Goal: Information Seeking & Learning: Learn about a topic

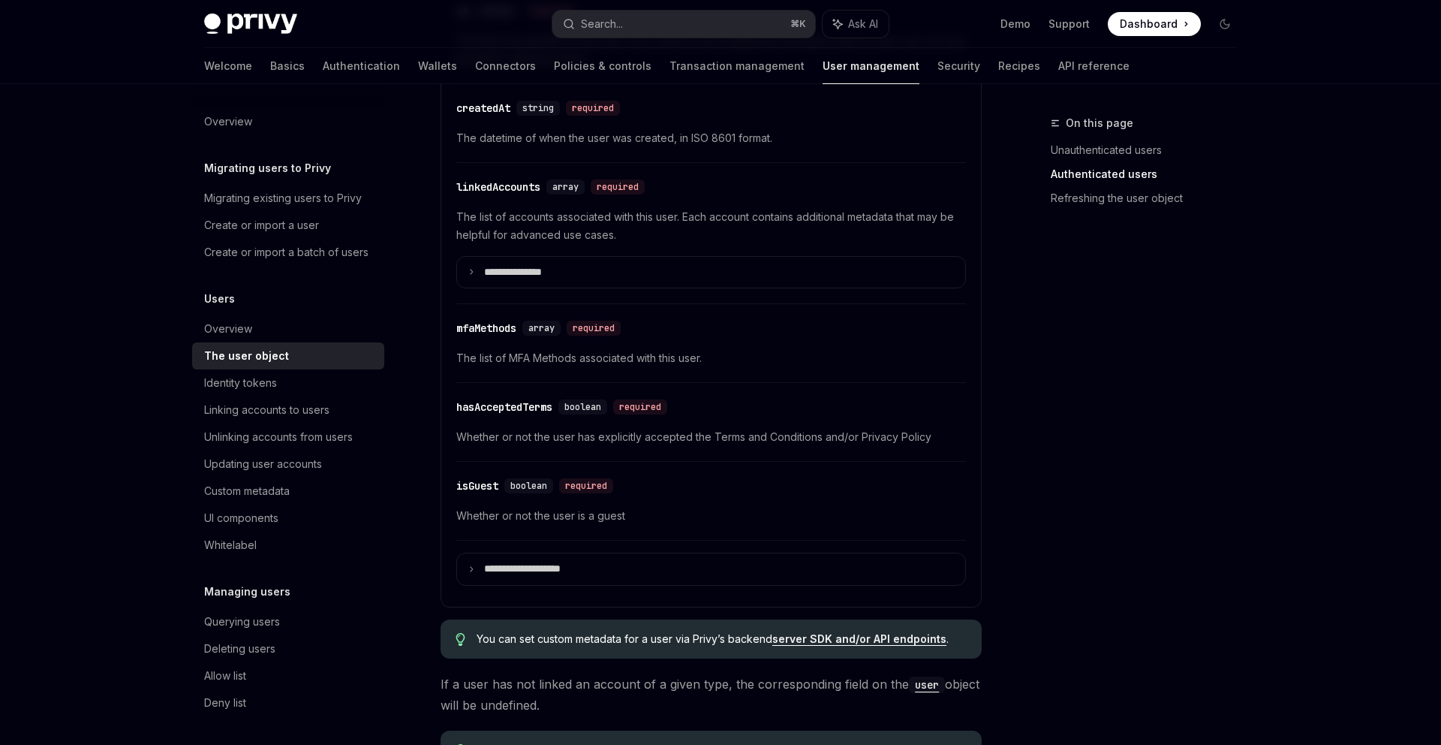
scroll to position [606, 0]
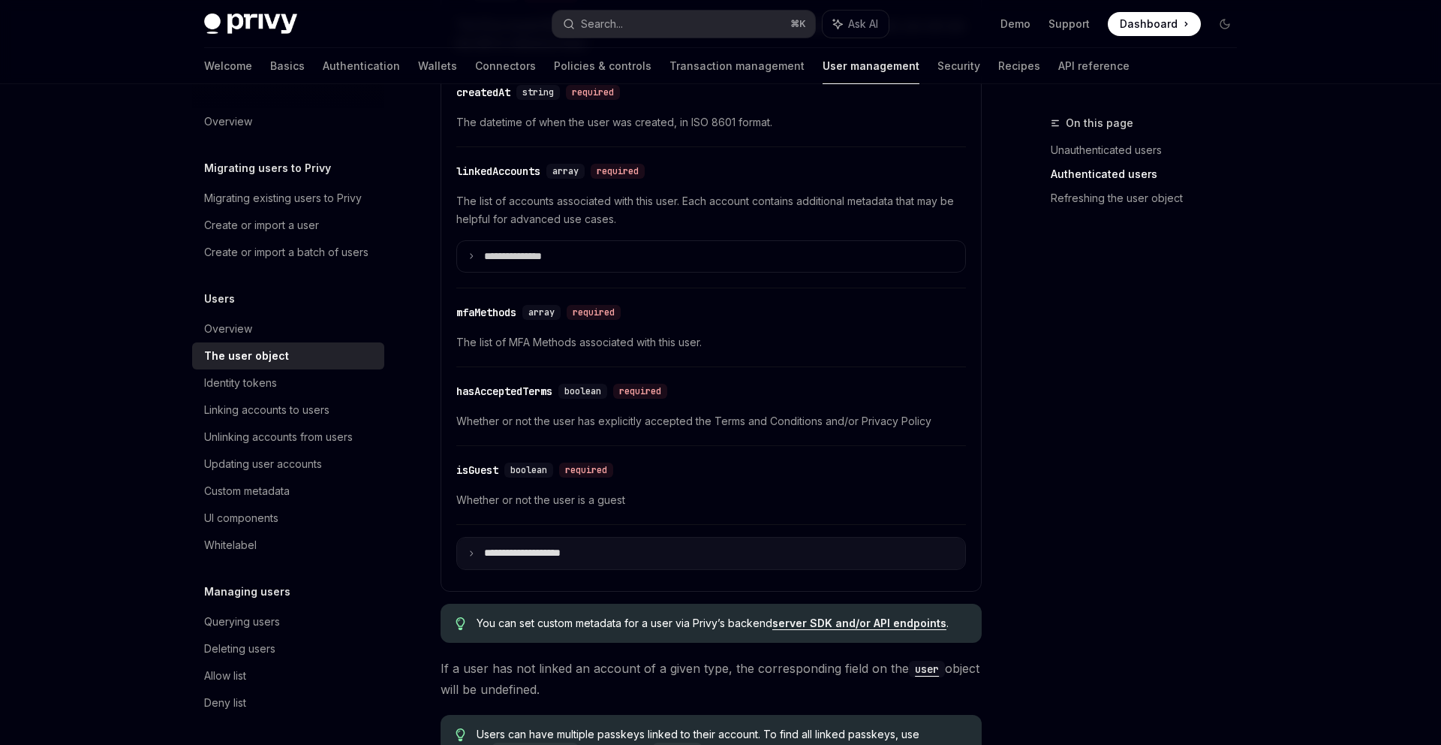
click at [539, 568] on summary "**********" at bounding box center [711, 553] width 508 height 32
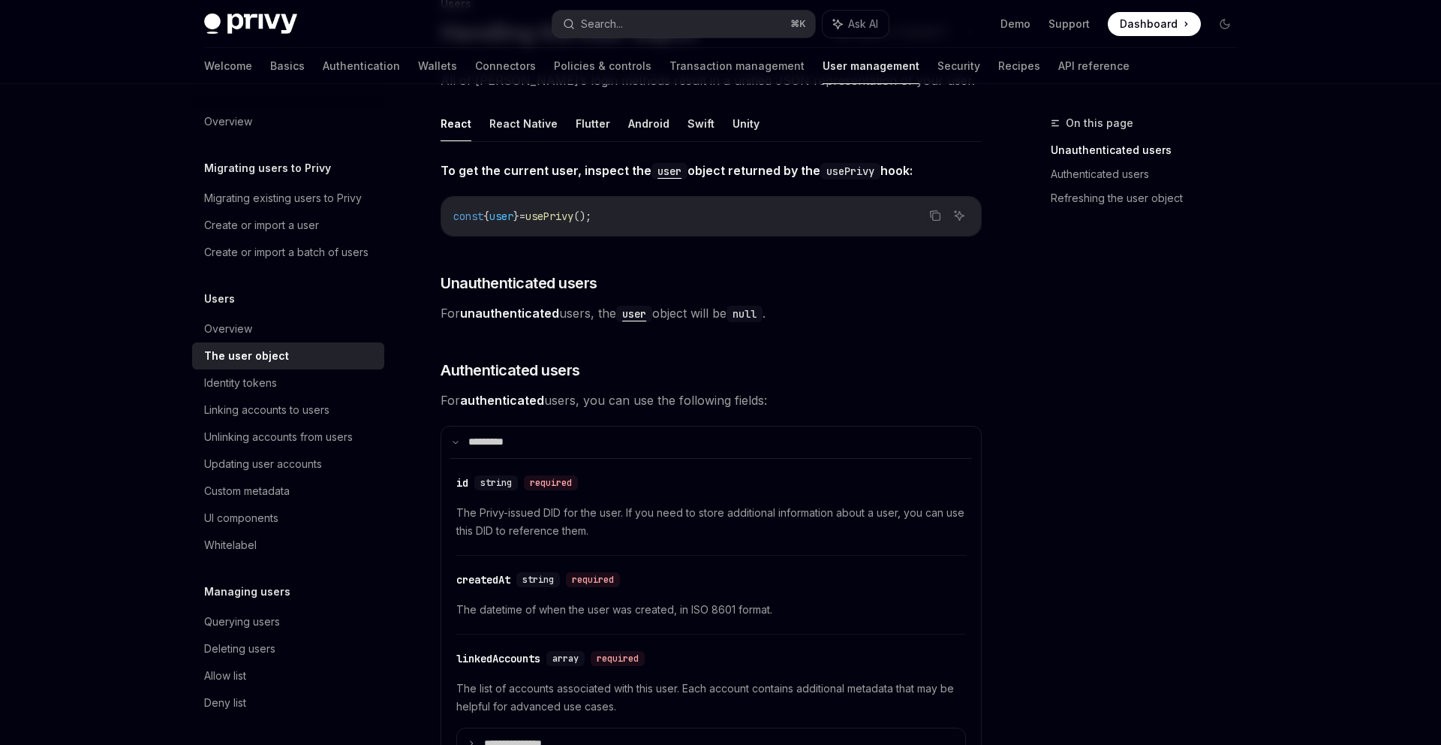
scroll to position [0, 0]
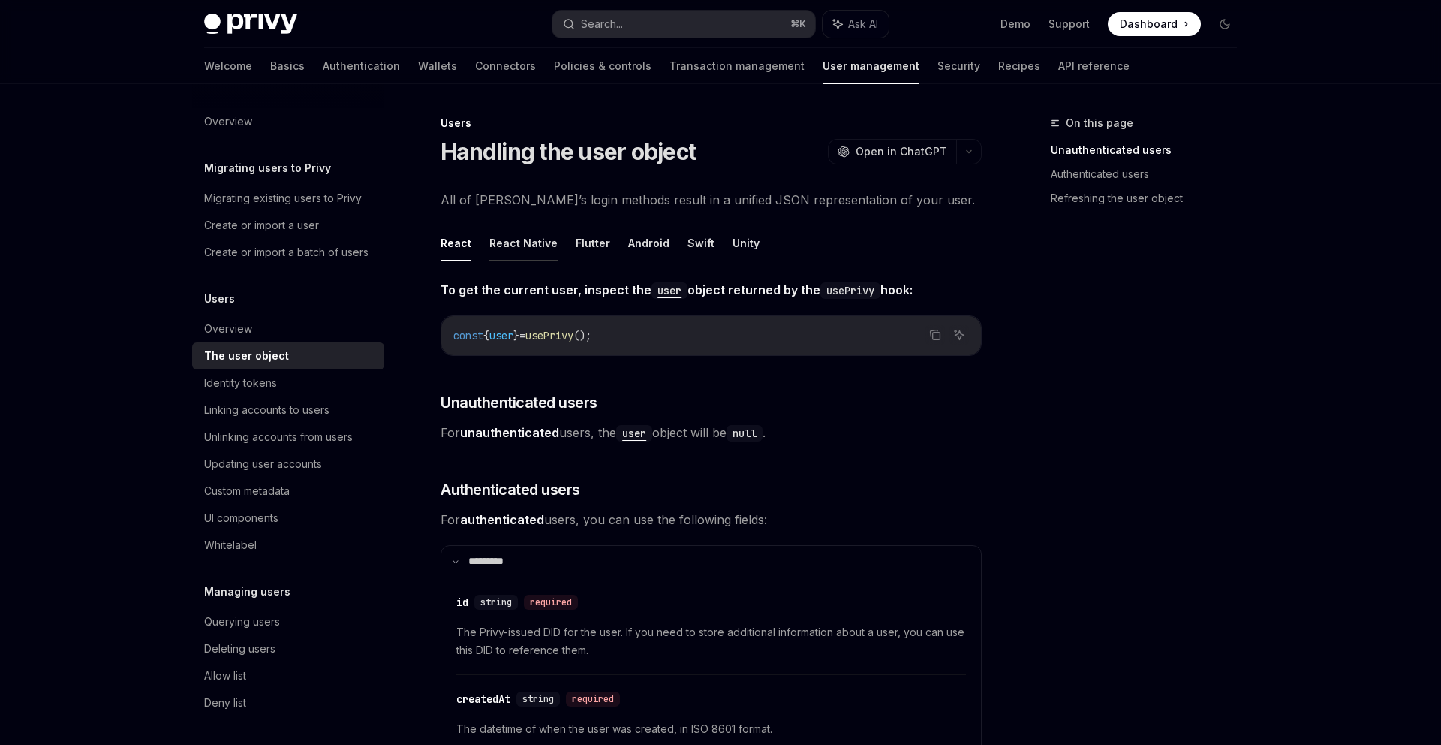
click at [539, 248] on button "React Native" at bounding box center [523, 242] width 68 height 35
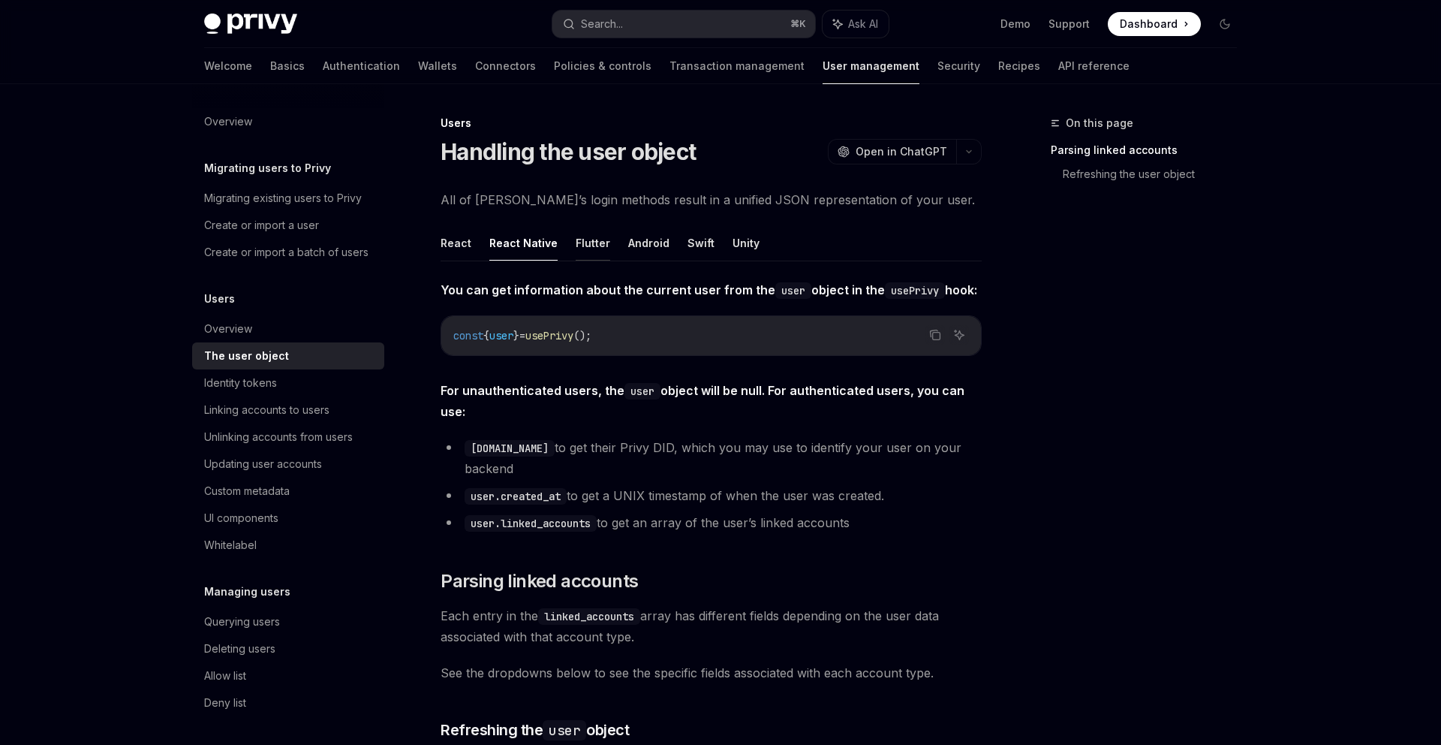
click at [578, 248] on button "Flutter" at bounding box center [593, 242] width 35 height 35
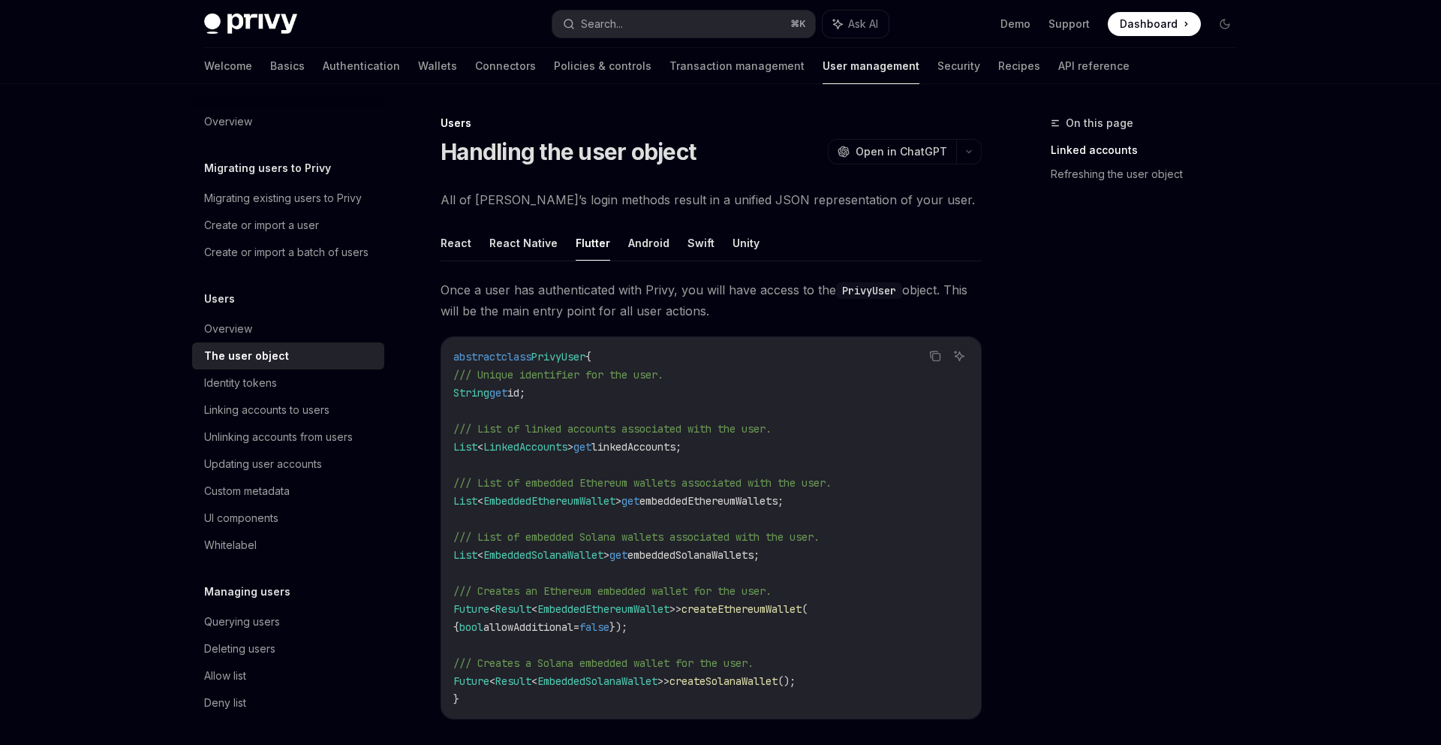
click at [640, 240] on button "Android" at bounding box center [648, 242] width 41 height 35
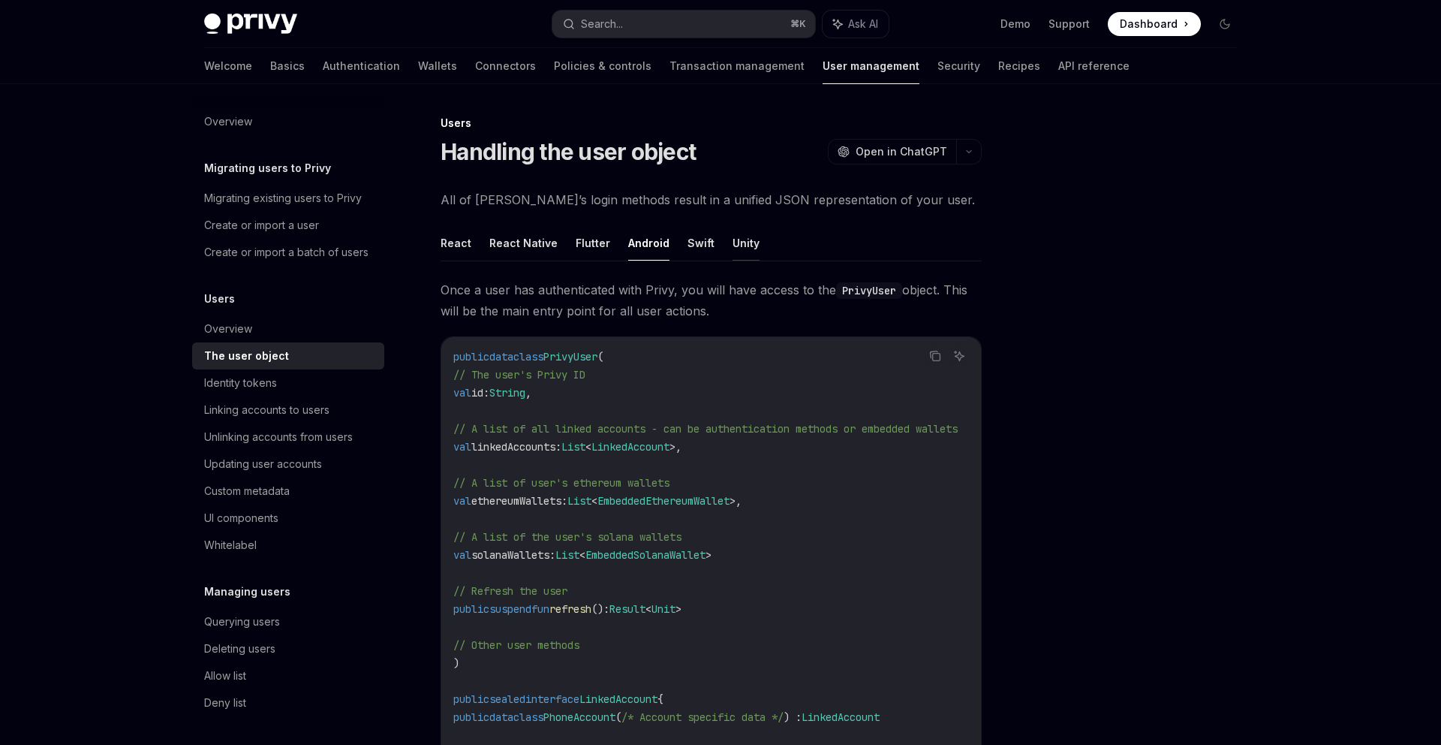
click at [733, 230] on button "Unity" at bounding box center [746, 242] width 27 height 35
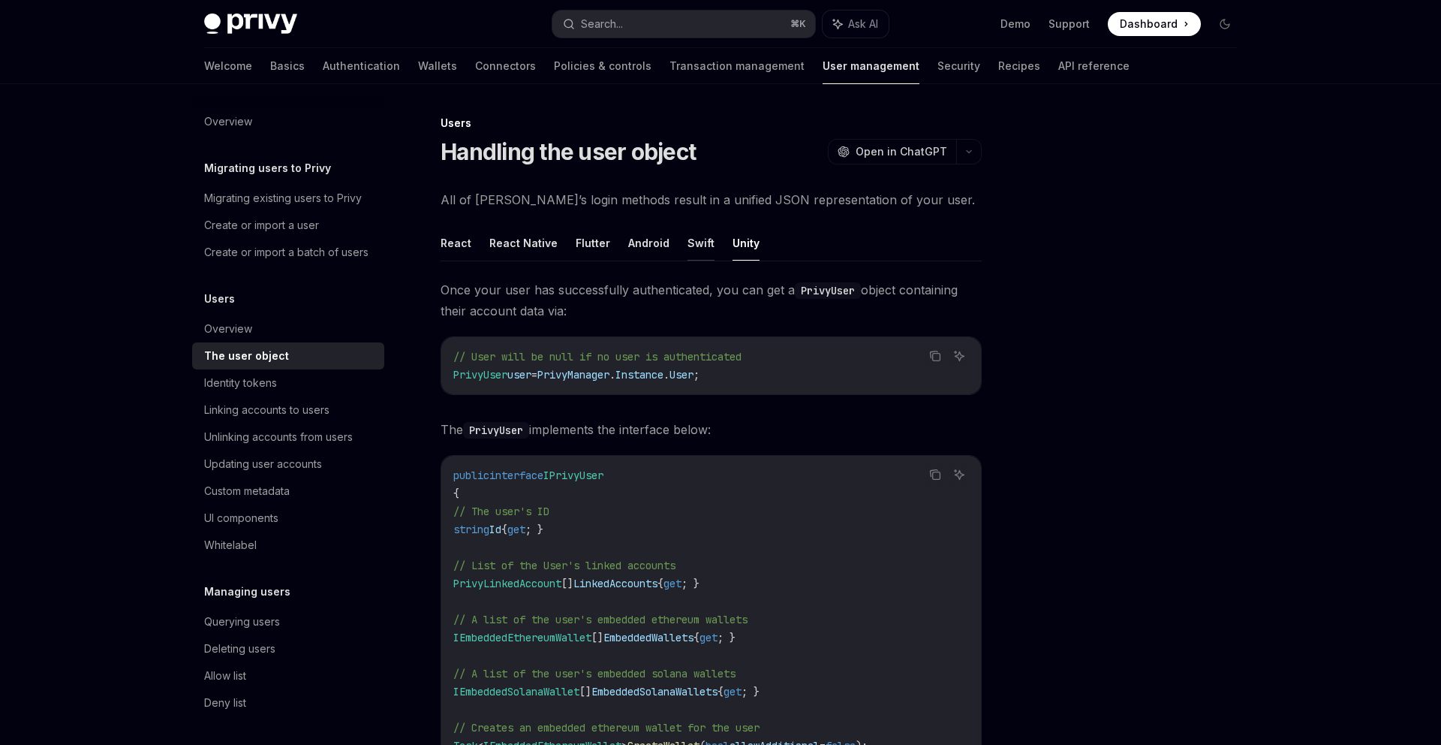
click at [688, 242] on button "Swift" at bounding box center [701, 242] width 27 height 35
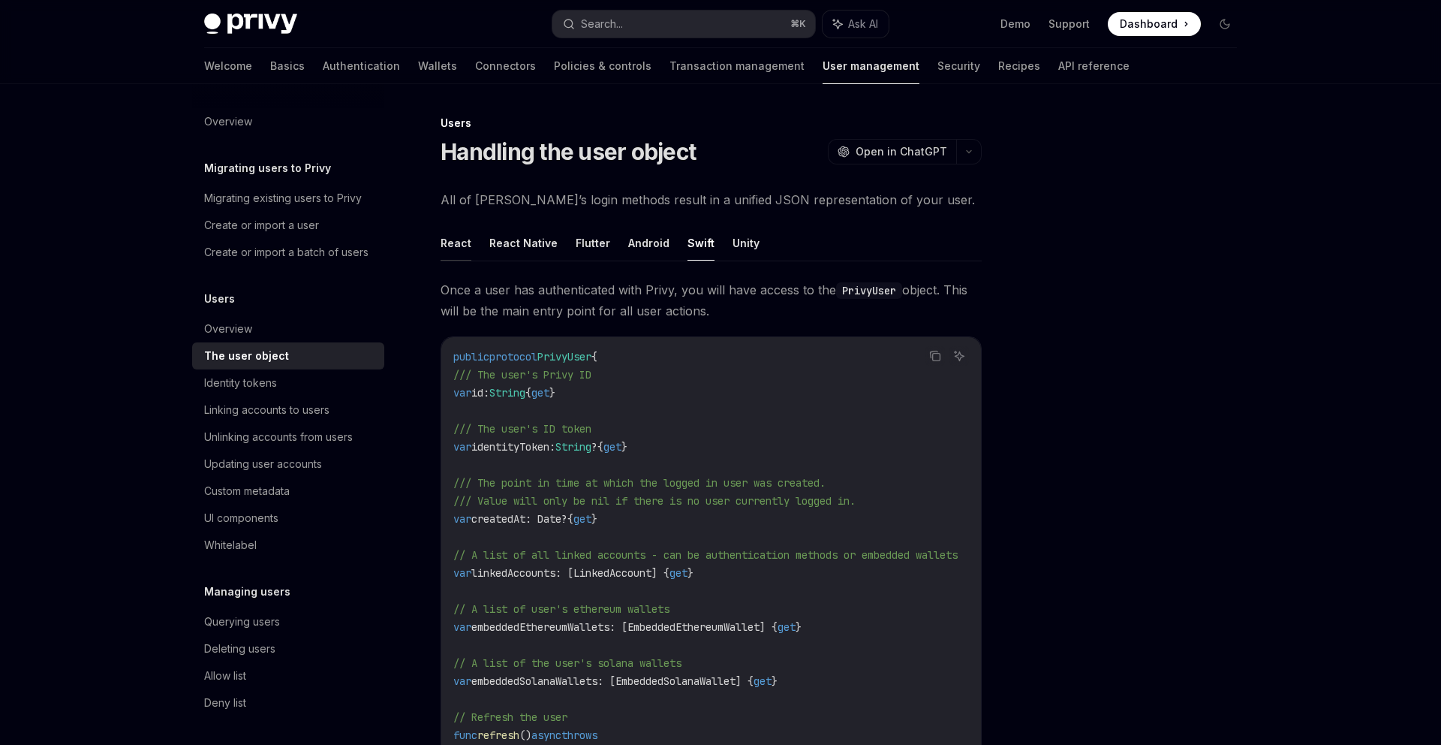
click at [456, 241] on button "React" at bounding box center [456, 242] width 31 height 35
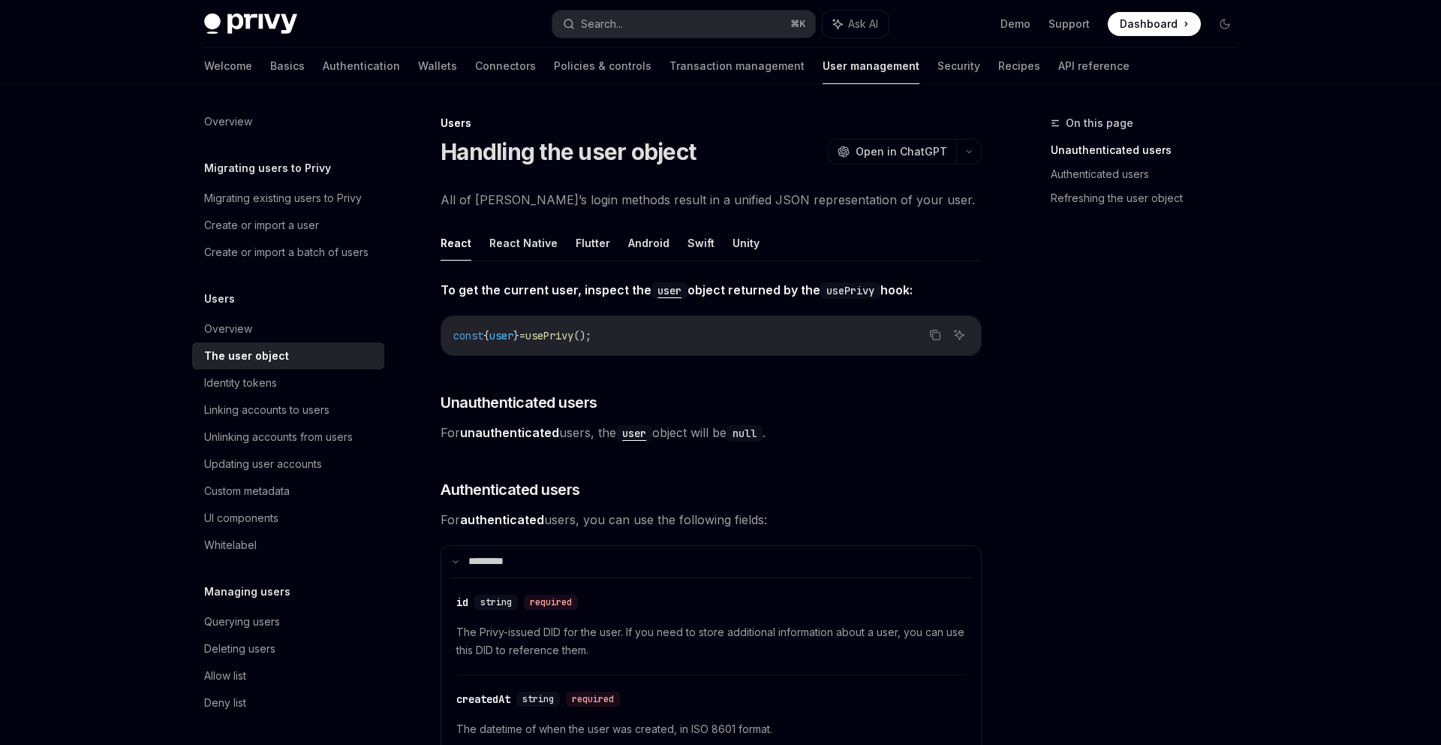
click at [591, 435] on span "For unauthenticated users, the user object will be null ." at bounding box center [711, 432] width 541 height 21
click at [670, 405] on h3 "​ Unauthenticated users" at bounding box center [711, 402] width 541 height 21
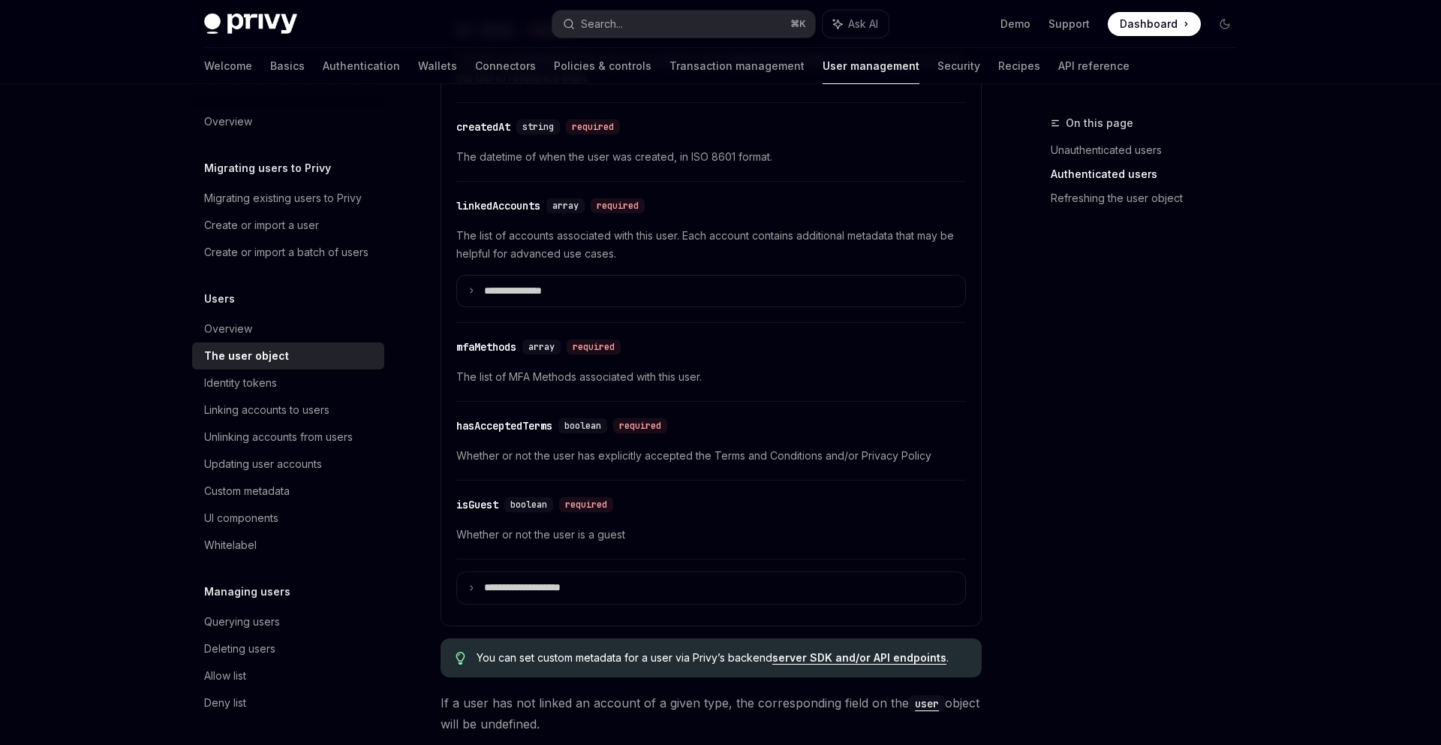
scroll to position [564, 0]
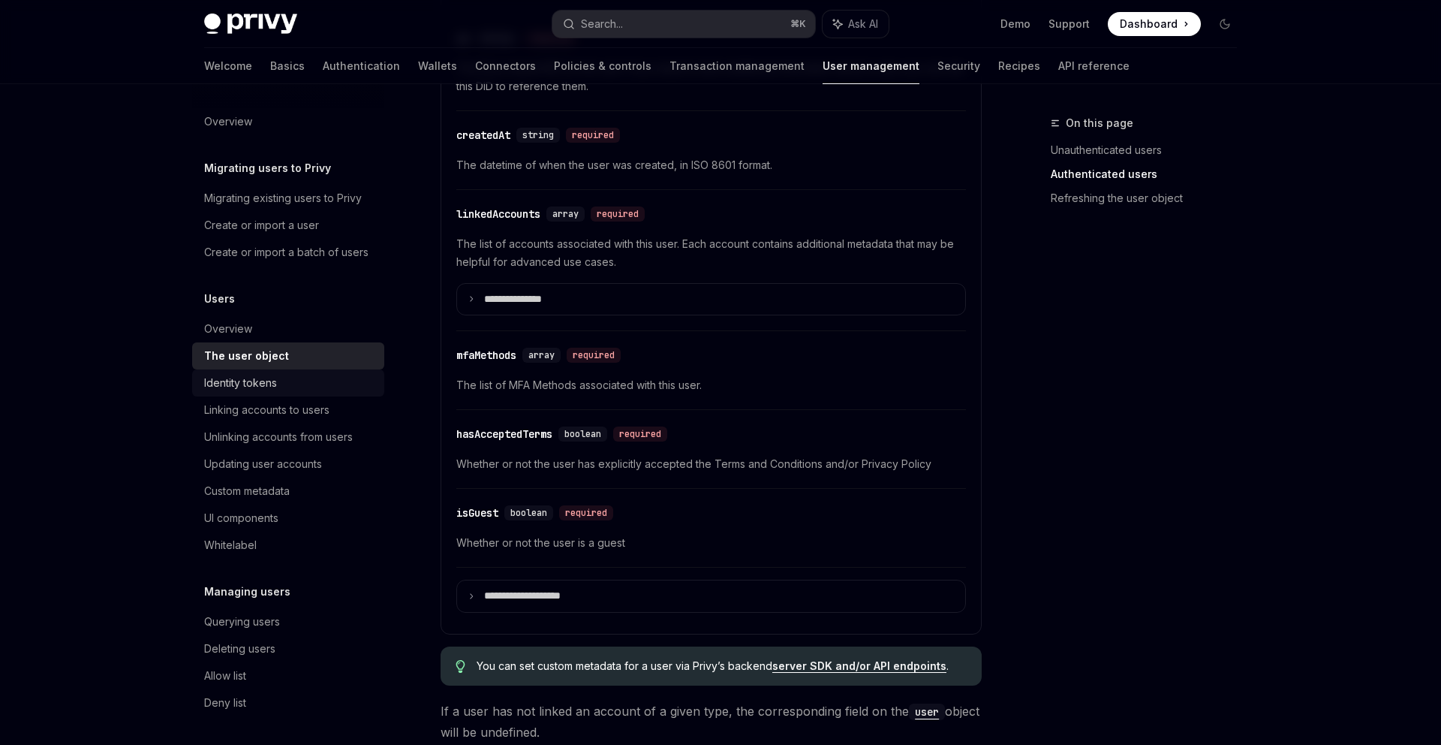
click at [353, 381] on div "Identity tokens" at bounding box center [289, 383] width 171 height 18
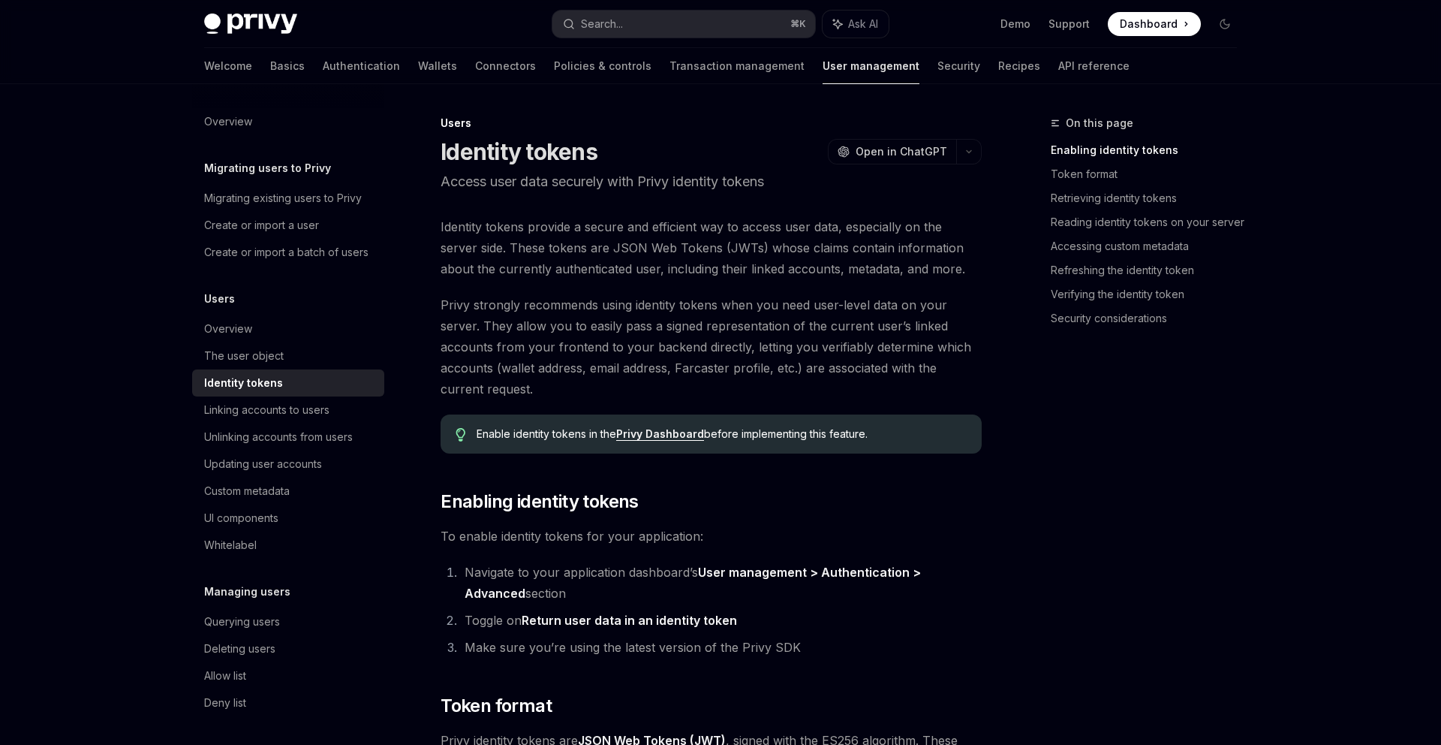
click at [485, 272] on span "Identity tokens provide a secure and efficient way to access user data, especia…" at bounding box center [711, 247] width 541 height 63
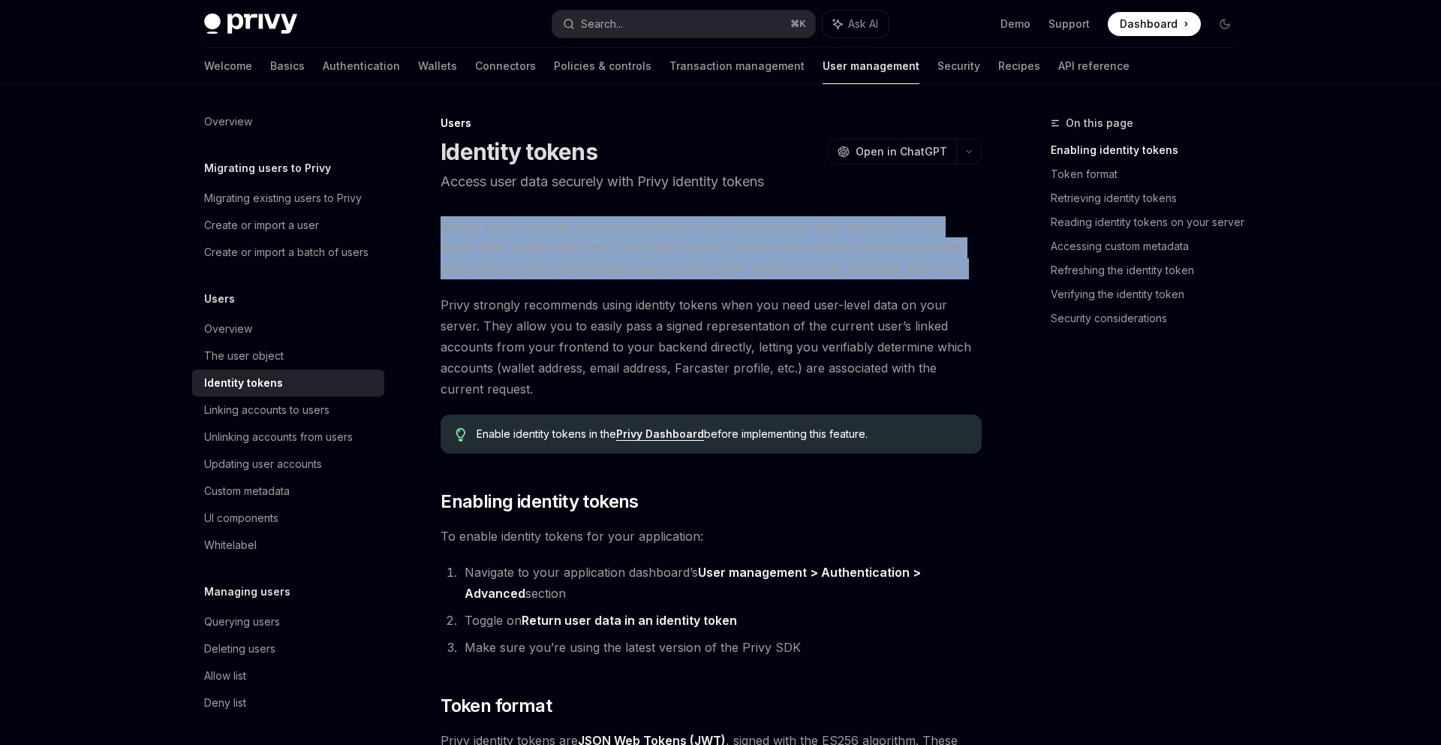
click at [485, 272] on span "Identity tokens provide a secure and efficient way to access user data, especia…" at bounding box center [711, 247] width 541 height 63
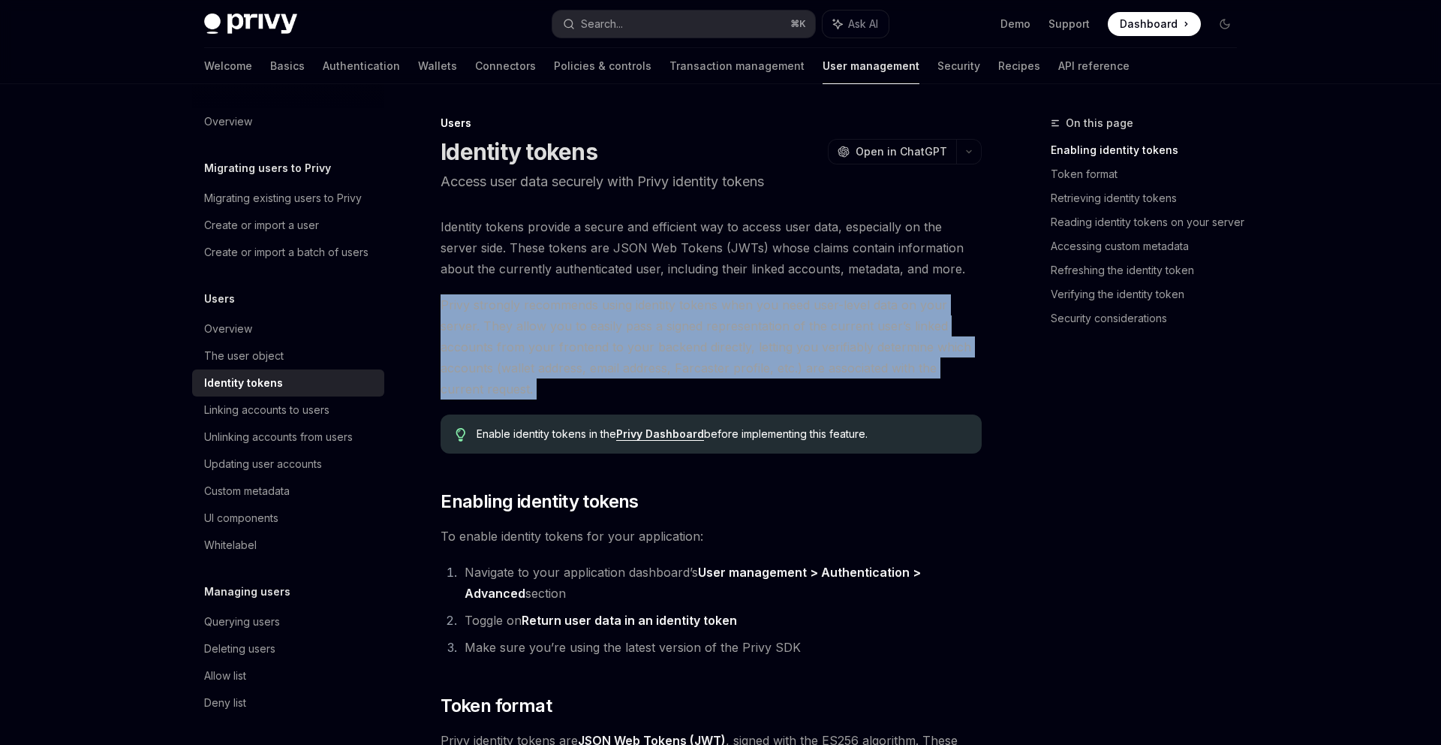
drag, startPoint x: 558, startPoint y: 289, endPoint x: 561, endPoint y: 390, distance: 100.6
click at [561, 390] on span "Privy strongly recommends using identity tokens when you need user-level data o…" at bounding box center [711, 346] width 541 height 105
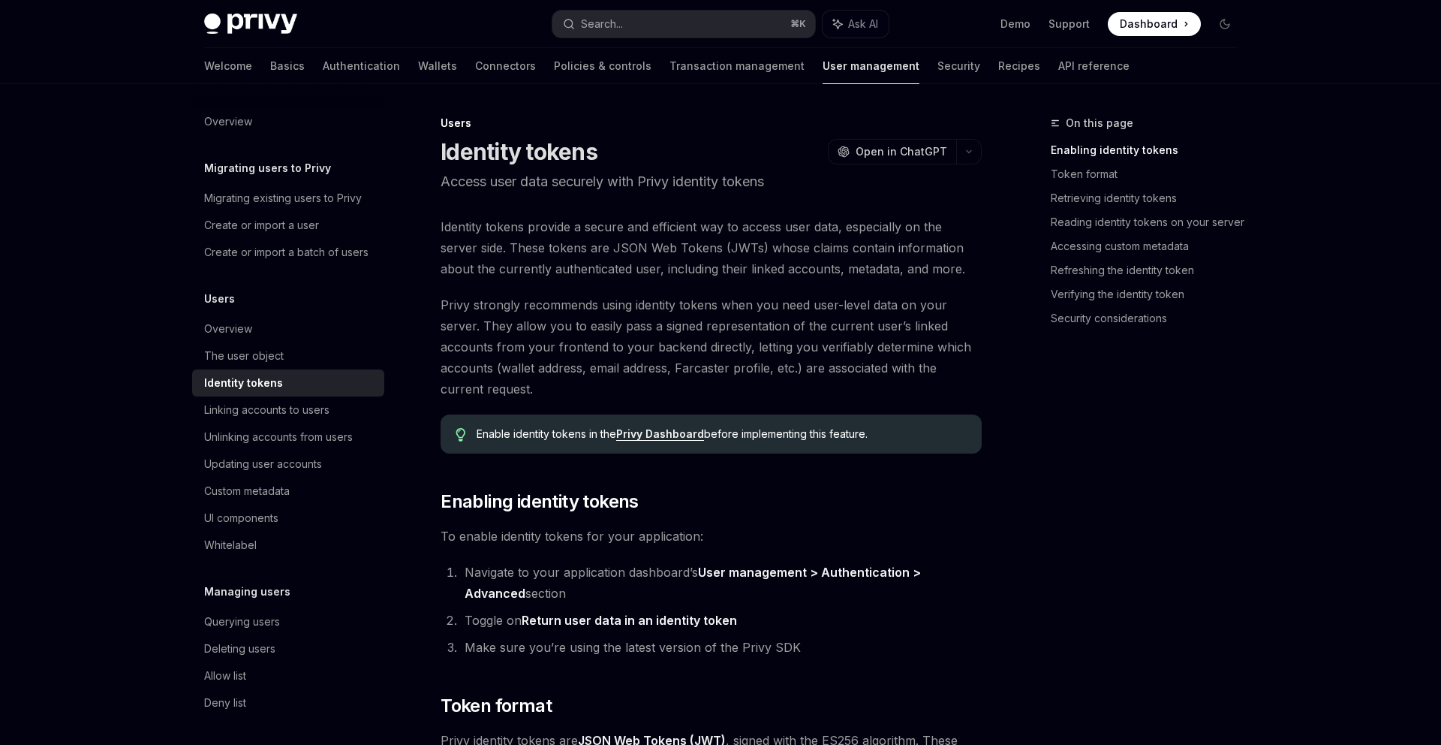
click at [561, 390] on span "Privy strongly recommends using identity tokens when you need user-level data o…" at bounding box center [711, 346] width 541 height 105
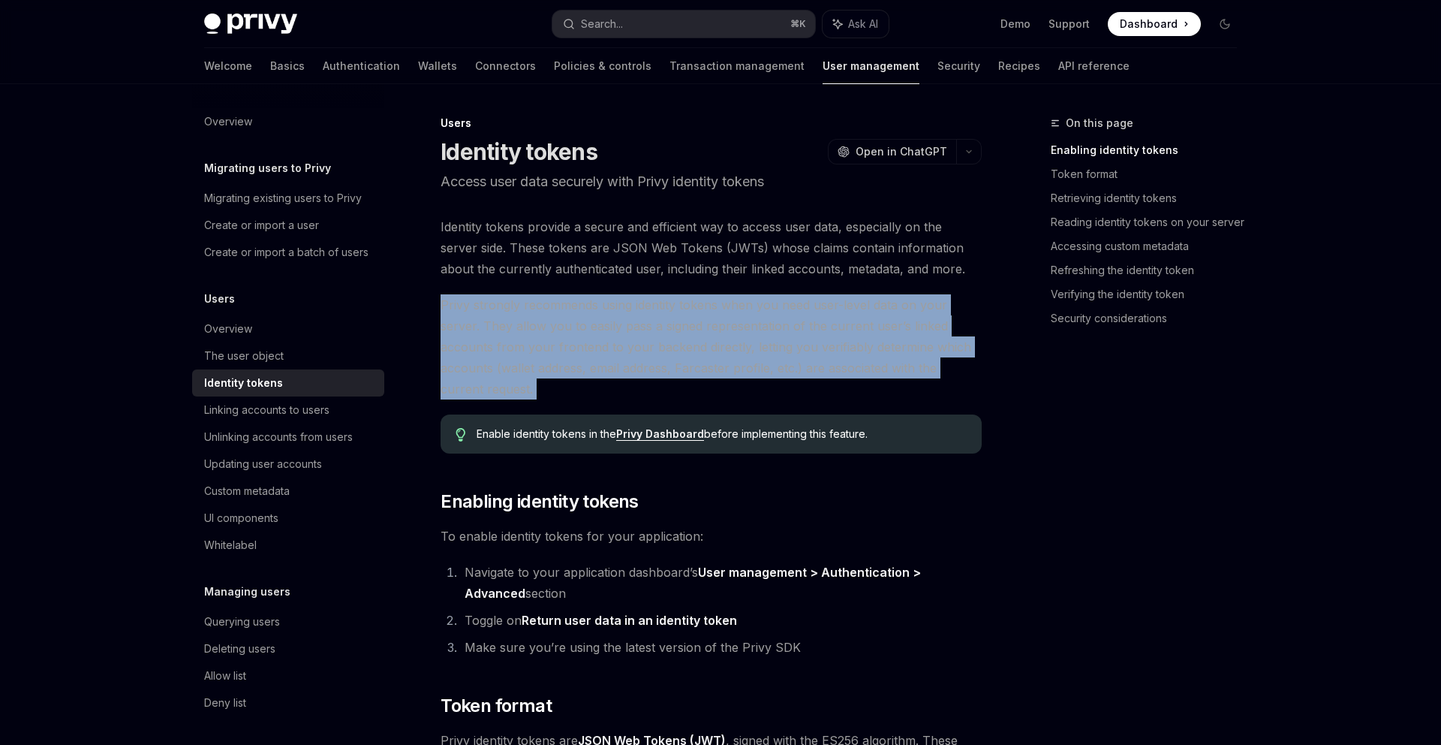
click at [561, 390] on span "Privy strongly recommends using identity tokens when you need user-level data o…" at bounding box center [711, 346] width 541 height 105
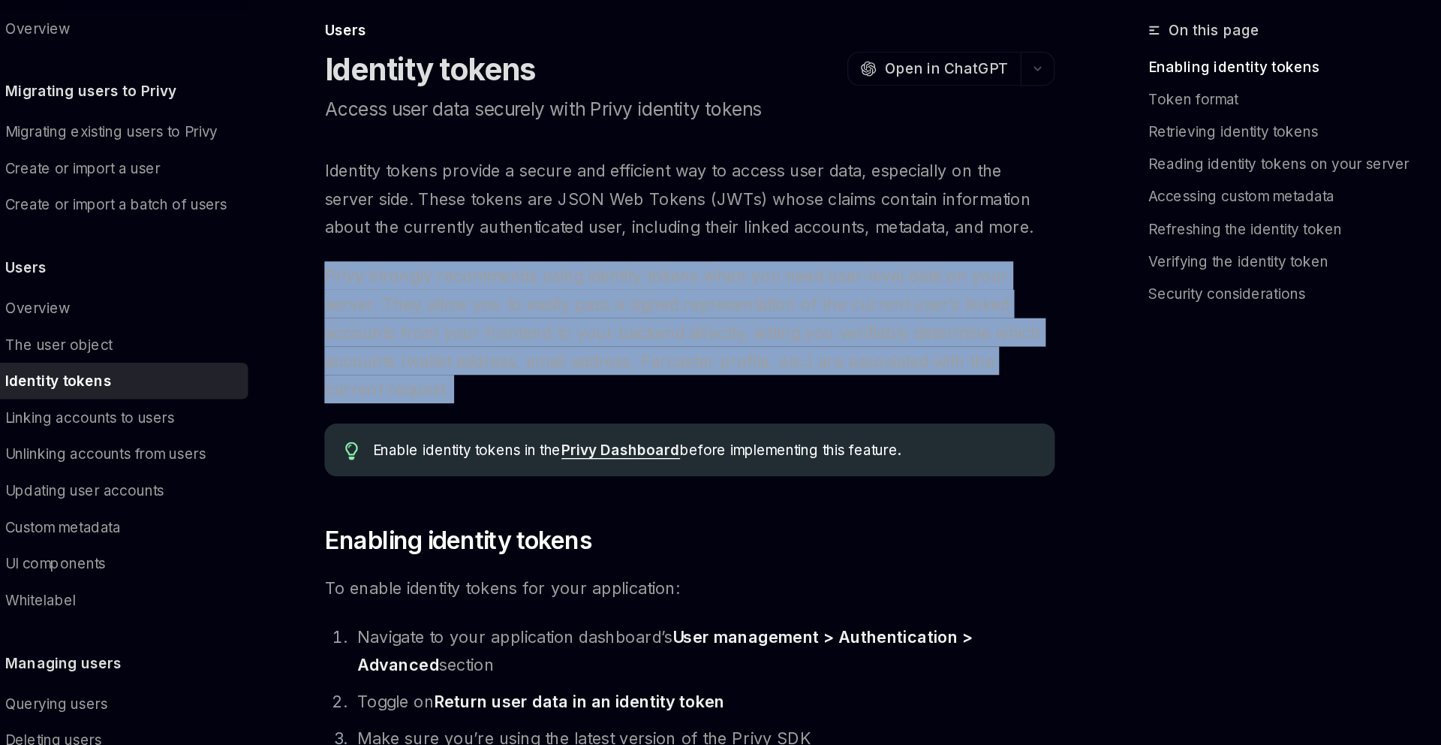
click at [615, 389] on span "Privy strongly recommends using identity tokens when you need user-level data o…" at bounding box center [711, 346] width 541 height 105
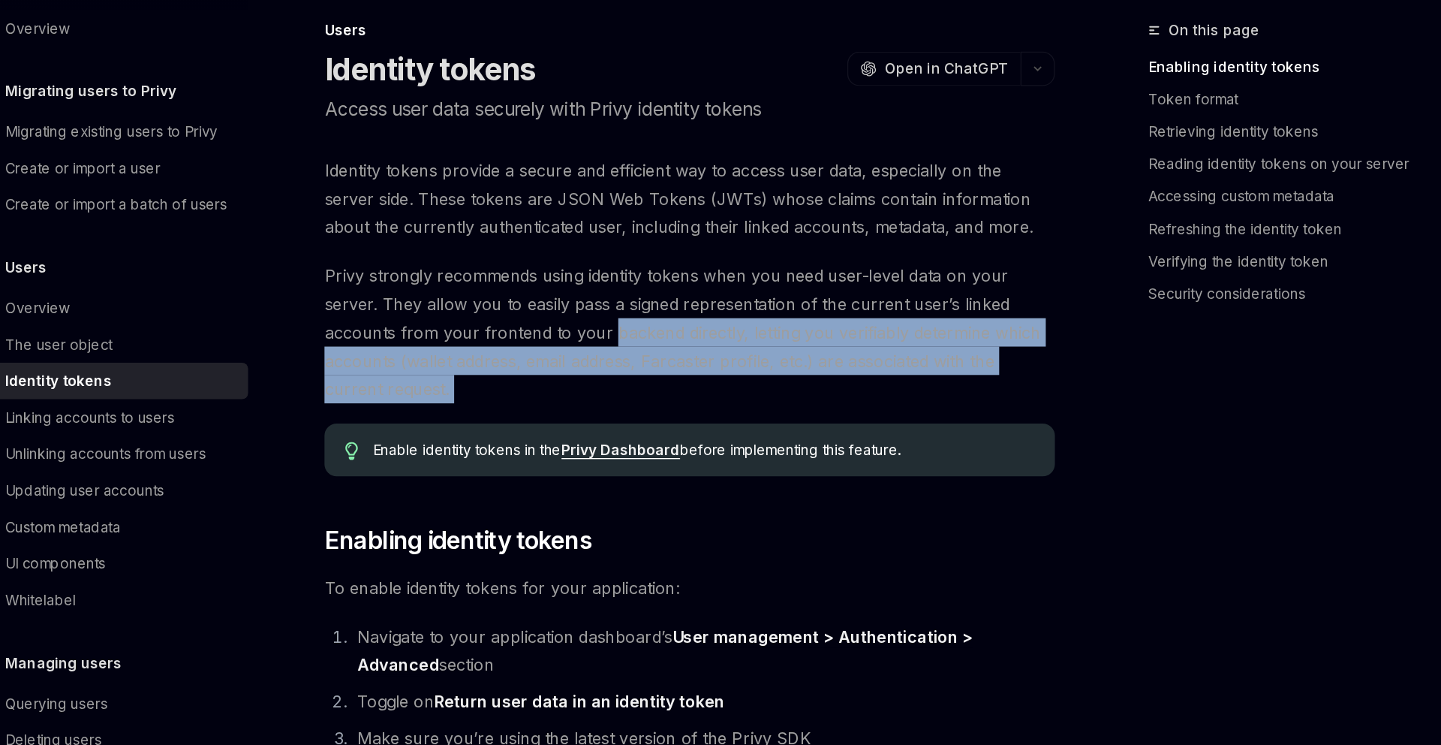
drag, startPoint x: 561, startPoint y: 389, endPoint x: 667, endPoint y: 346, distance: 114.8
click at [667, 346] on span "Privy strongly recommends using identity tokens when you need user-level data o…" at bounding box center [711, 346] width 541 height 105
drag, startPoint x: 667, startPoint y: 346, endPoint x: 667, endPoint y: 386, distance: 39.8
click at [667, 386] on span "Privy strongly recommends using identity tokens when you need user-level data o…" at bounding box center [711, 346] width 541 height 105
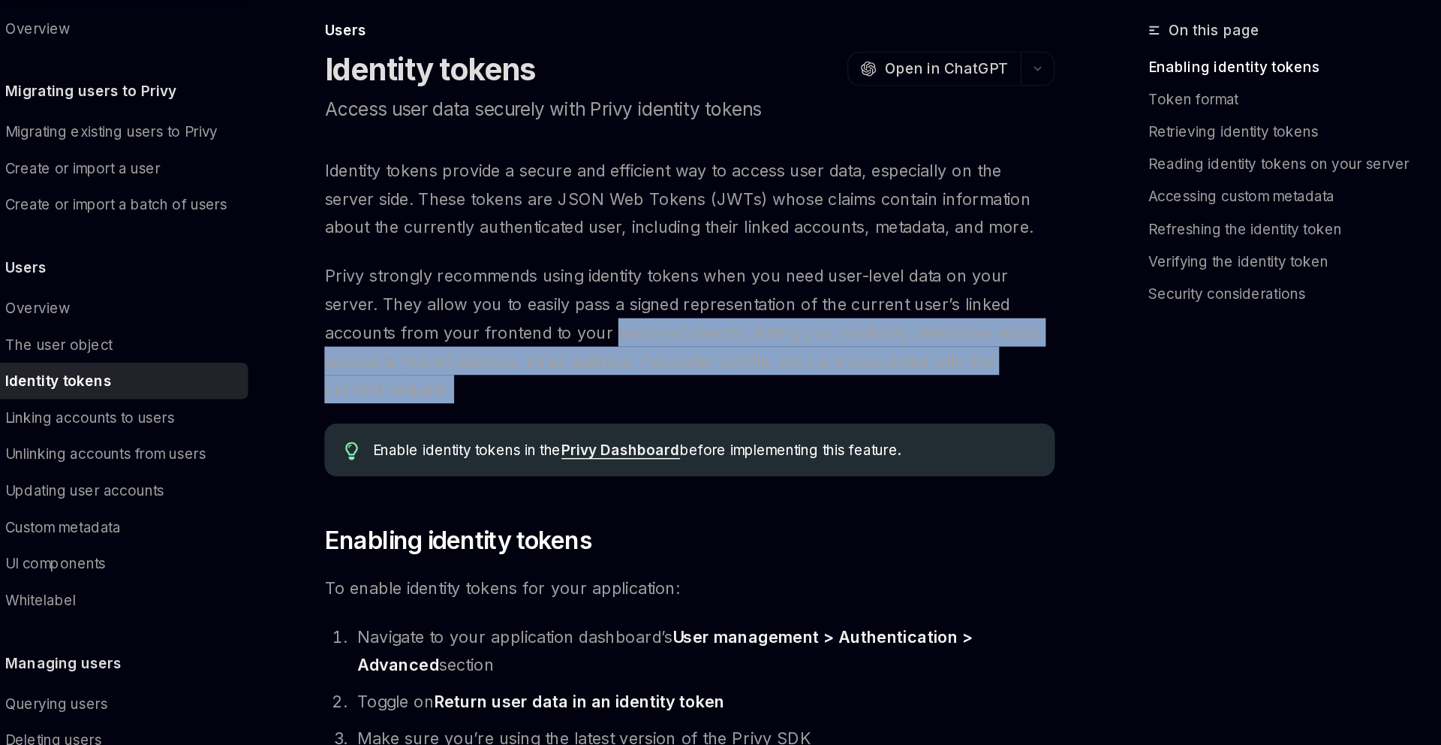
click at [667, 386] on span "Privy strongly recommends using identity tokens when you need user-level data o…" at bounding box center [711, 346] width 541 height 105
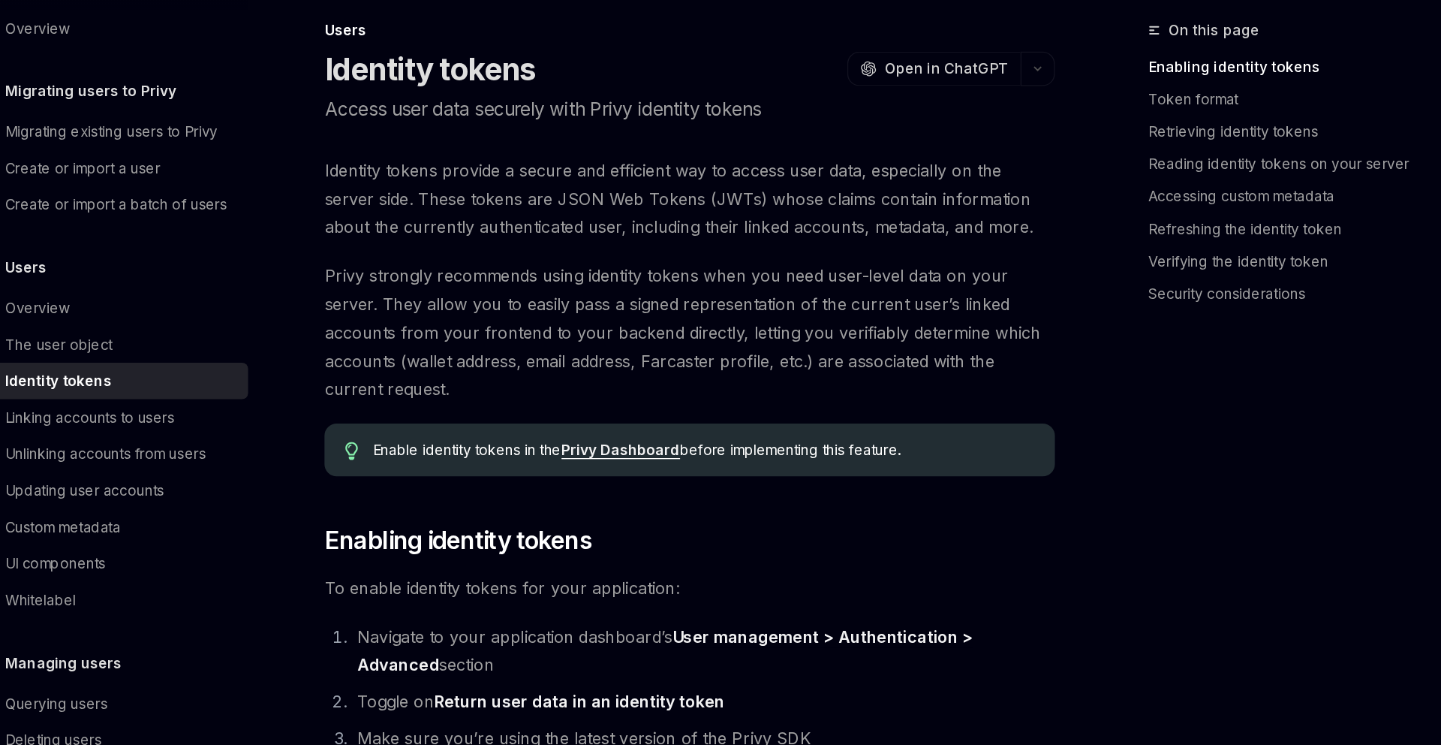
click at [667, 386] on span "Privy strongly recommends using identity tokens when you need user-level data o…" at bounding box center [711, 346] width 541 height 105
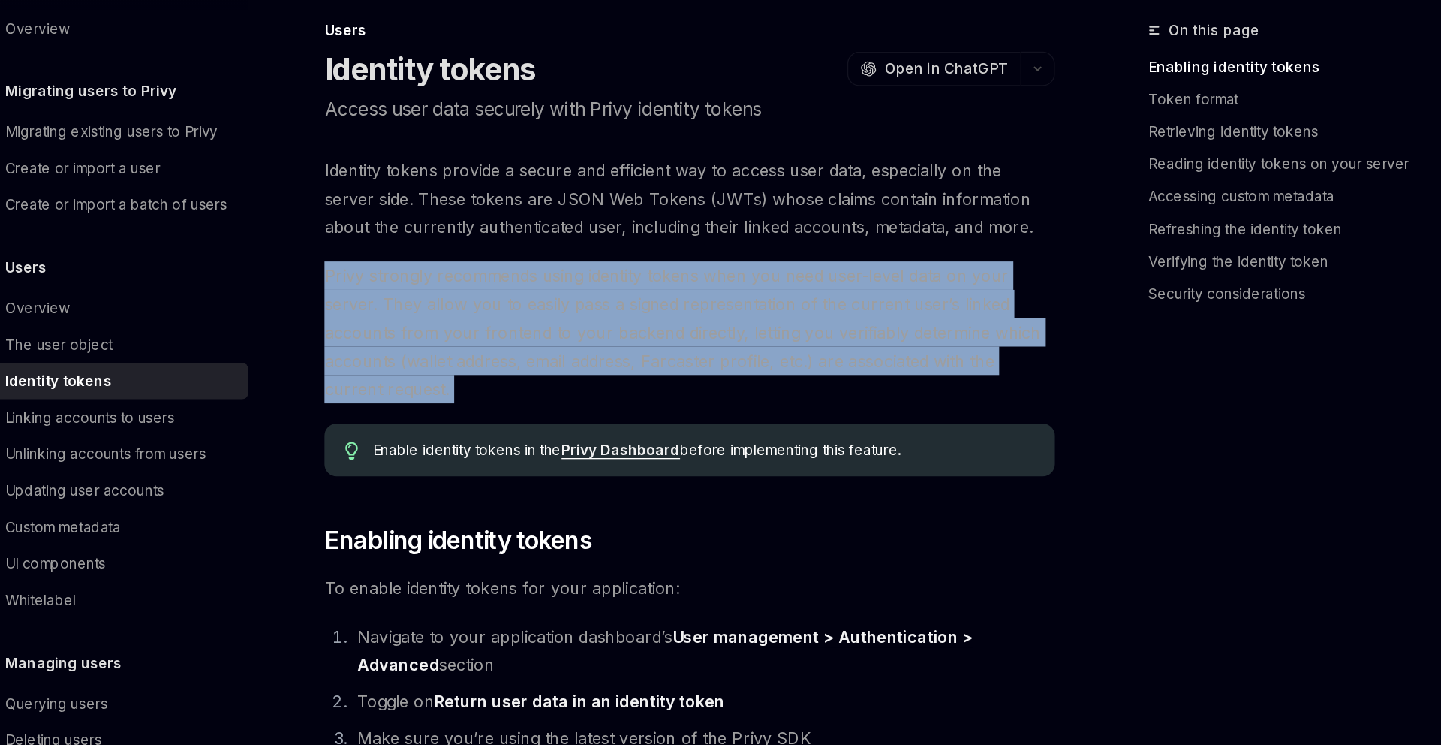
click at [667, 386] on span "Privy strongly recommends using identity tokens when you need user-level data o…" at bounding box center [711, 346] width 541 height 105
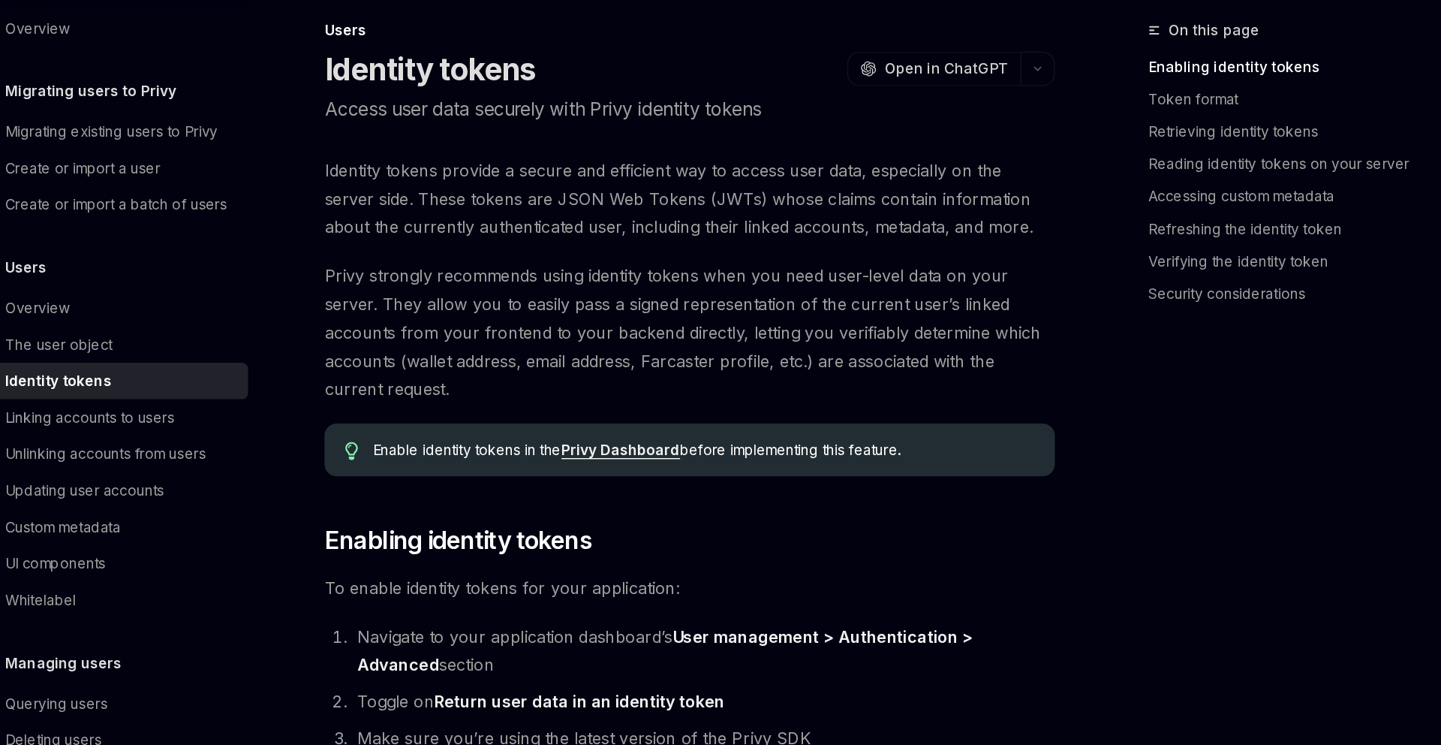
click at [667, 387] on span "Privy strongly recommends using identity tokens when you need user-level data o…" at bounding box center [711, 346] width 541 height 105
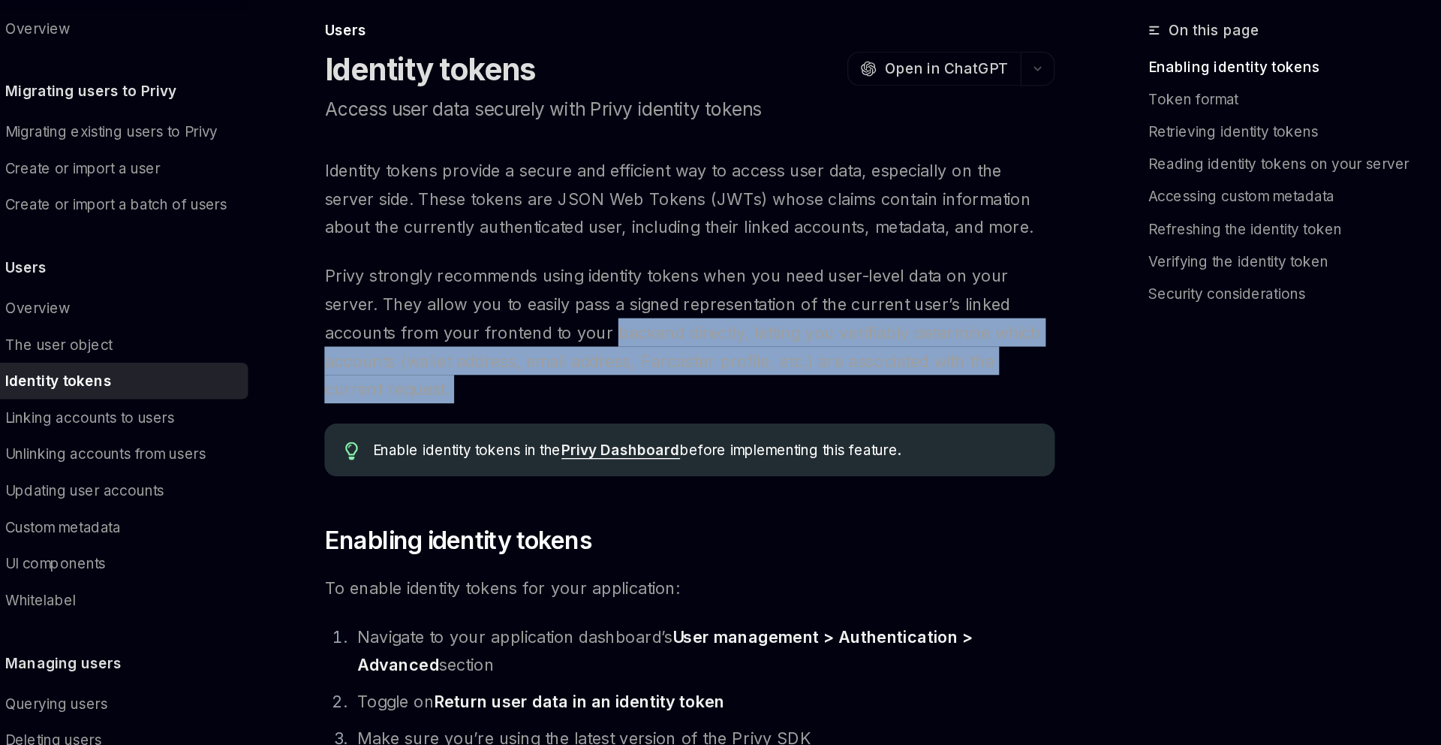
drag, startPoint x: 667, startPoint y: 387, endPoint x: 691, endPoint y: 348, distance: 46.9
click at [691, 348] on span "Privy strongly recommends using identity tokens when you need user-level data o…" at bounding box center [711, 346] width 541 height 105
drag, startPoint x: 734, startPoint y: 338, endPoint x: 744, endPoint y: 390, distance: 53.4
click at [744, 390] on span "Privy strongly recommends using identity tokens when you need user-level data o…" at bounding box center [711, 346] width 541 height 105
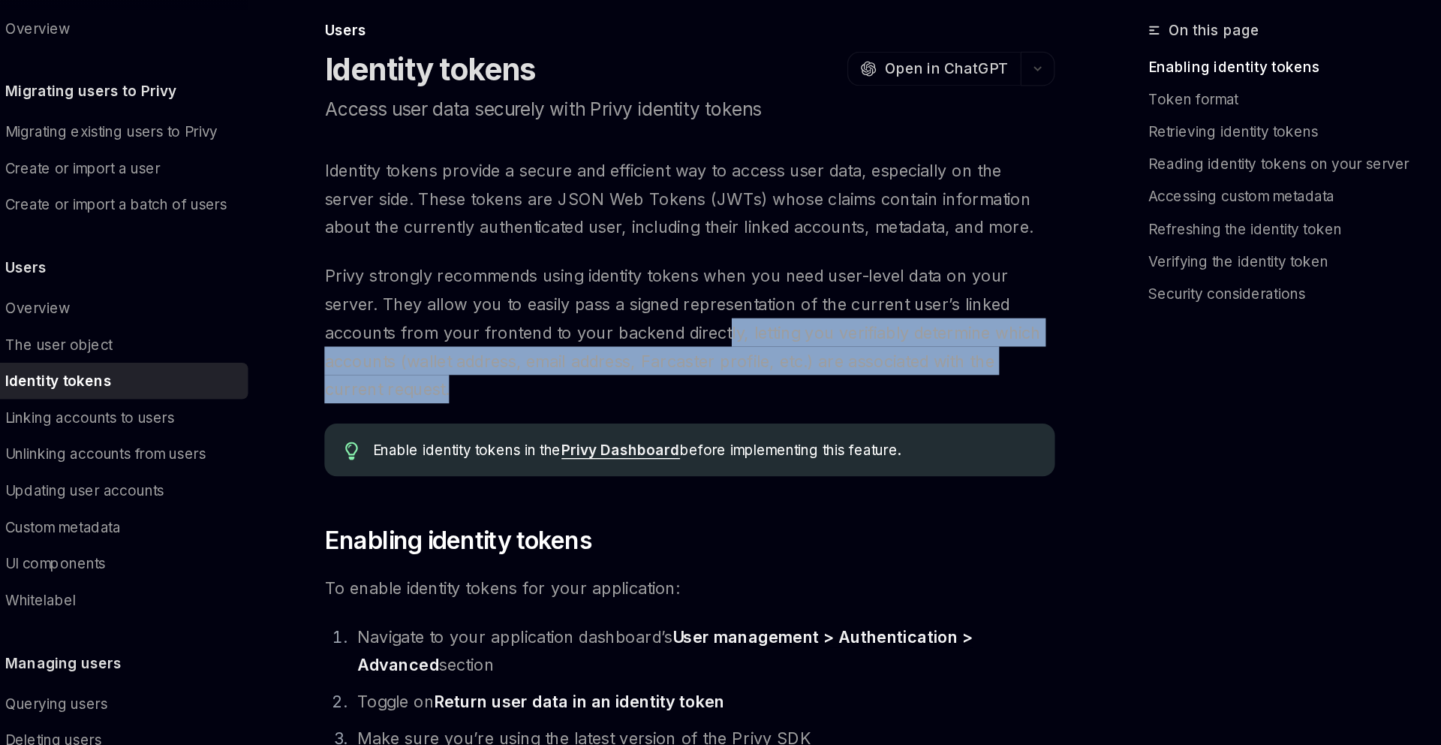
click at [744, 390] on span "Privy strongly recommends using identity tokens when you need user-level data o…" at bounding box center [711, 346] width 541 height 105
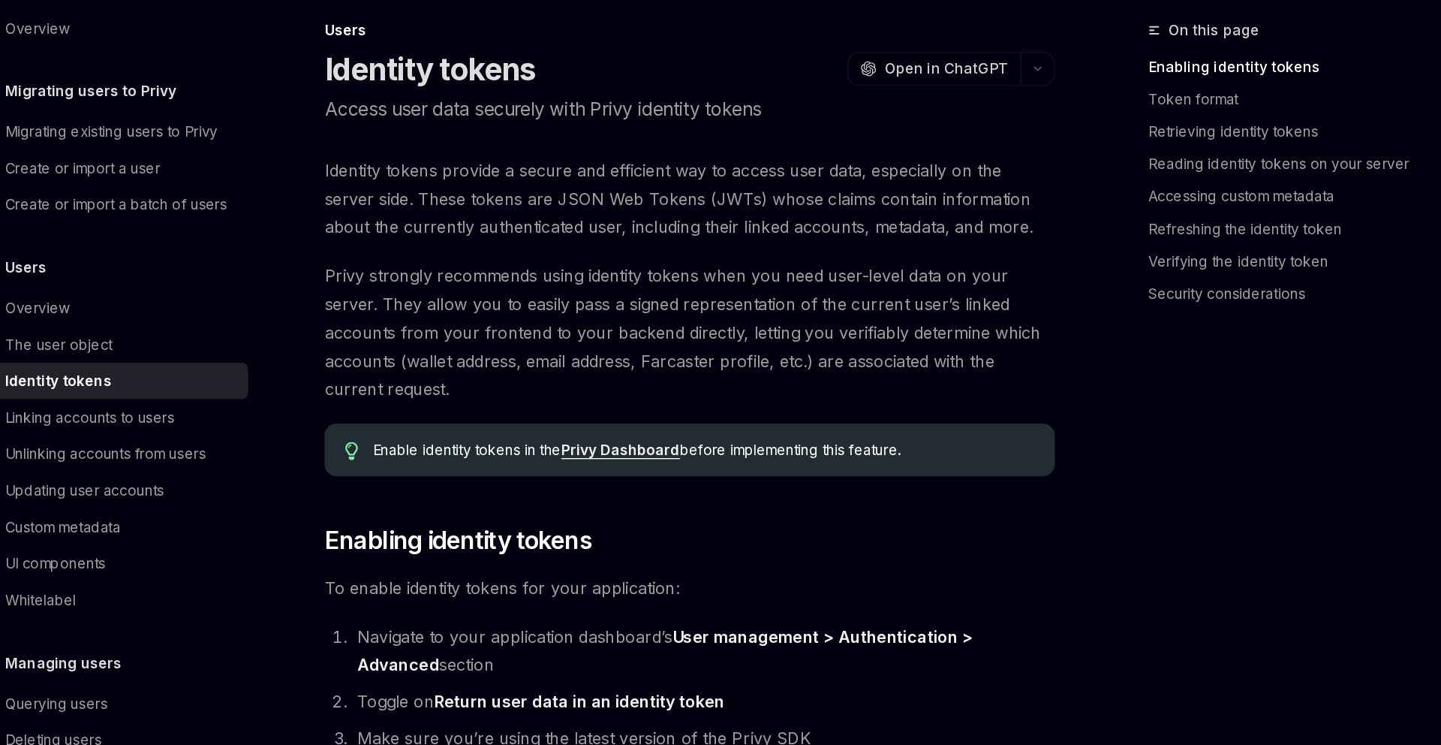
click at [744, 390] on span "Privy strongly recommends using identity tokens when you need user-level data o…" at bounding box center [711, 346] width 541 height 105
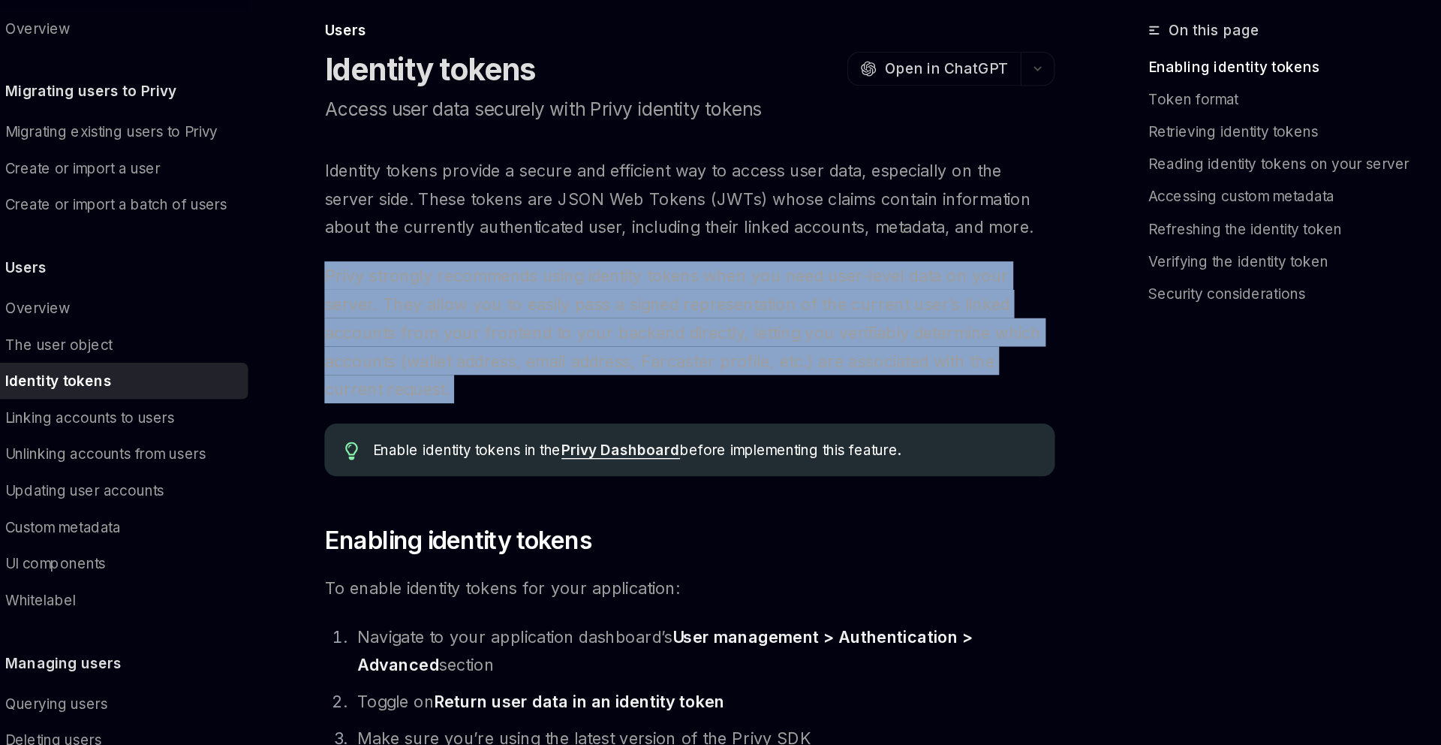
click at [744, 390] on span "Privy strongly recommends using identity tokens when you need user-level data o…" at bounding box center [711, 346] width 541 height 105
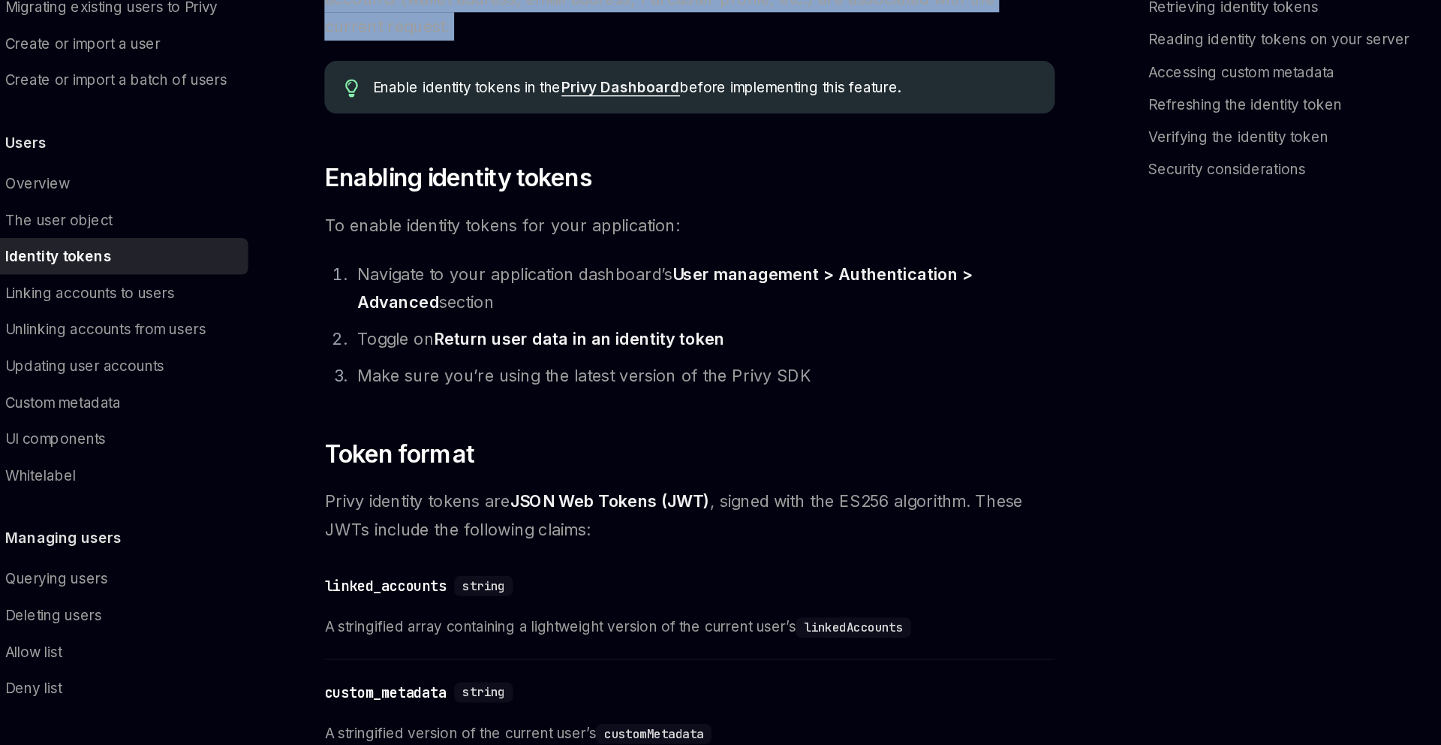
scroll to position [200, 0]
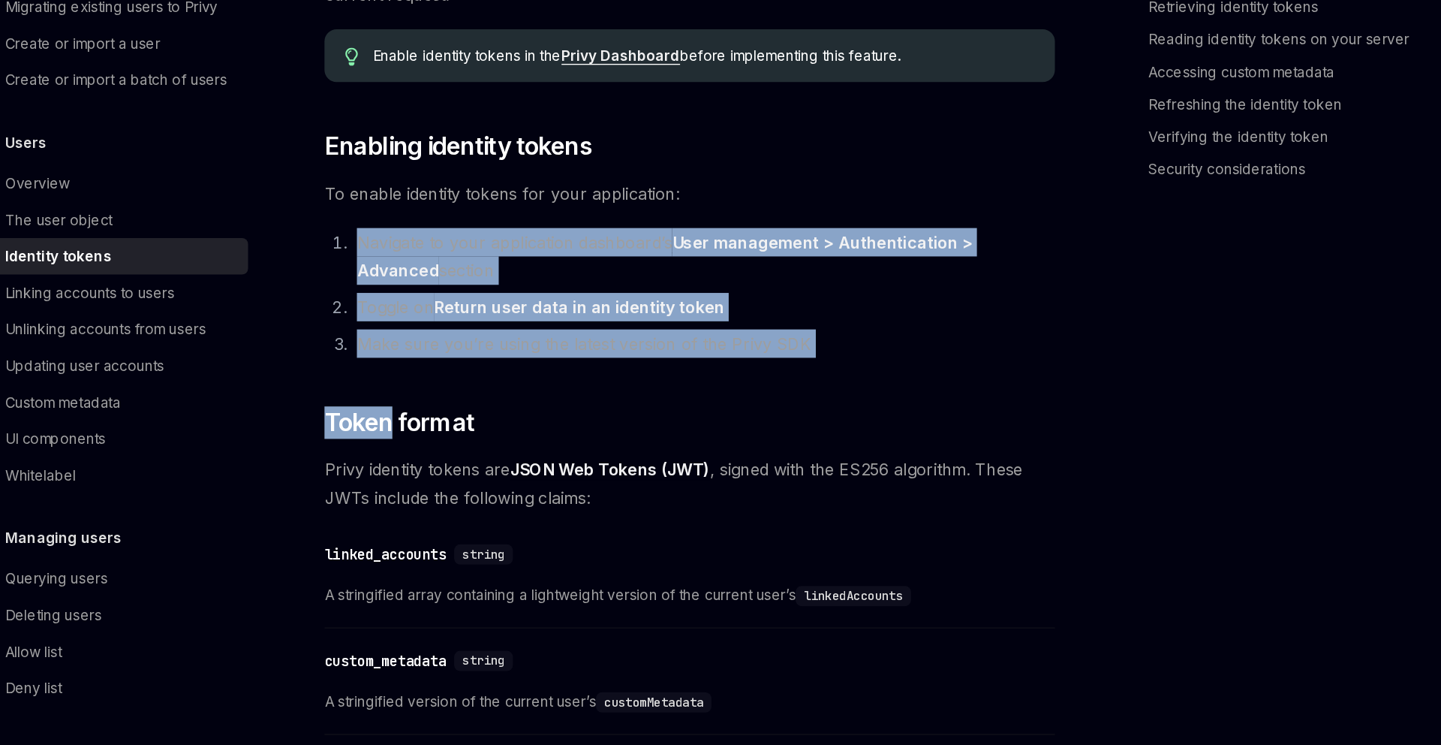
drag, startPoint x: 747, startPoint y: 475, endPoint x: 766, endPoint y: 350, distance: 126.7
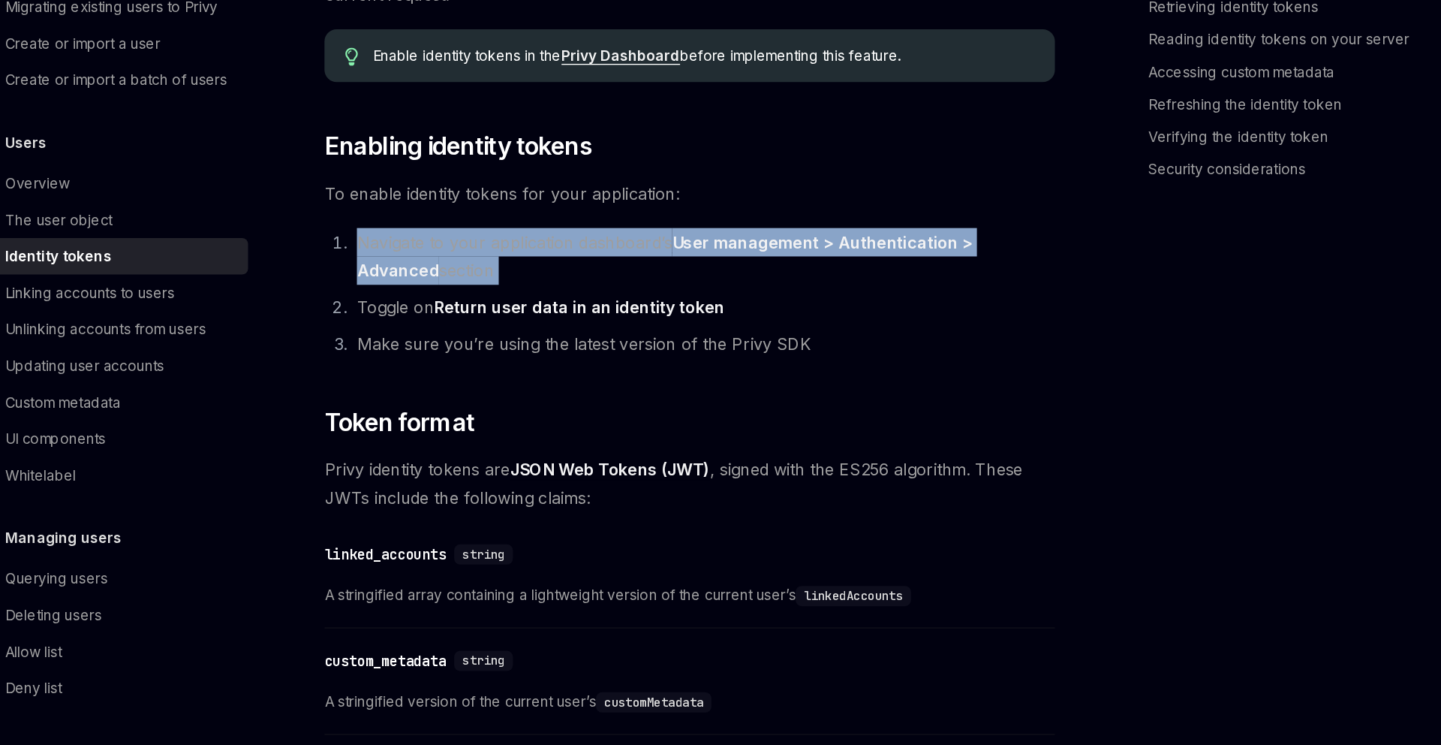
drag, startPoint x: 766, startPoint y: 350, endPoint x: 766, endPoint y: 399, distance: 48.8
click at [766, 399] on li "Navigate to your application dashboard’s User management > Authentication > Adv…" at bounding box center [721, 383] width 522 height 42
drag, startPoint x: 766, startPoint y: 399, endPoint x: 770, endPoint y: 454, distance: 55.7
click at [770, 453] on ol "Navigate to your application dashboard’s User management > Authentication > Adv…" at bounding box center [711, 410] width 541 height 96
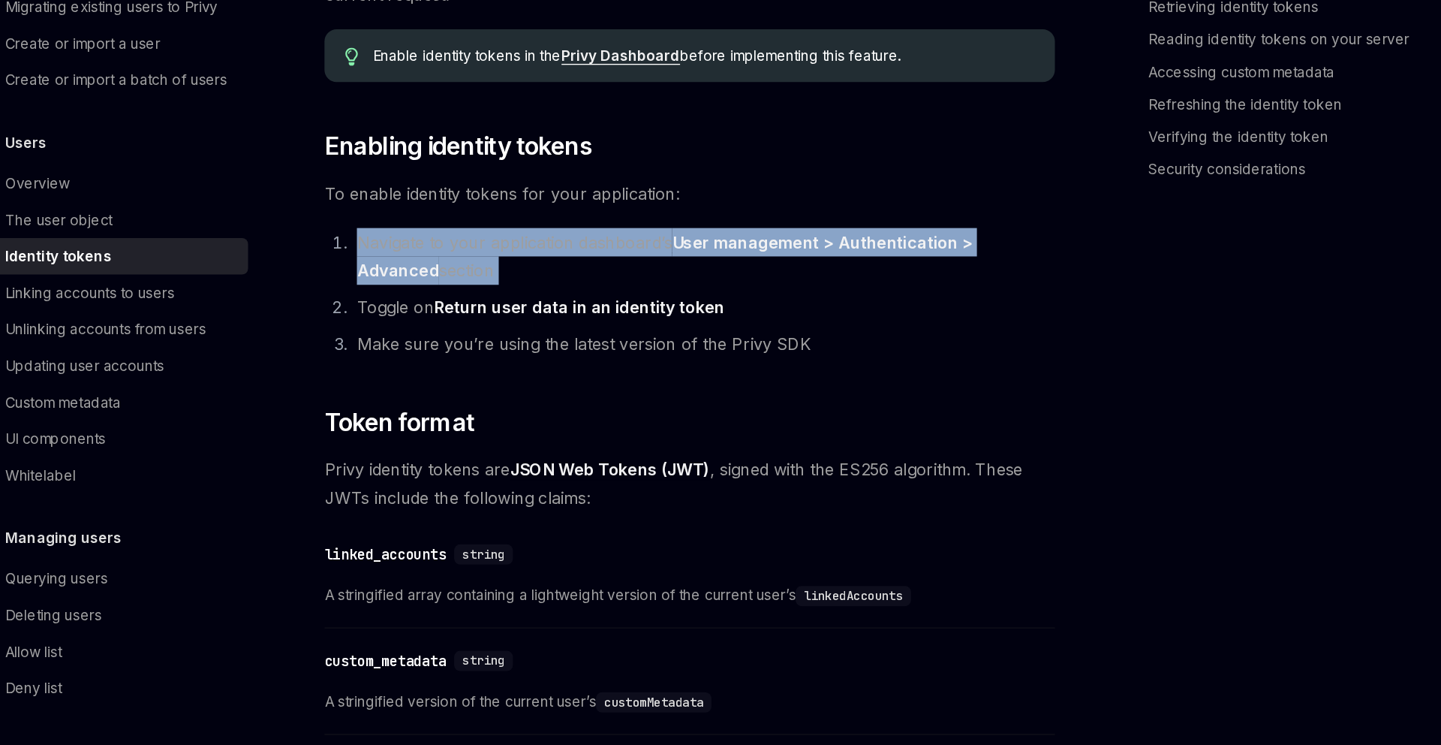
click at [770, 456] on li "Make sure you’re using the latest version of the Privy SDK" at bounding box center [721, 447] width 522 height 21
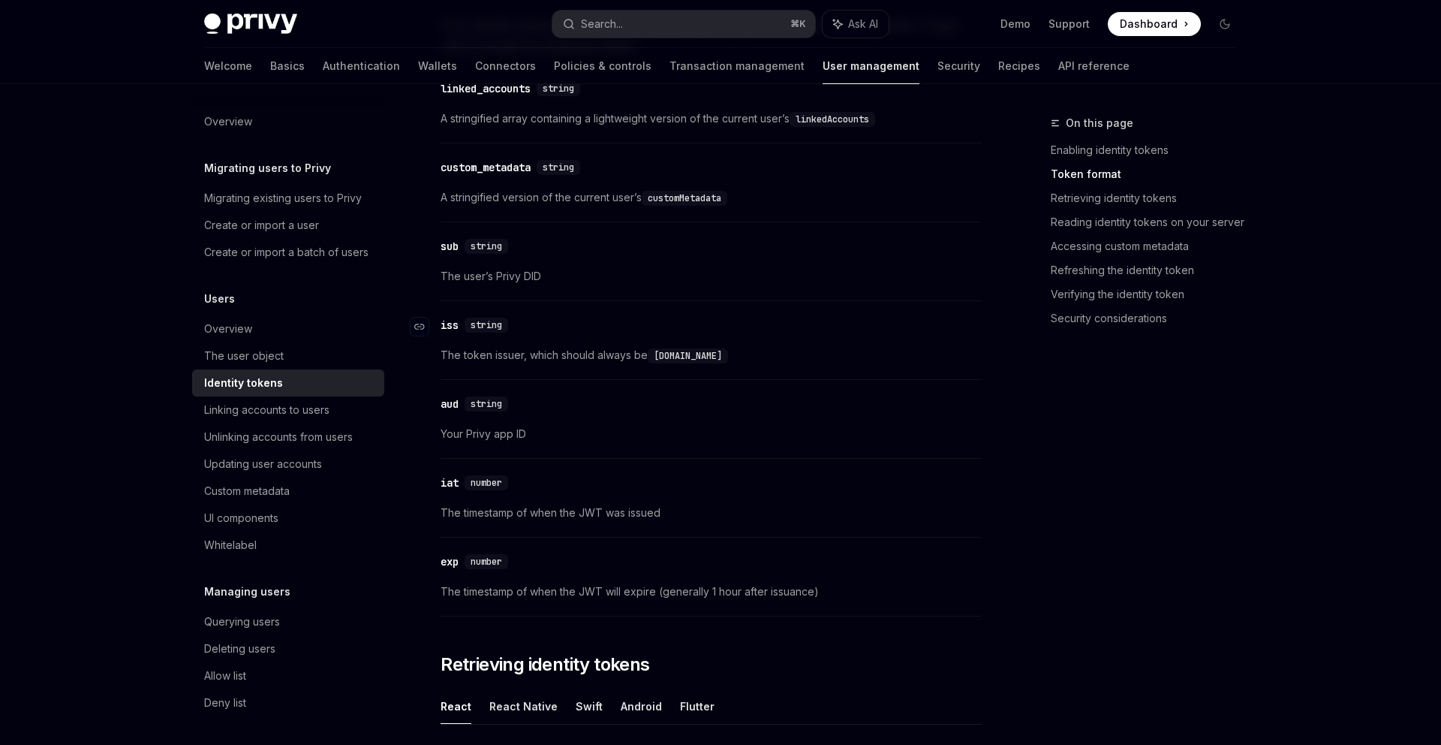
scroll to position [730, 0]
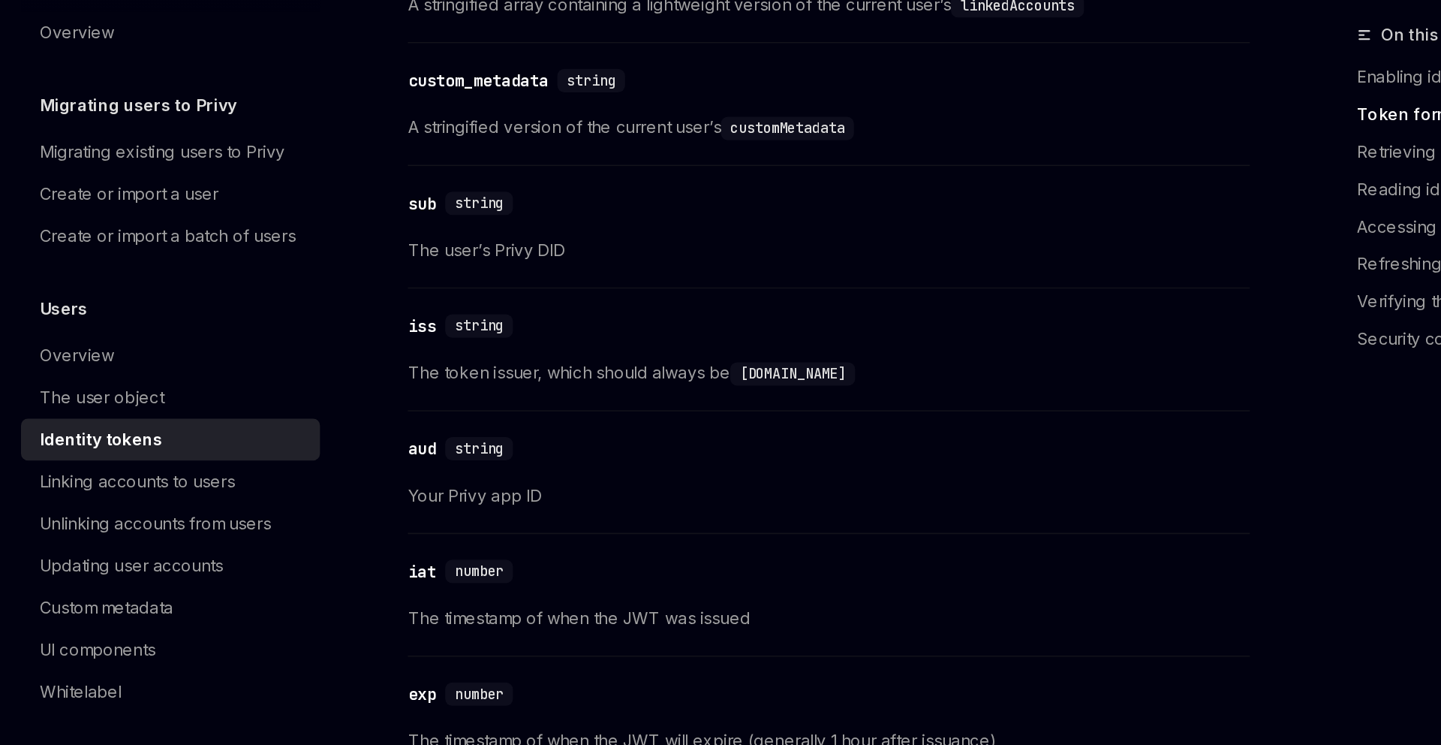
click at [501, 342] on span "The token issuer, which should always be [DOMAIN_NAME]" at bounding box center [711, 340] width 541 height 18
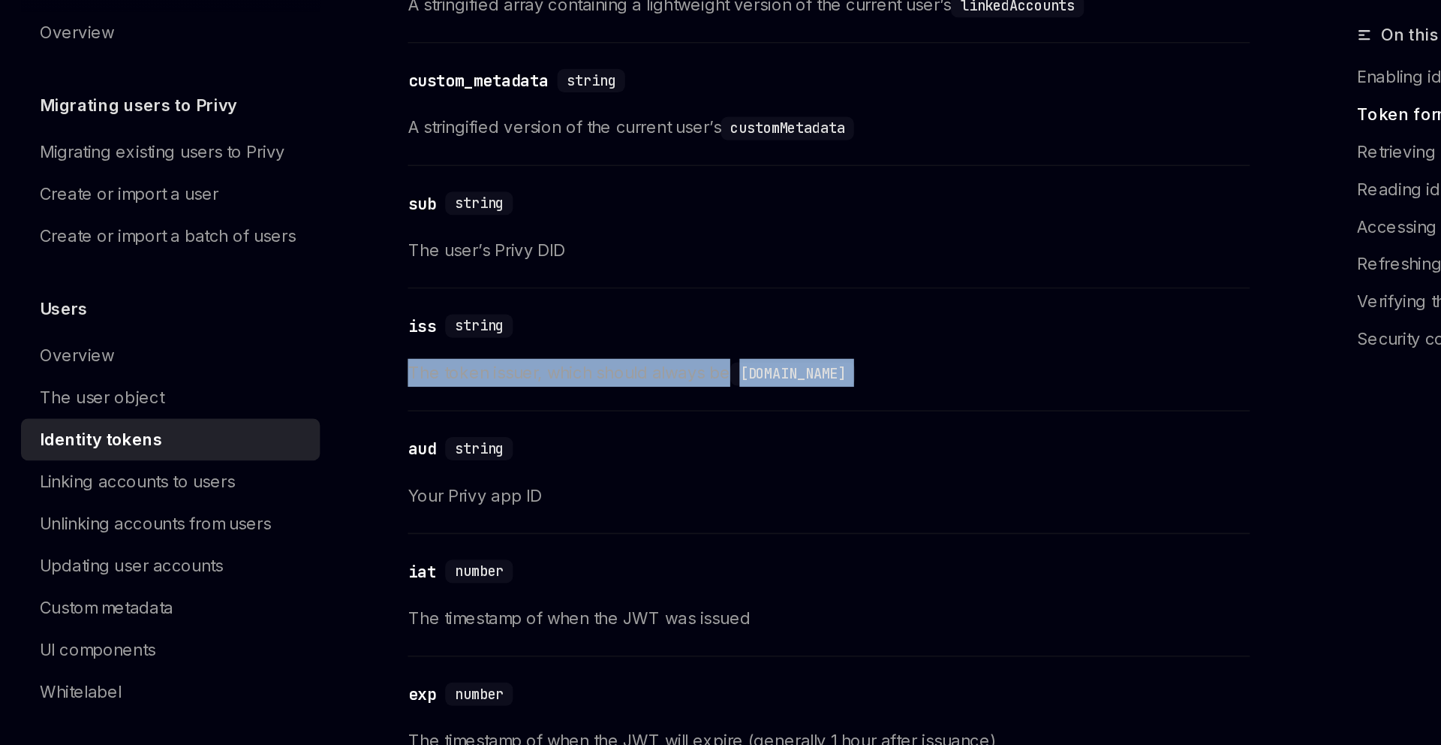
click at [501, 342] on span "The token issuer, which should always be [DOMAIN_NAME]" at bounding box center [711, 340] width 541 height 18
click at [546, 339] on span "The token issuer, which should always be [DOMAIN_NAME]" at bounding box center [711, 340] width 541 height 18
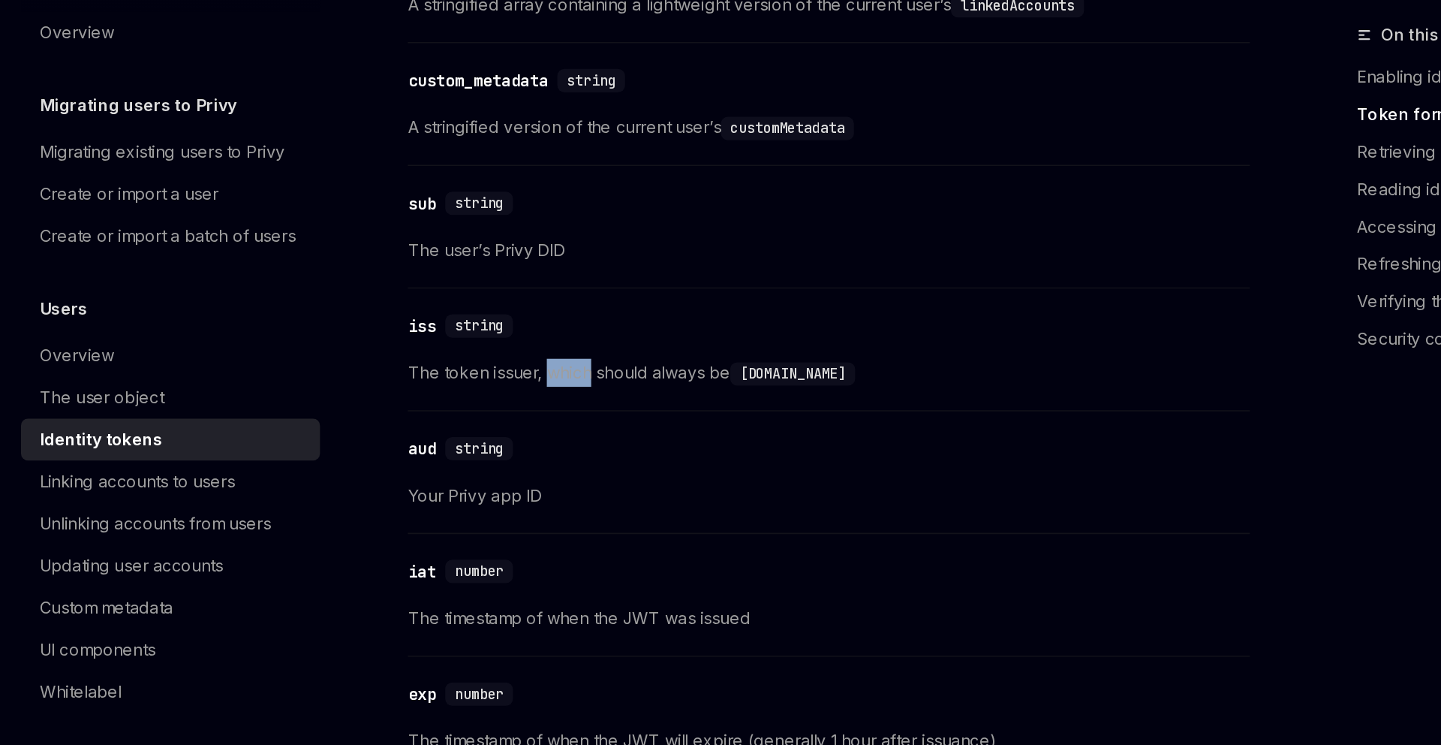
click at [546, 339] on span "The token issuer, which should always be [DOMAIN_NAME]" at bounding box center [711, 340] width 541 height 18
click at [549, 319] on div "​ iss string The token issuer, which should always be [DOMAIN_NAME]" at bounding box center [711, 328] width 541 height 71
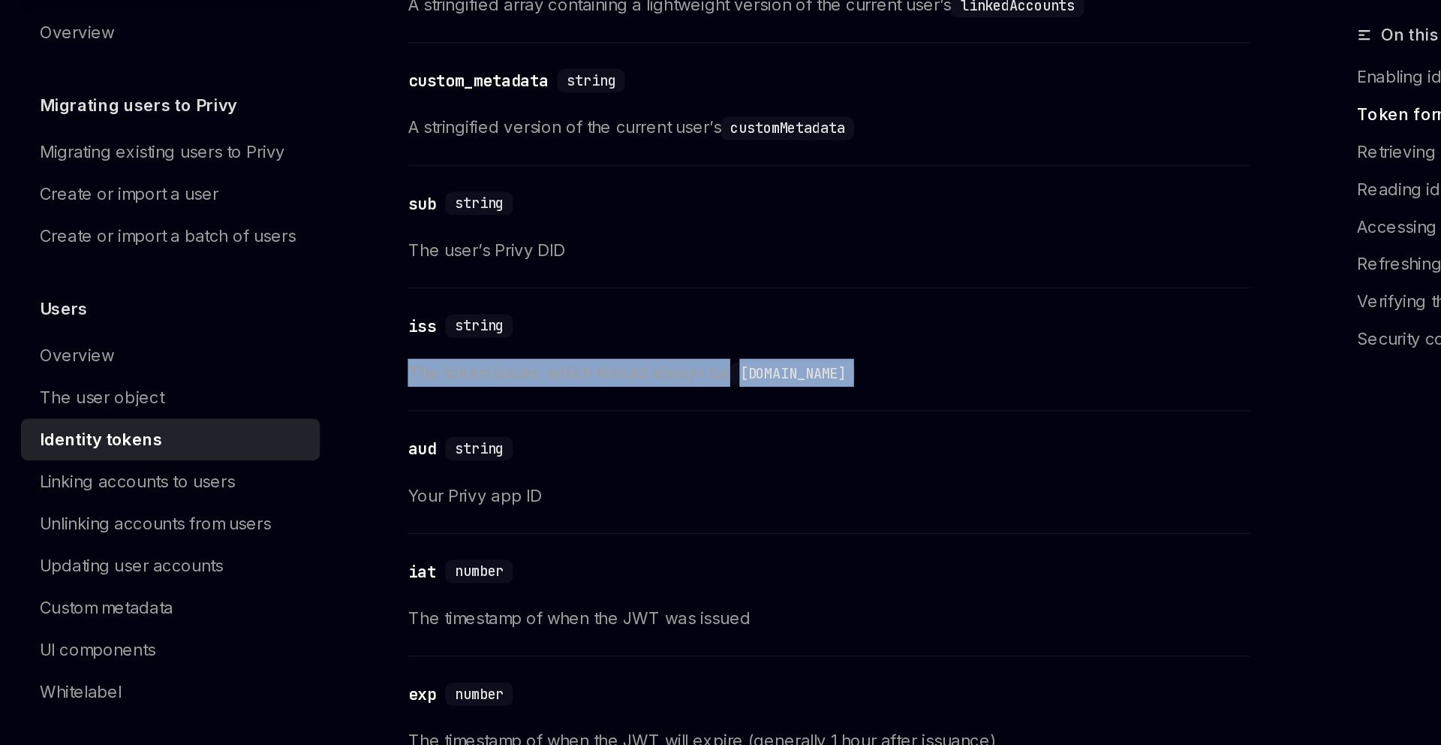
drag, startPoint x: 549, startPoint y: 319, endPoint x: 549, endPoint y: 356, distance: 36.8
click at [549, 356] on div "​ iss string The token issuer, which should always be [DOMAIN_NAME]" at bounding box center [711, 328] width 541 height 71
drag, startPoint x: 549, startPoint y: 356, endPoint x: 550, endPoint y: 305, distance: 51.0
click at [550, 305] on div "​ iss string The token issuer, which should always be [DOMAIN_NAME]" at bounding box center [711, 328] width 541 height 71
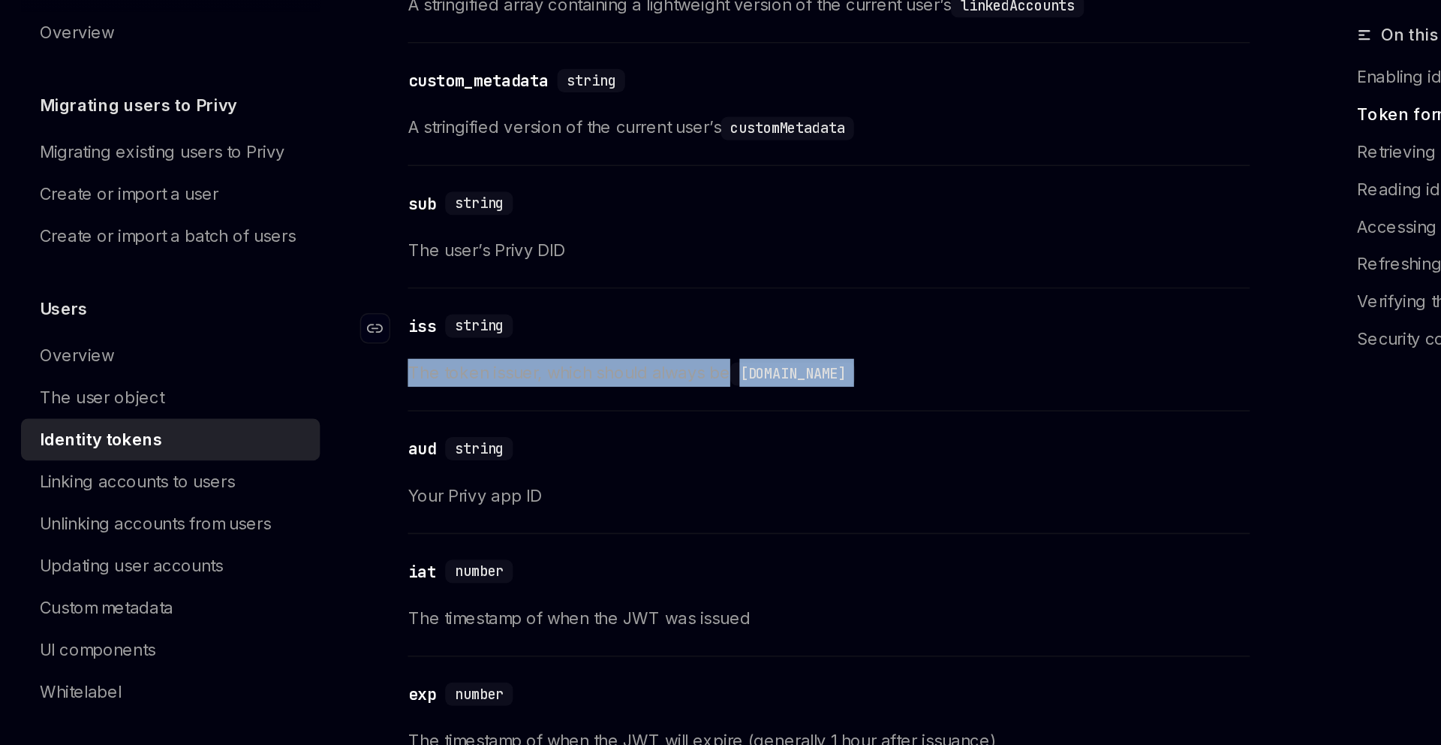
click at [550, 305] on div "​ iss string" at bounding box center [704, 310] width 526 height 18
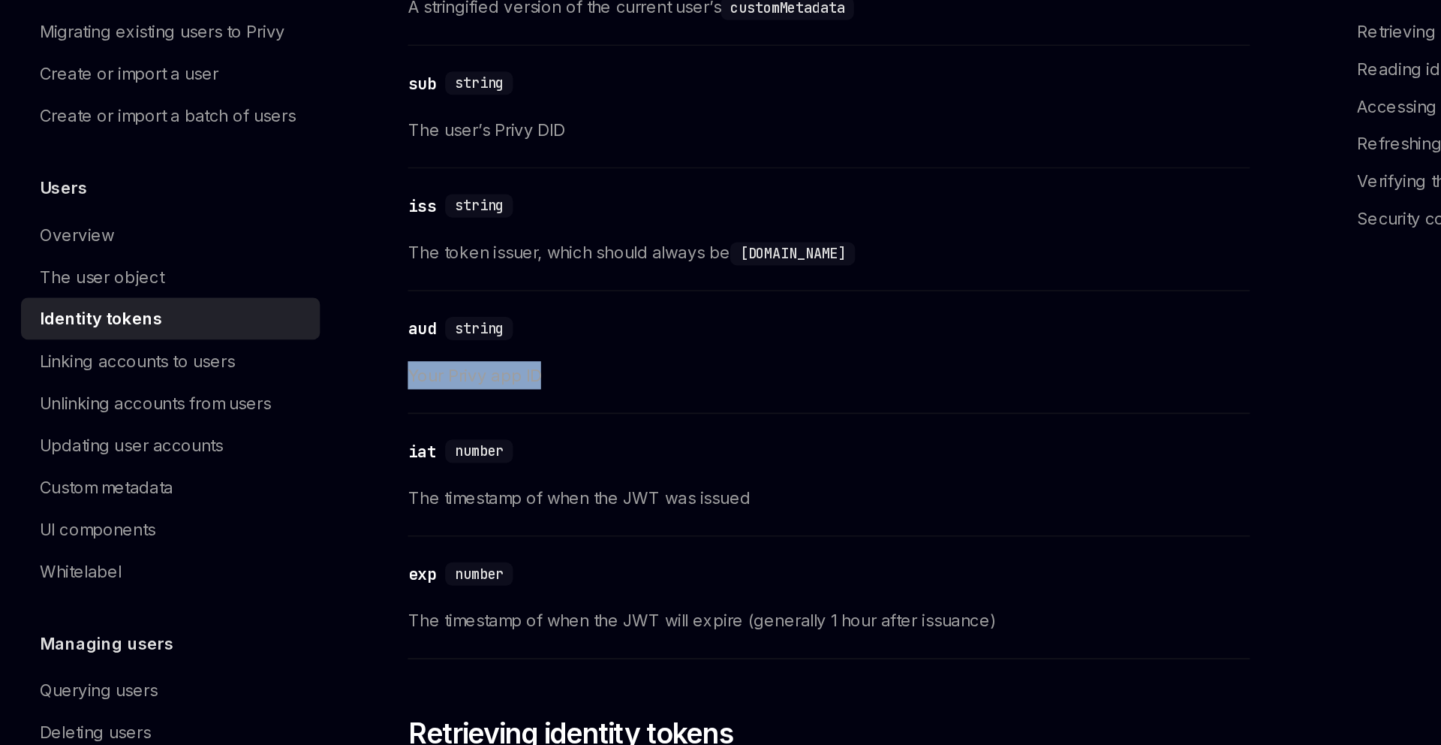
drag, startPoint x: 540, startPoint y: 399, endPoint x: 542, endPoint y: 423, distance: 24.9
click at [542, 423] on div "​ aud string Your Privy app ID" at bounding box center [711, 407] width 541 height 71
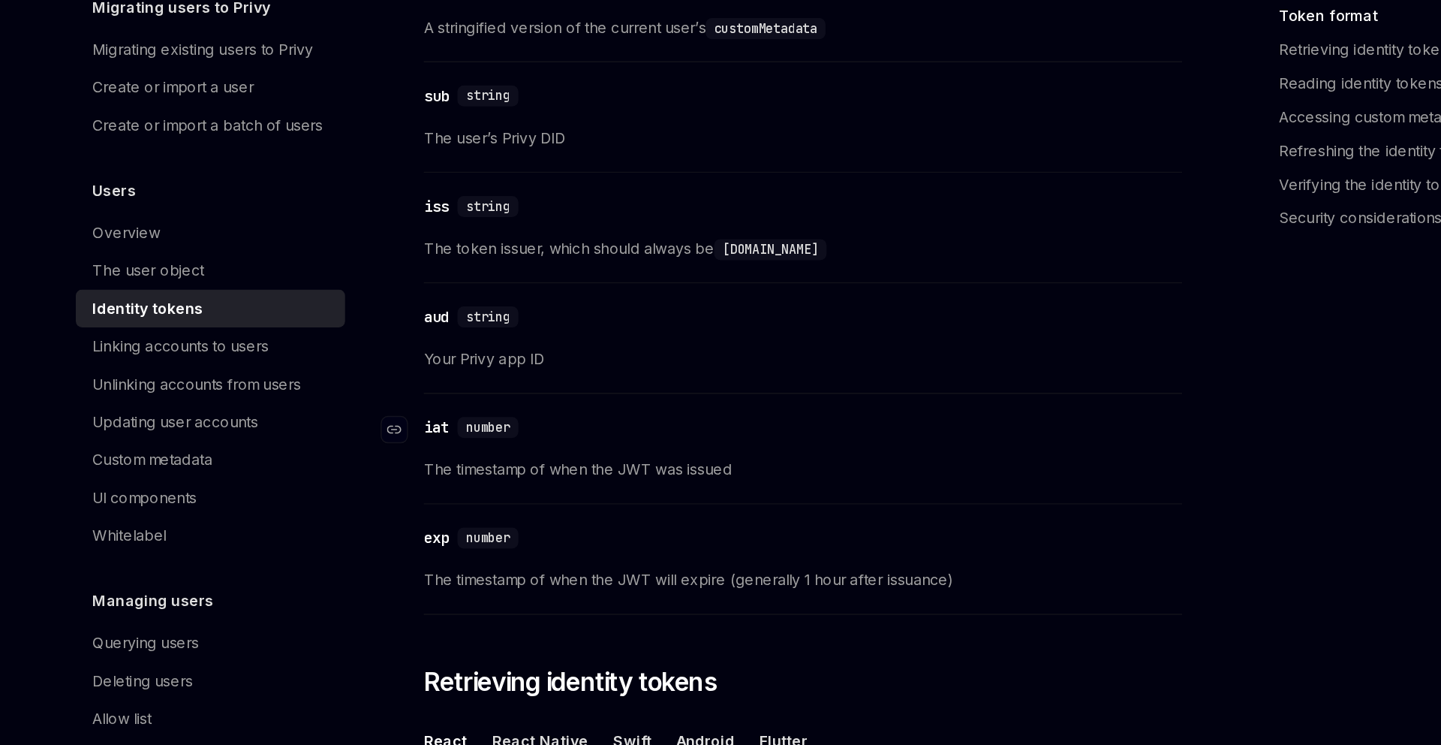
click at [552, 484] on div "​ iat number The timestamp of when the JWT was issued" at bounding box center [711, 486] width 541 height 71
click at [569, 484] on div "​ iat number The timestamp of when the JWT was issued" at bounding box center [711, 486] width 541 height 71
drag, startPoint x: 569, startPoint y: 484, endPoint x: 569, endPoint y: 520, distance: 36.0
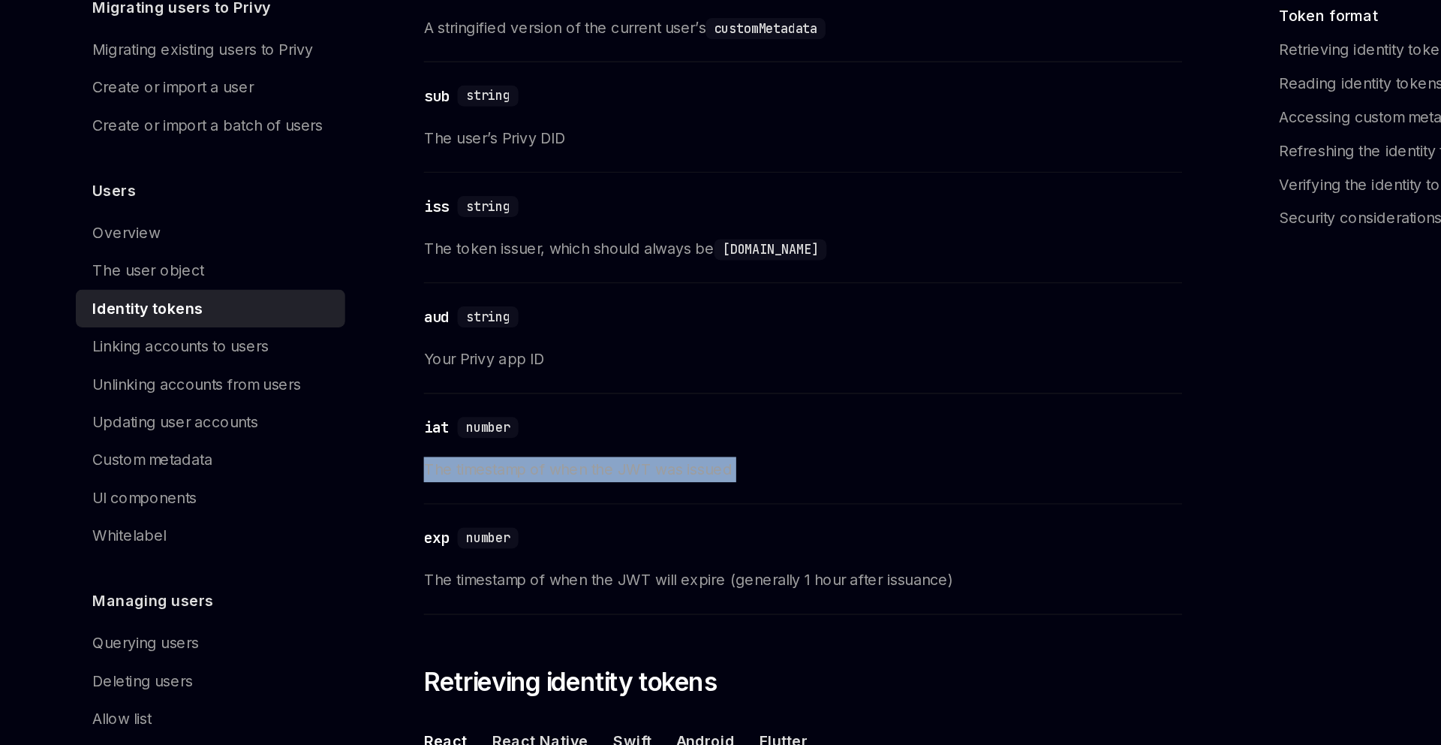
click at [569, 520] on div "​ iat number The timestamp of when the JWT was issued" at bounding box center [711, 486] width 541 height 71
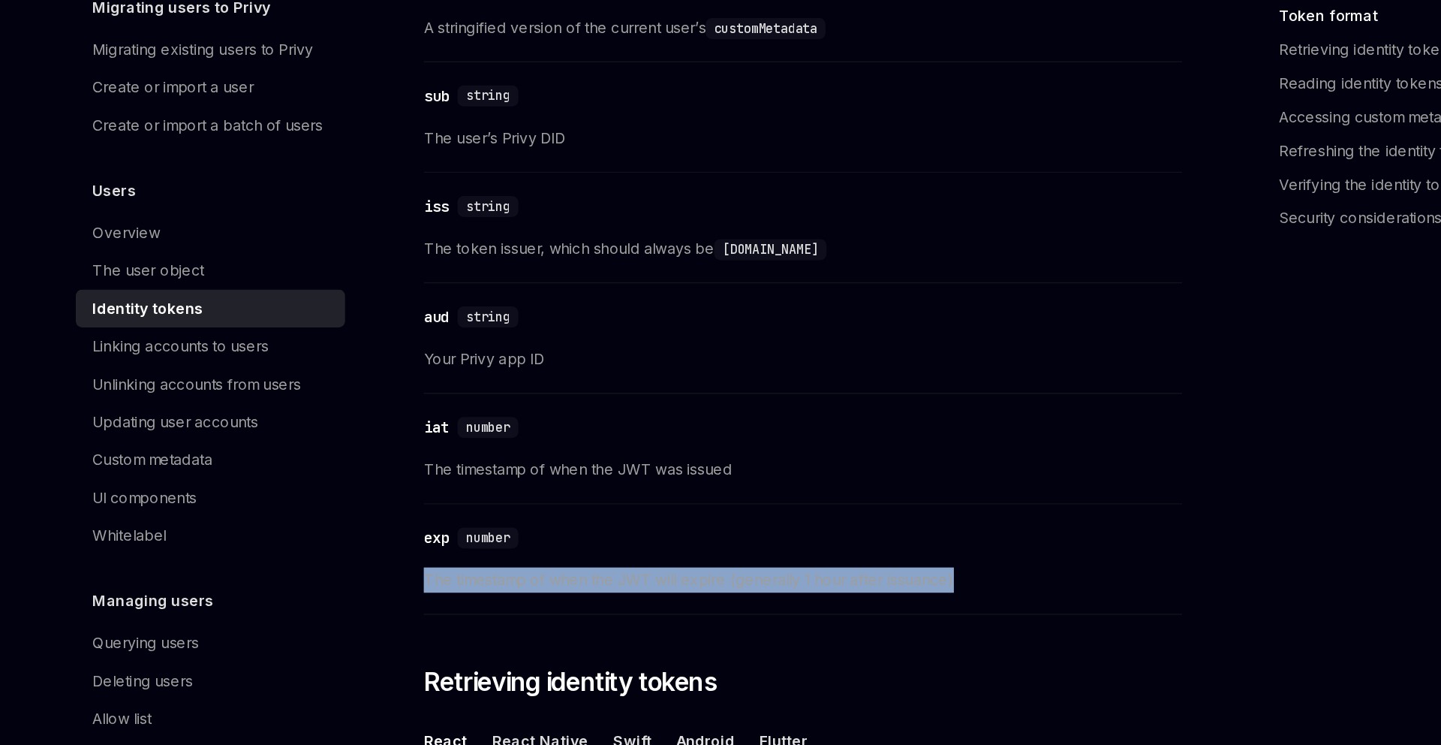
drag, startPoint x: 558, startPoint y: 550, endPoint x: 559, endPoint y: 599, distance: 48.8
click at [559, 599] on div "​ exp number The timestamp of when the JWT will expire (generally 1 hour after …" at bounding box center [711, 565] width 541 height 71
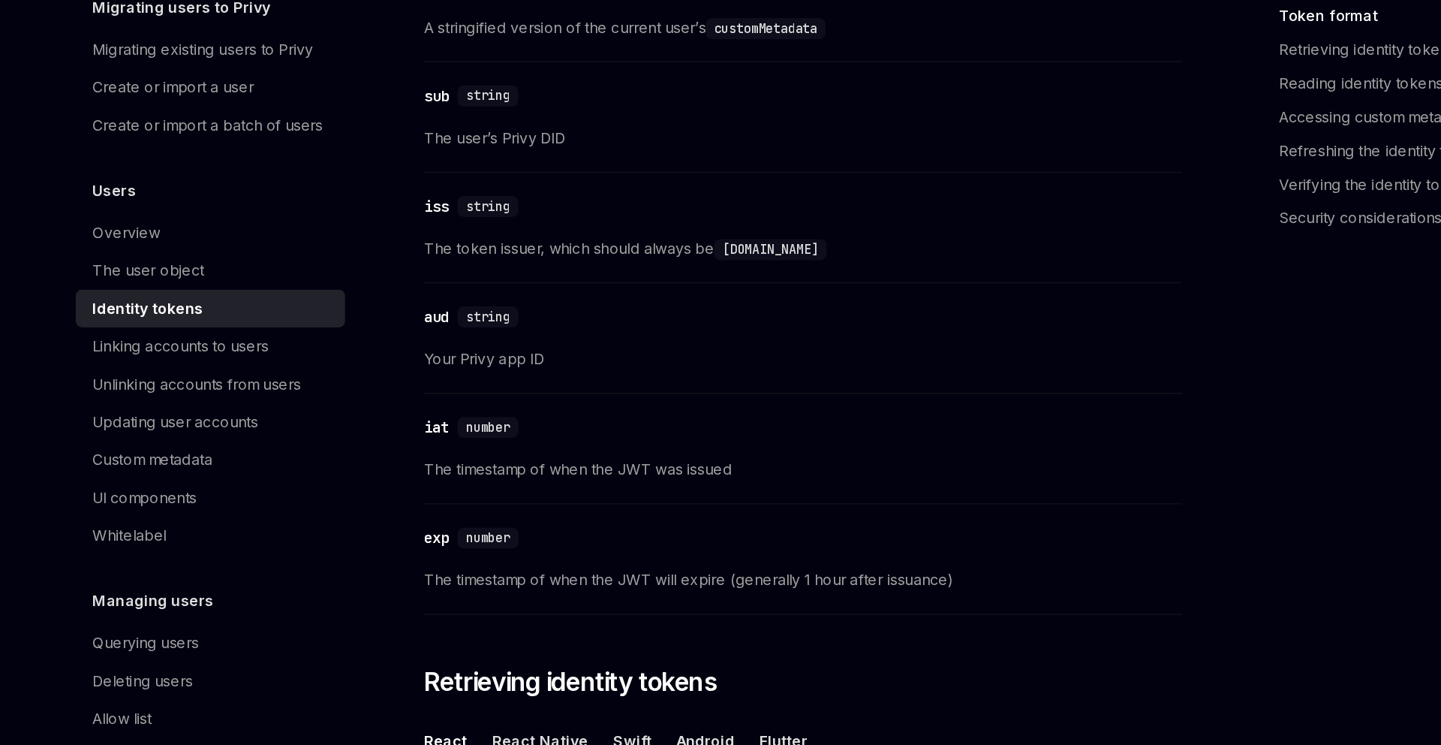
click at [559, 570] on span "The timestamp of when the JWT will expire (generally 1 hour after issuance)" at bounding box center [711, 576] width 541 height 18
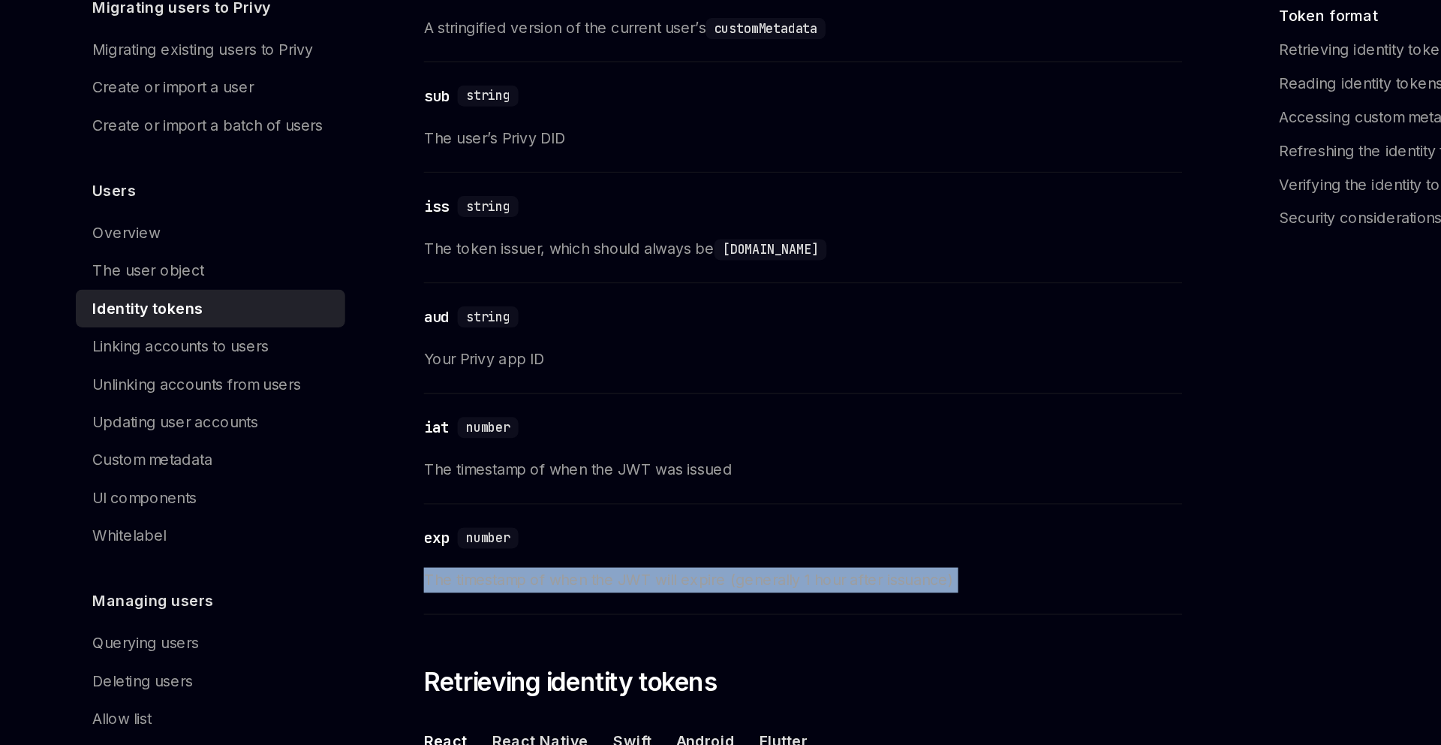
click at [559, 570] on span "The timestamp of when the JWT will expire (generally 1 hour after issuance)" at bounding box center [711, 576] width 541 height 18
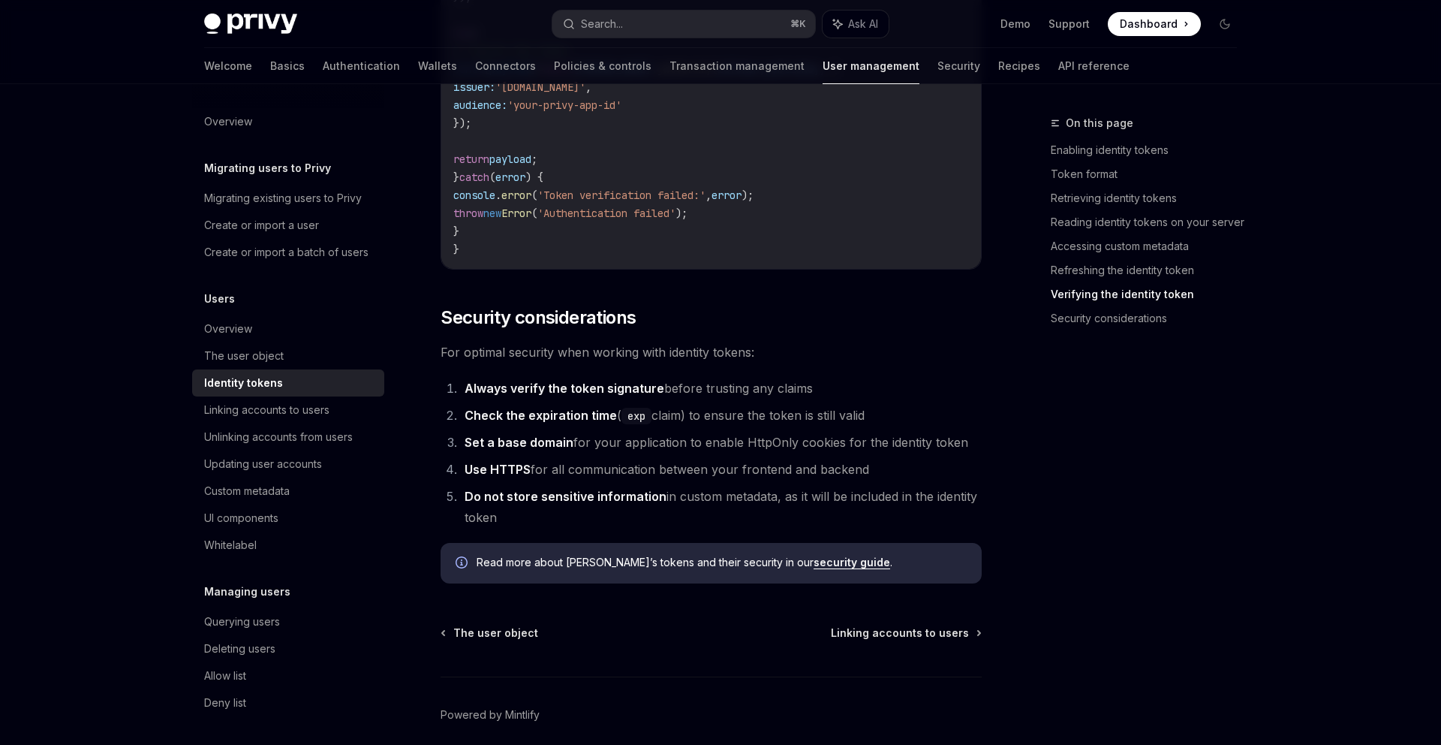
scroll to position [4781, 0]
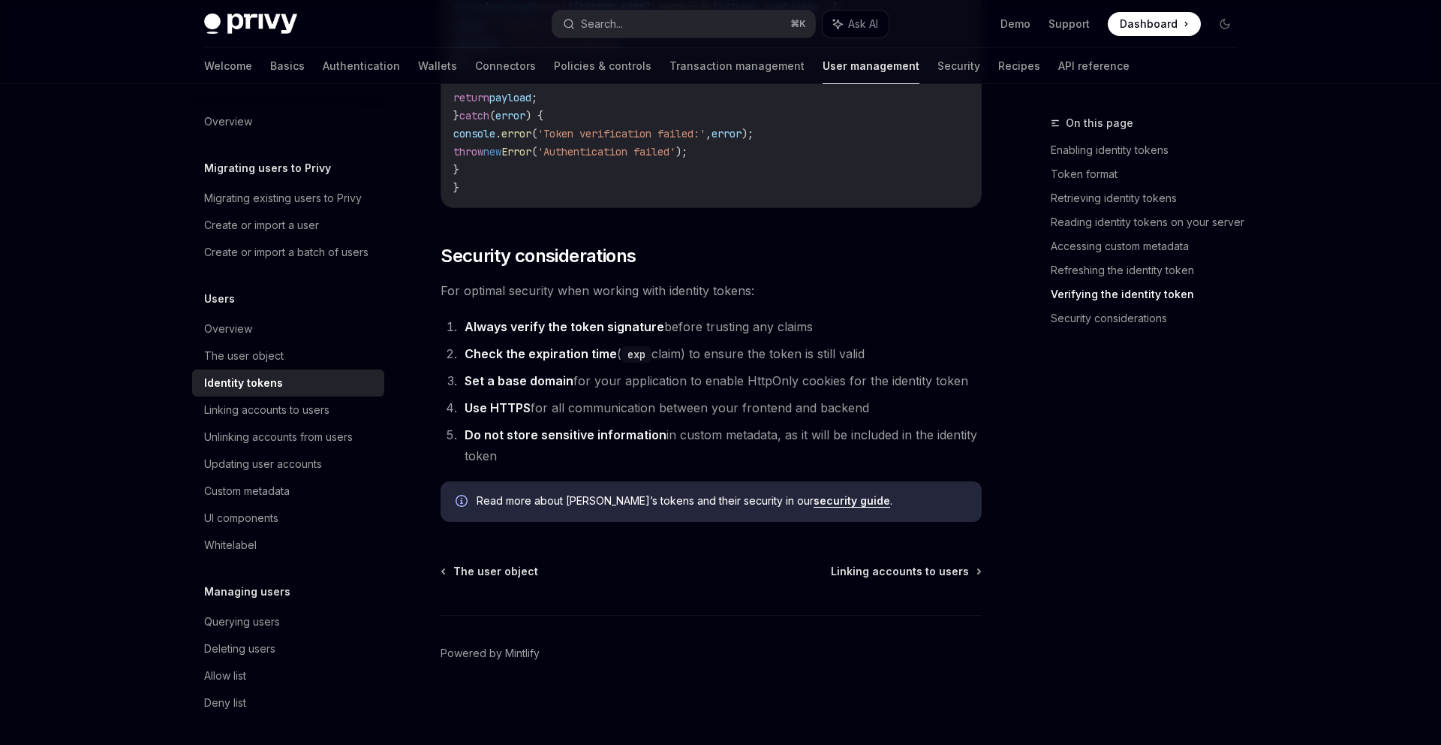
click at [623, 450] on li "Do not store sensitive information in custom metadata, as it will be included i…" at bounding box center [721, 445] width 522 height 42
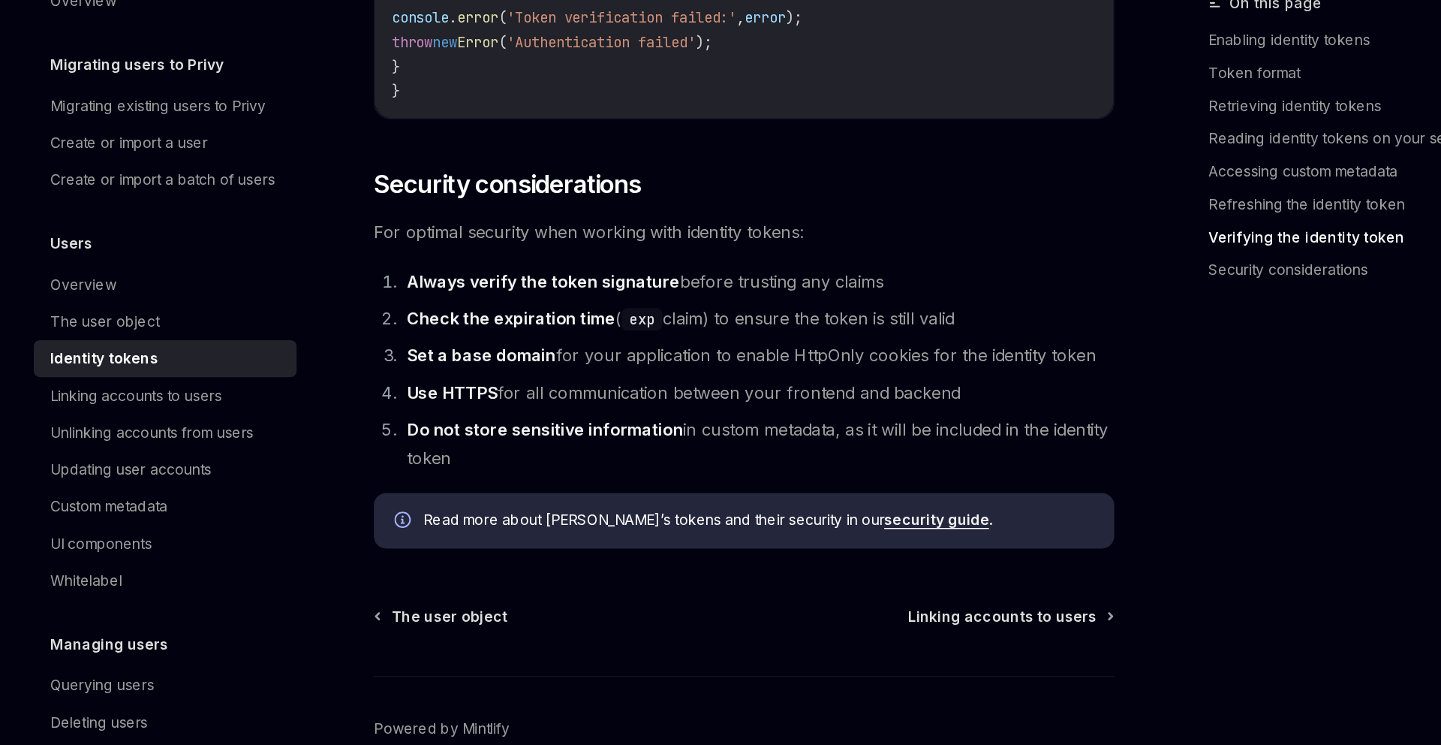
drag, startPoint x: 623, startPoint y: 450, endPoint x: 639, endPoint y: 302, distance: 148.8
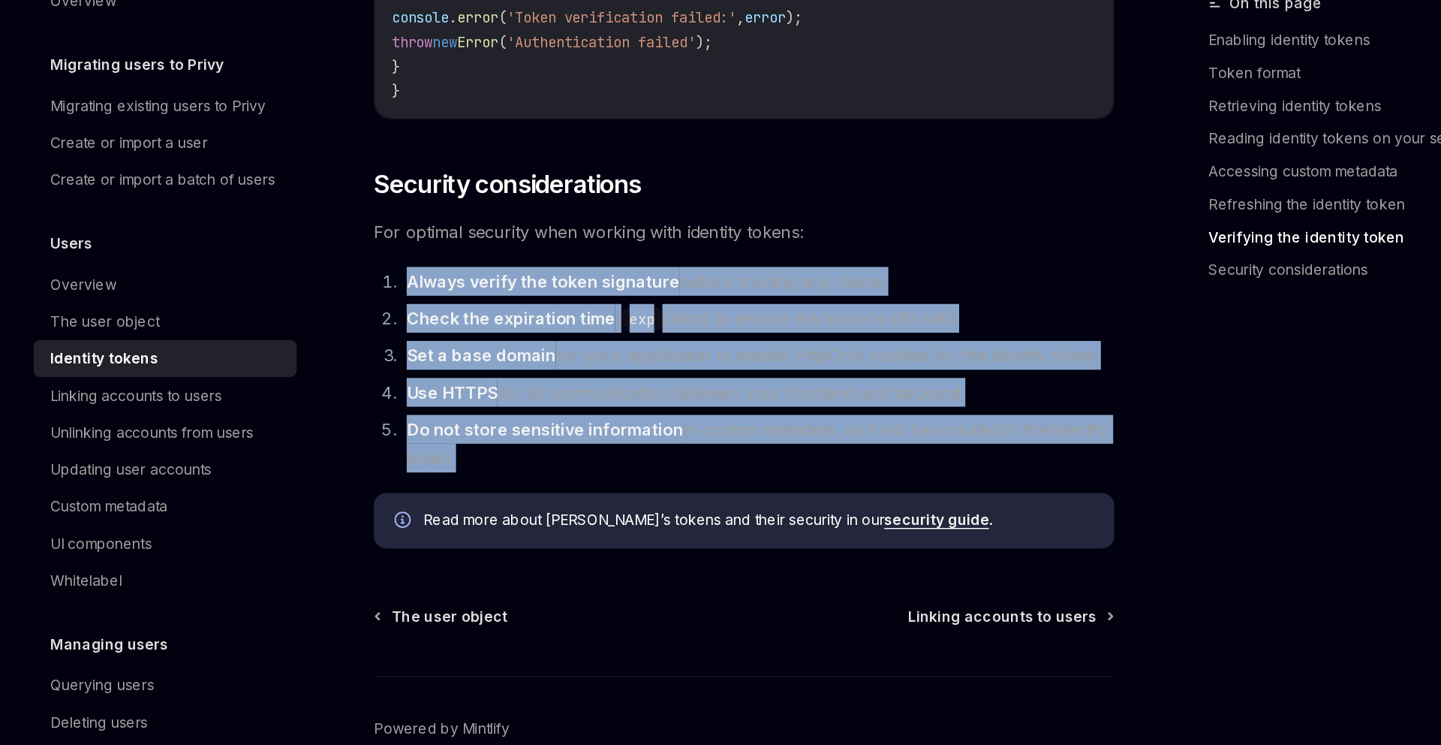
drag, startPoint x: 639, startPoint y: 302, endPoint x: 639, endPoint y: 451, distance: 148.6
click at [639, 451] on li "Do not store sensitive information in custom metadata, as it will be included i…" at bounding box center [721, 445] width 522 height 42
drag, startPoint x: 639, startPoint y: 451, endPoint x: 634, endPoint y: 305, distance: 146.5
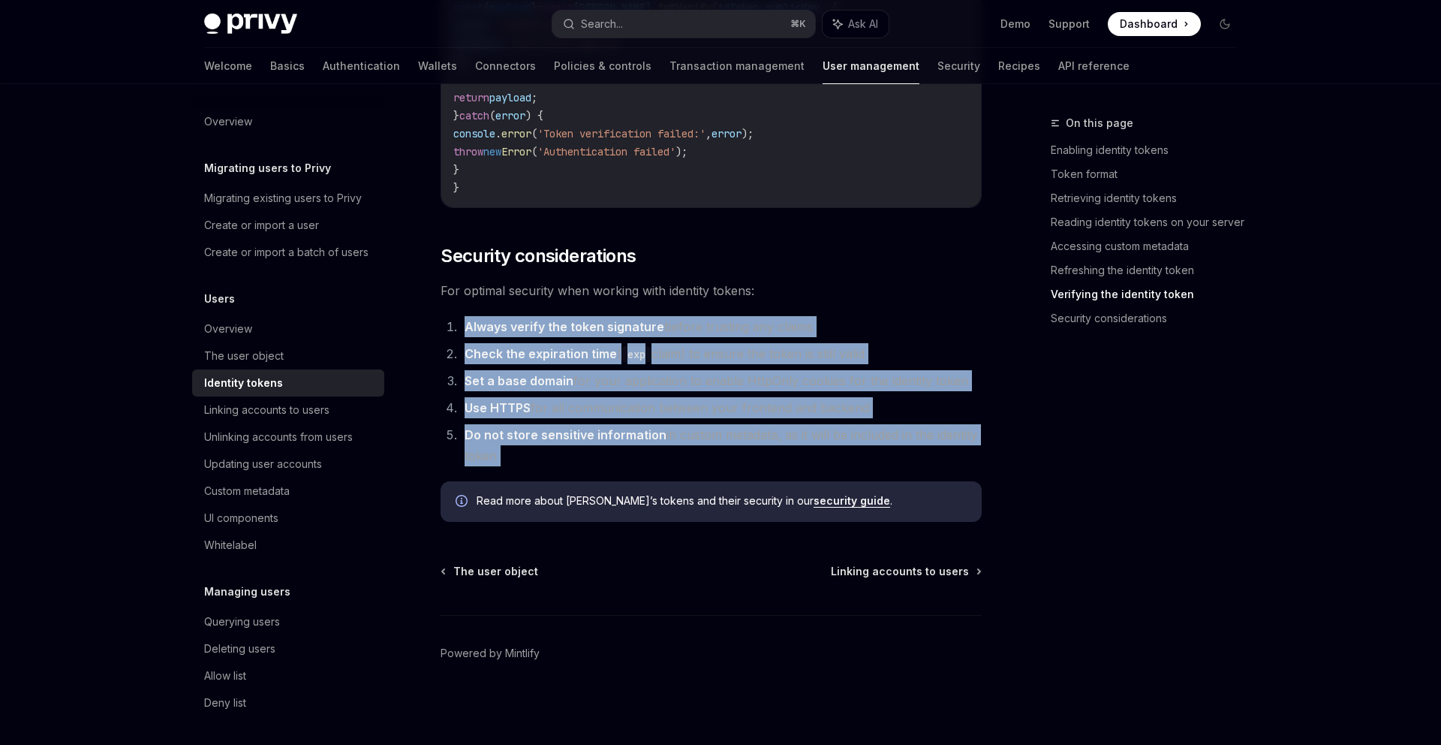
click at [637, 450] on li "Do not store sensitive information in custom metadata, as it will be included i…" at bounding box center [721, 445] width 522 height 42
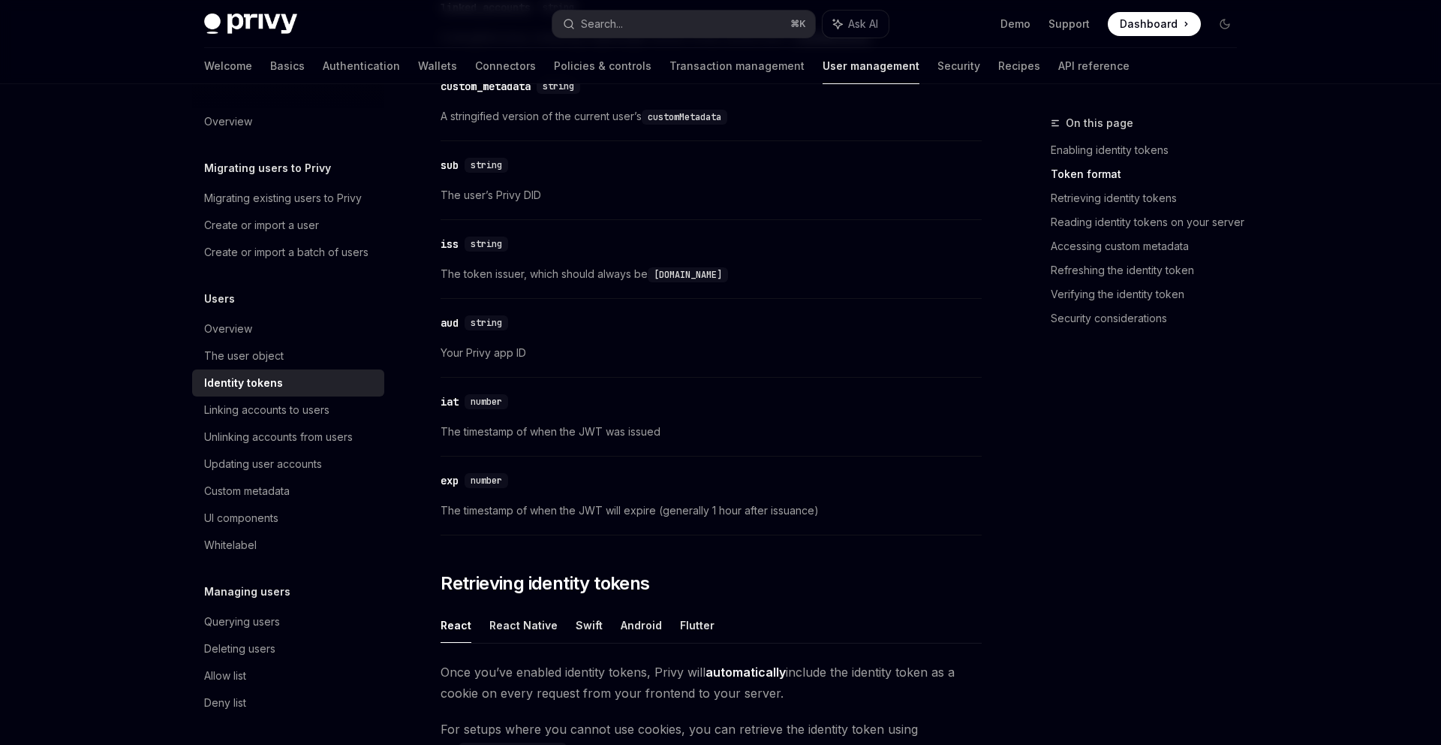
scroll to position [605, 0]
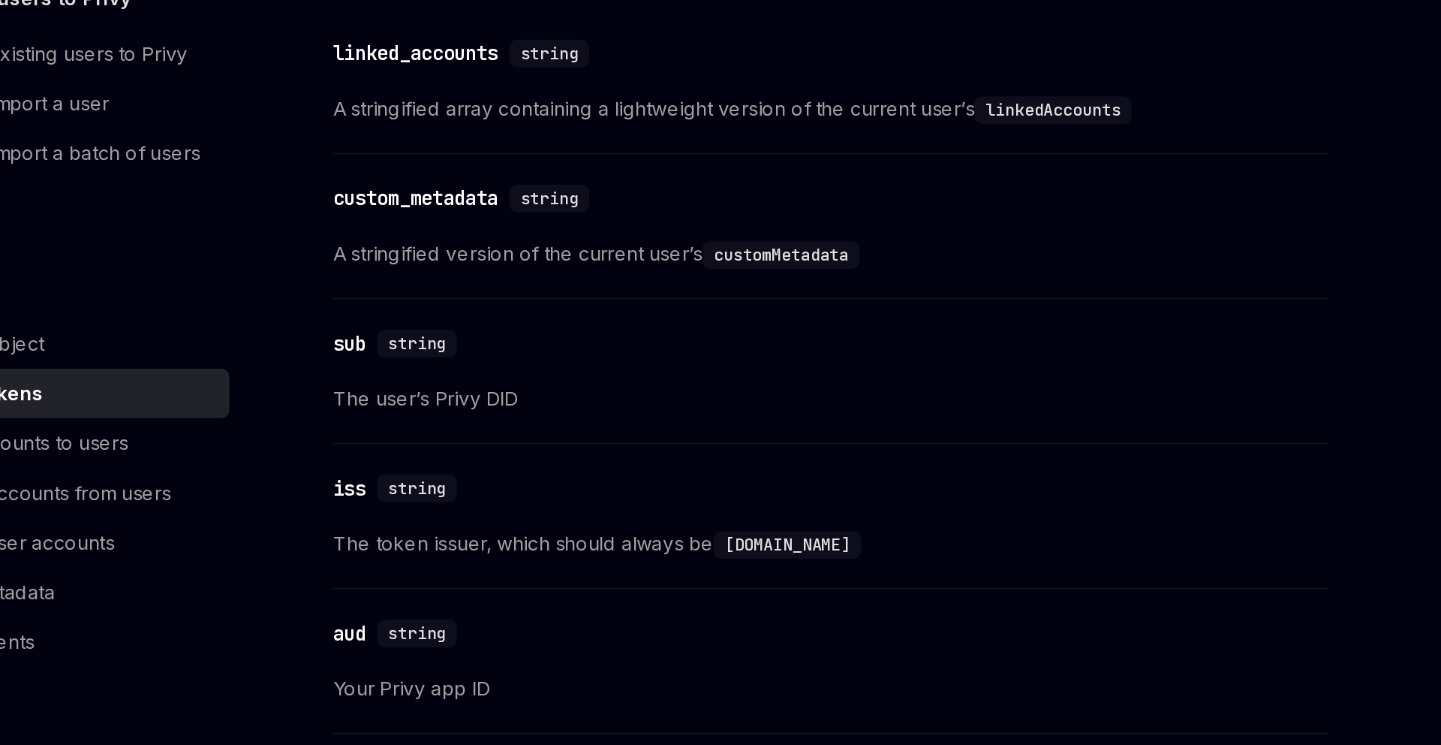
click at [527, 389] on span "The user’s Privy DID" at bounding box center [711, 386] width 541 height 18
click at [551, 384] on span "The user’s Privy DID" at bounding box center [711, 386] width 541 height 18
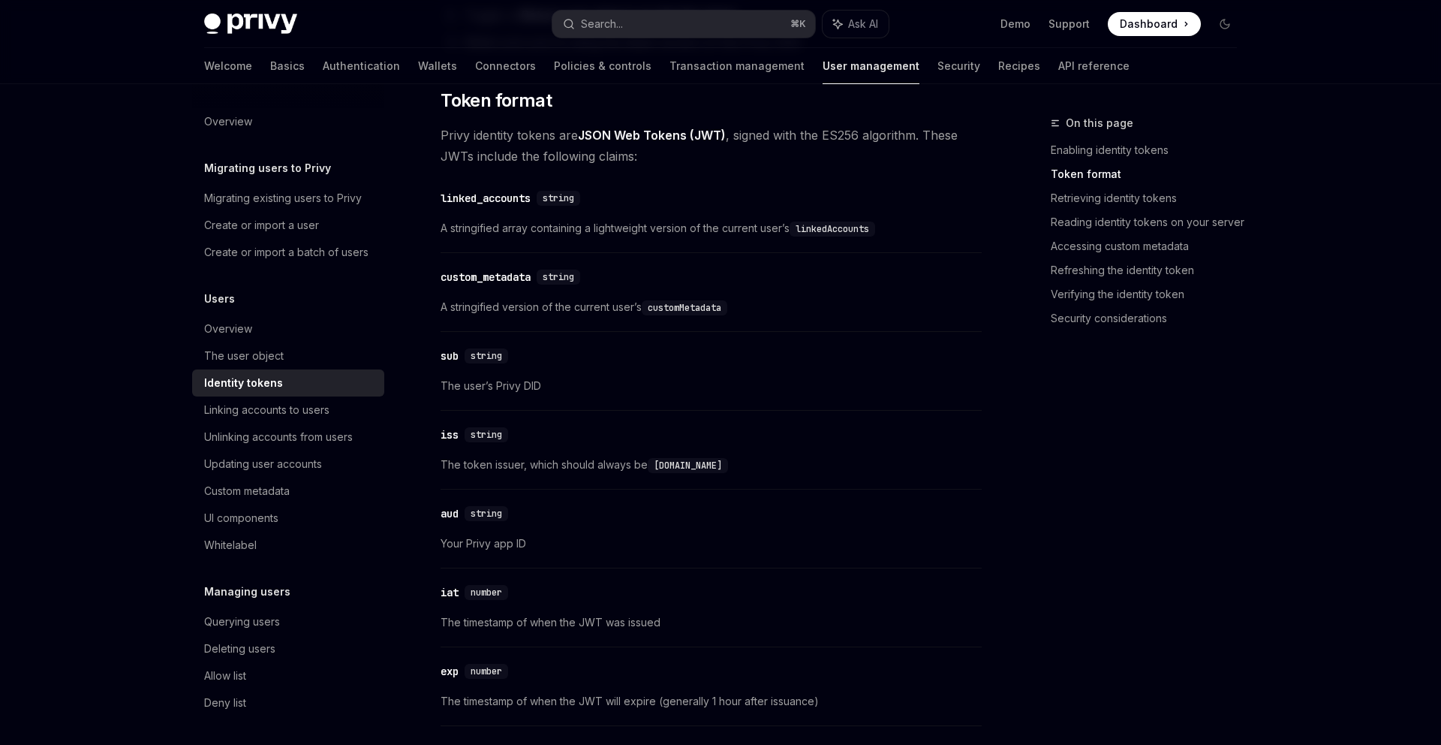
scroll to position [626, 0]
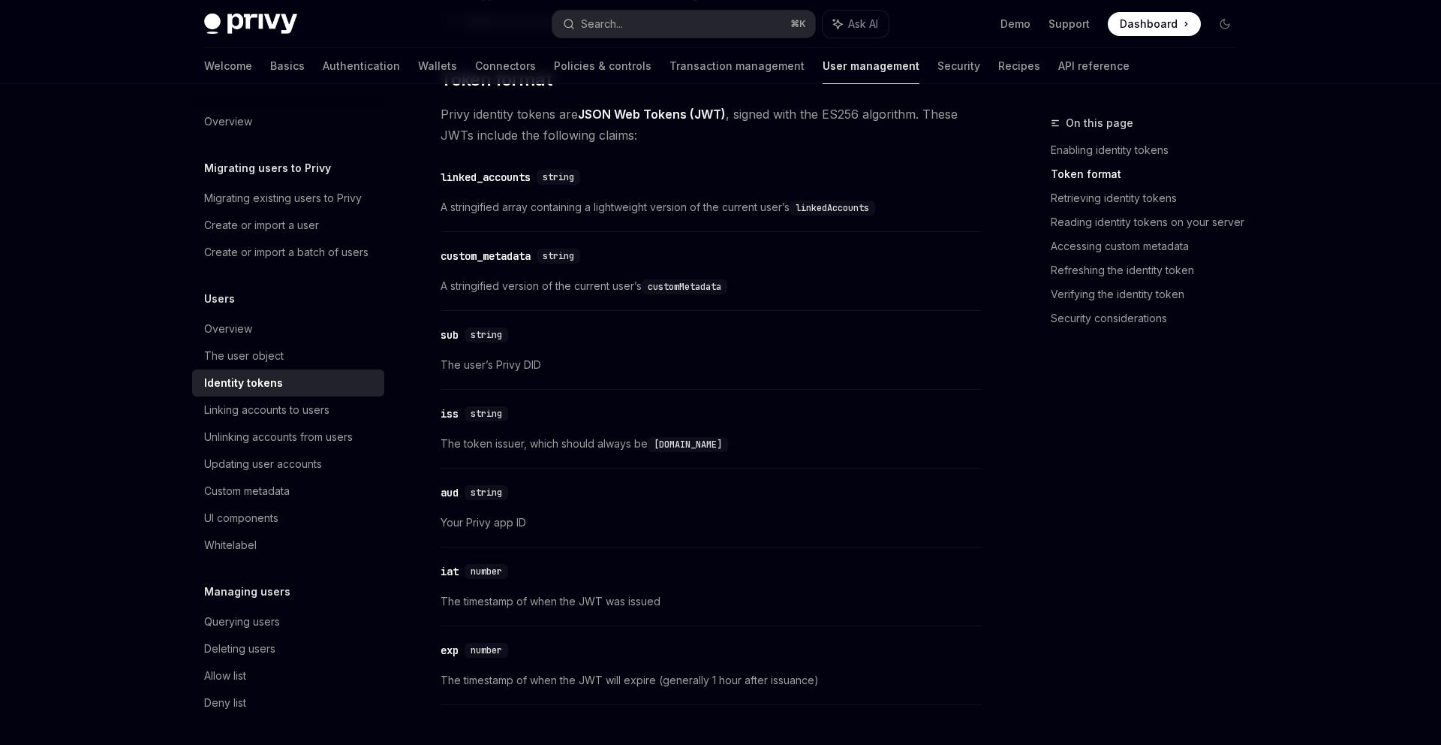
click at [591, 449] on span "The token issuer, which should always be [DOMAIN_NAME]" at bounding box center [711, 444] width 541 height 18
click at [600, 428] on div "​ iss string The token issuer, which should always be [DOMAIN_NAME]" at bounding box center [711, 432] width 541 height 71
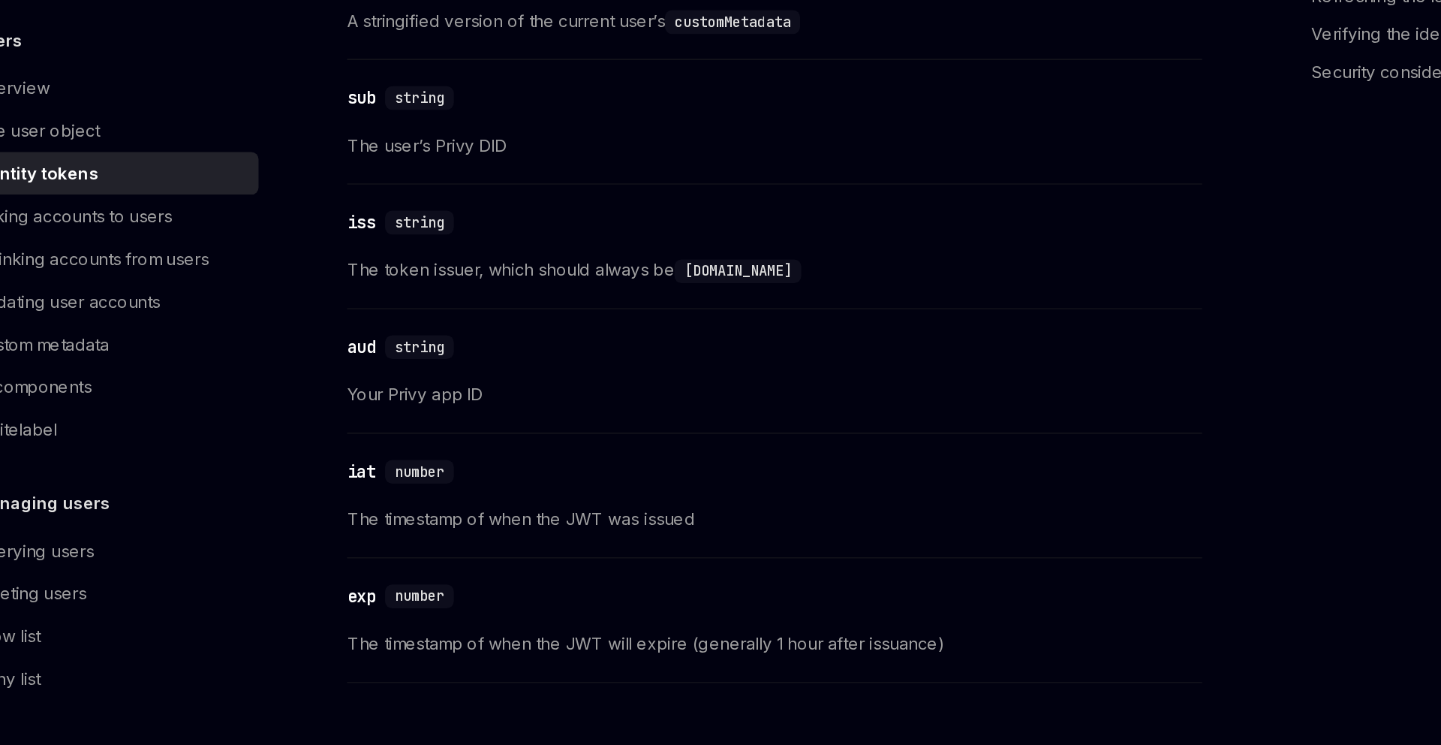
scroll to position [661, 0]
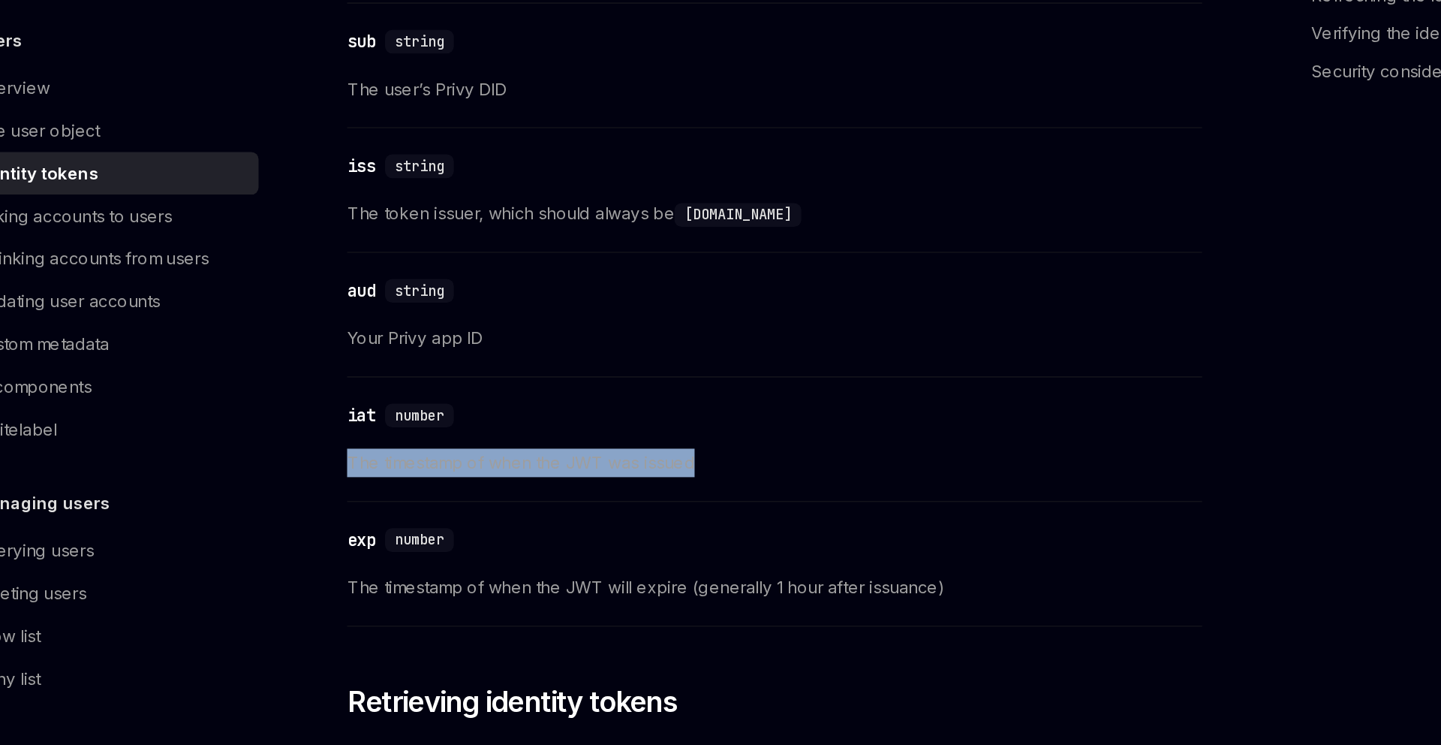
drag, startPoint x: 600, startPoint y: 546, endPoint x: 599, endPoint y: 587, distance: 40.5
click at [599, 587] on div "​ iat number The timestamp of when the JWT was issued" at bounding box center [711, 554] width 541 height 71
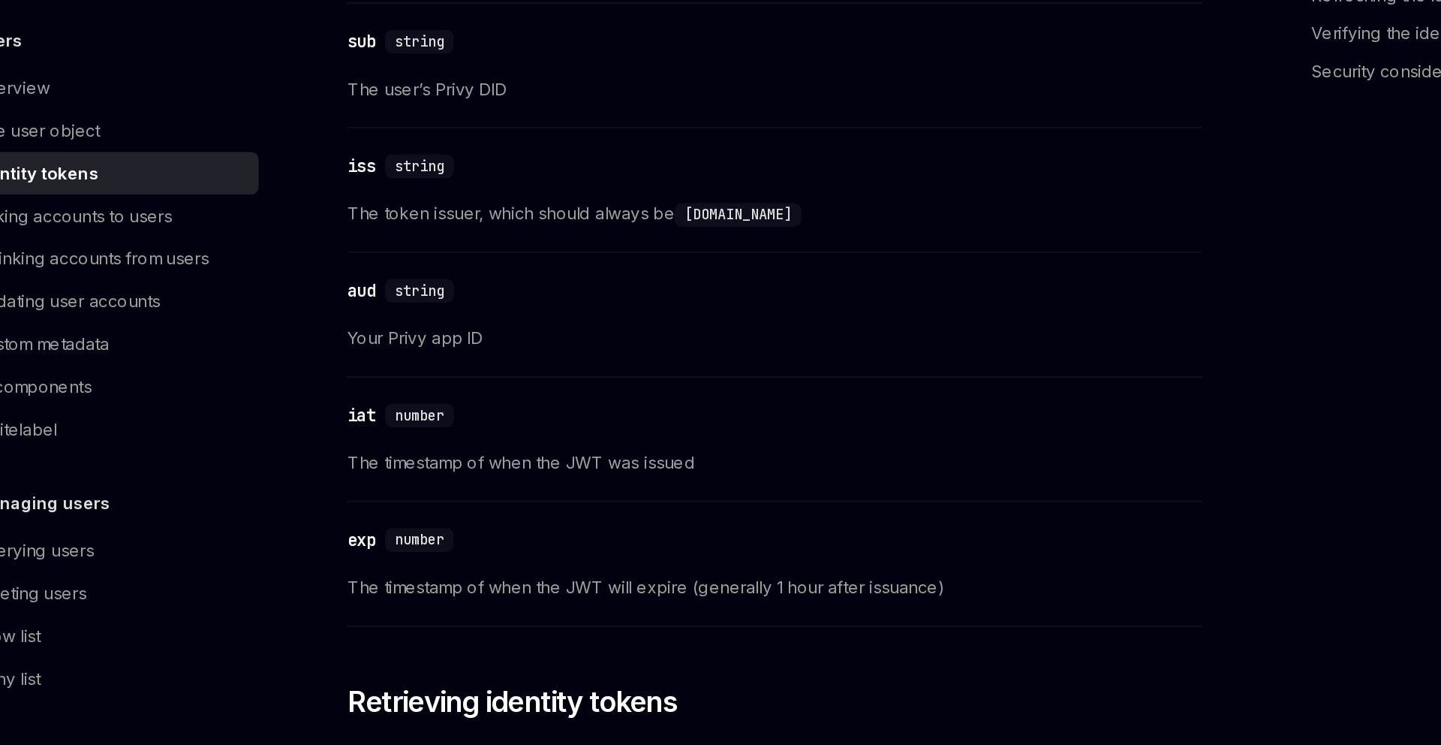
click at [599, 587] on div "​ iat number The timestamp of when the JWT was issued" at bounding box center [711, 554] width 541 height 71
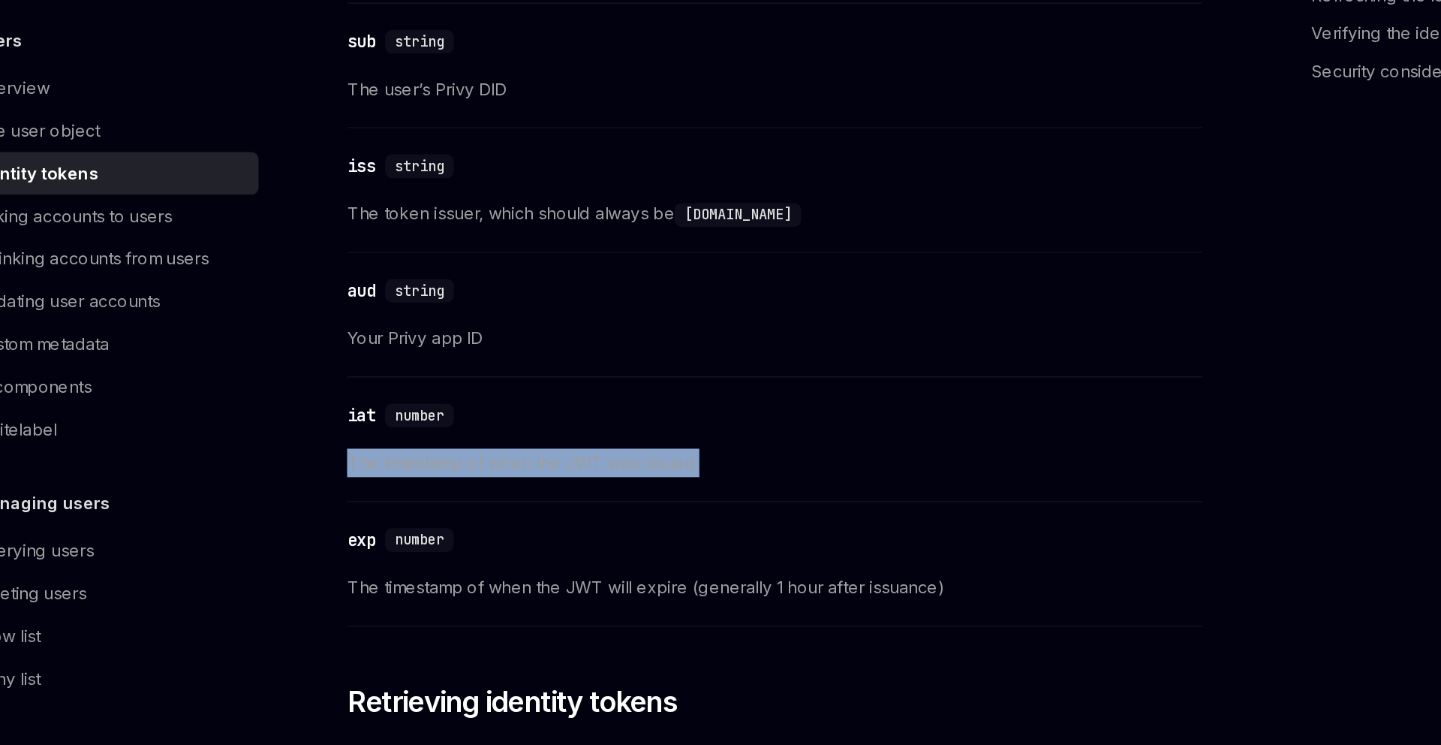
click at [599, 587] on div "​ iat number The timestamp of when the JWT was issued" at bounding box center [711, 554] width 541 height 71
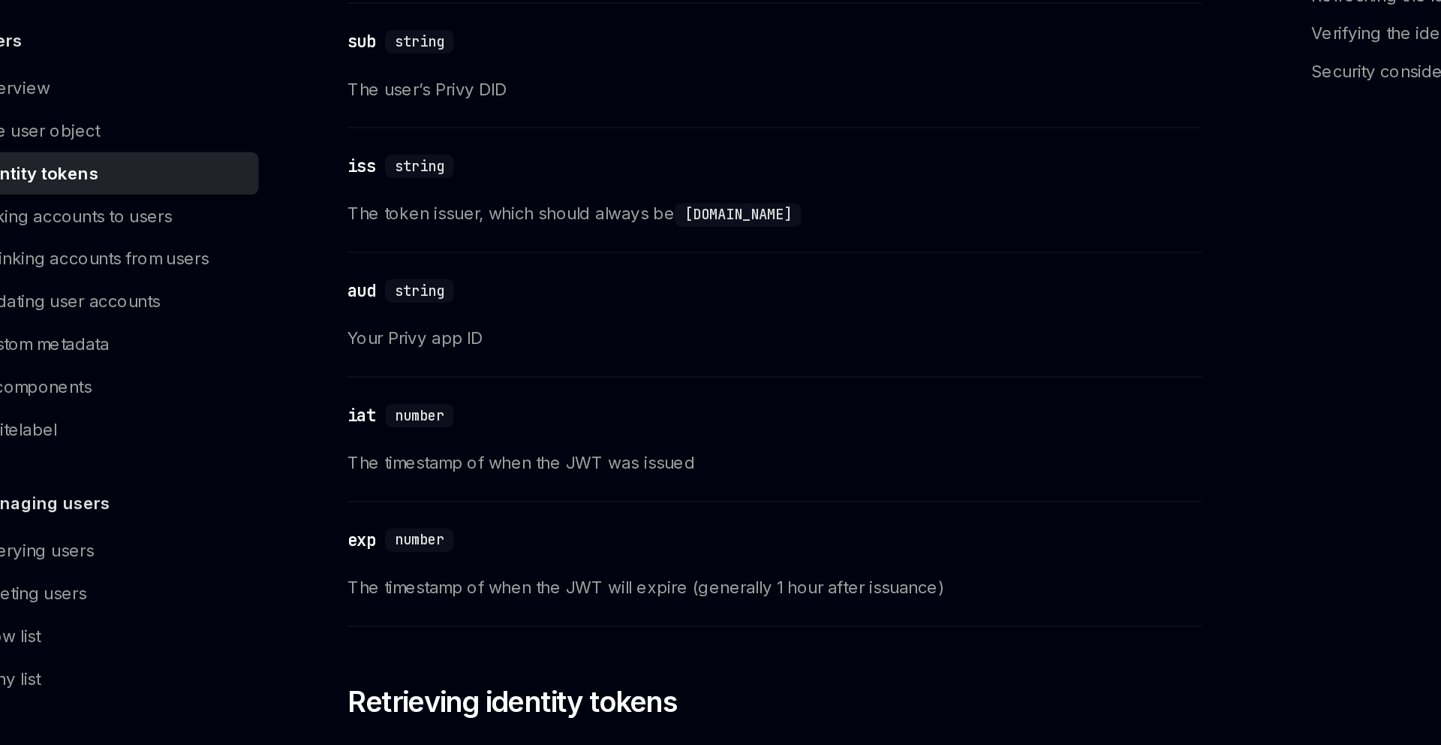
click at [599, 647] on span "The timestamp of when the JWT will expire (generally 1 hour after issuance)" at bounding box center [711, 645] width 541 height 18
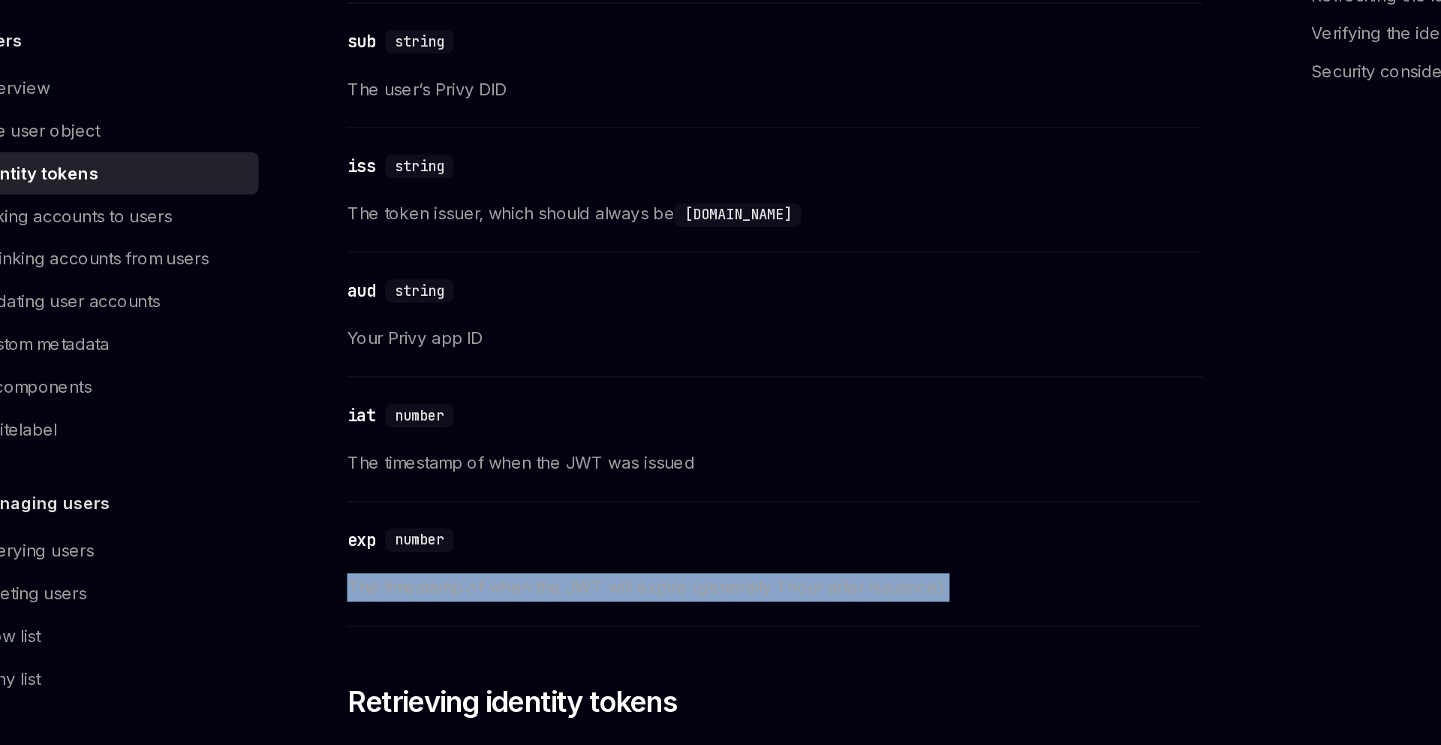
click at [599, 647] on span "The timestamp of when the JWT will expire (generally 1 hour after issuance)" at bounding box center [711, 645] width 541 height 18
click at [603, 632] on div "​ exp number The timestamp of when the JWT will expire (generally 1 hour after …" at bounding box center [711, 633] width 541 height 71
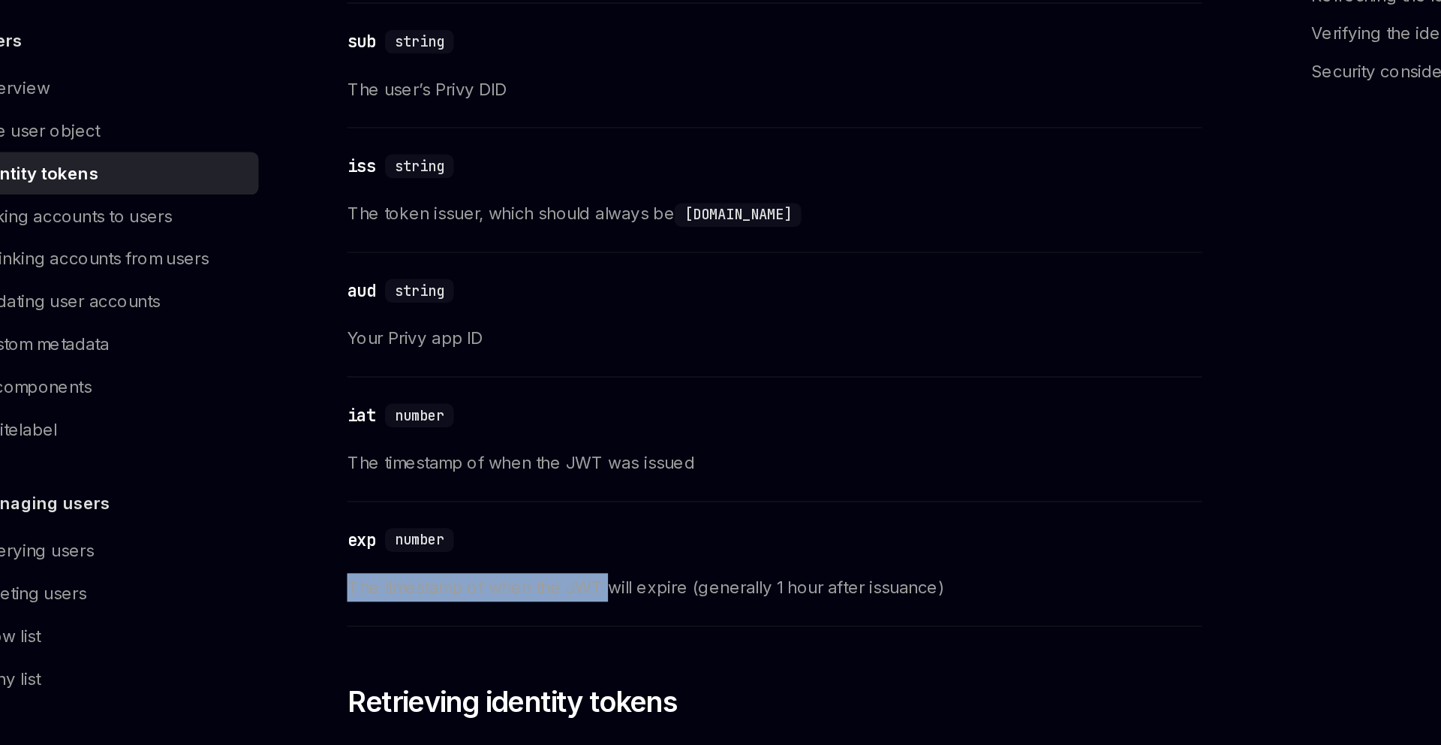
drag, startPoint x: 603, startPoint y: 632, endPoint x: 603, endPoint y: 656, distance: 24.0
click at [603, 656] on div "​ exp number The timestamp of when the JWT will expire (generally 1 hour after …" at bounding box center [711, 633] width 541 height 71
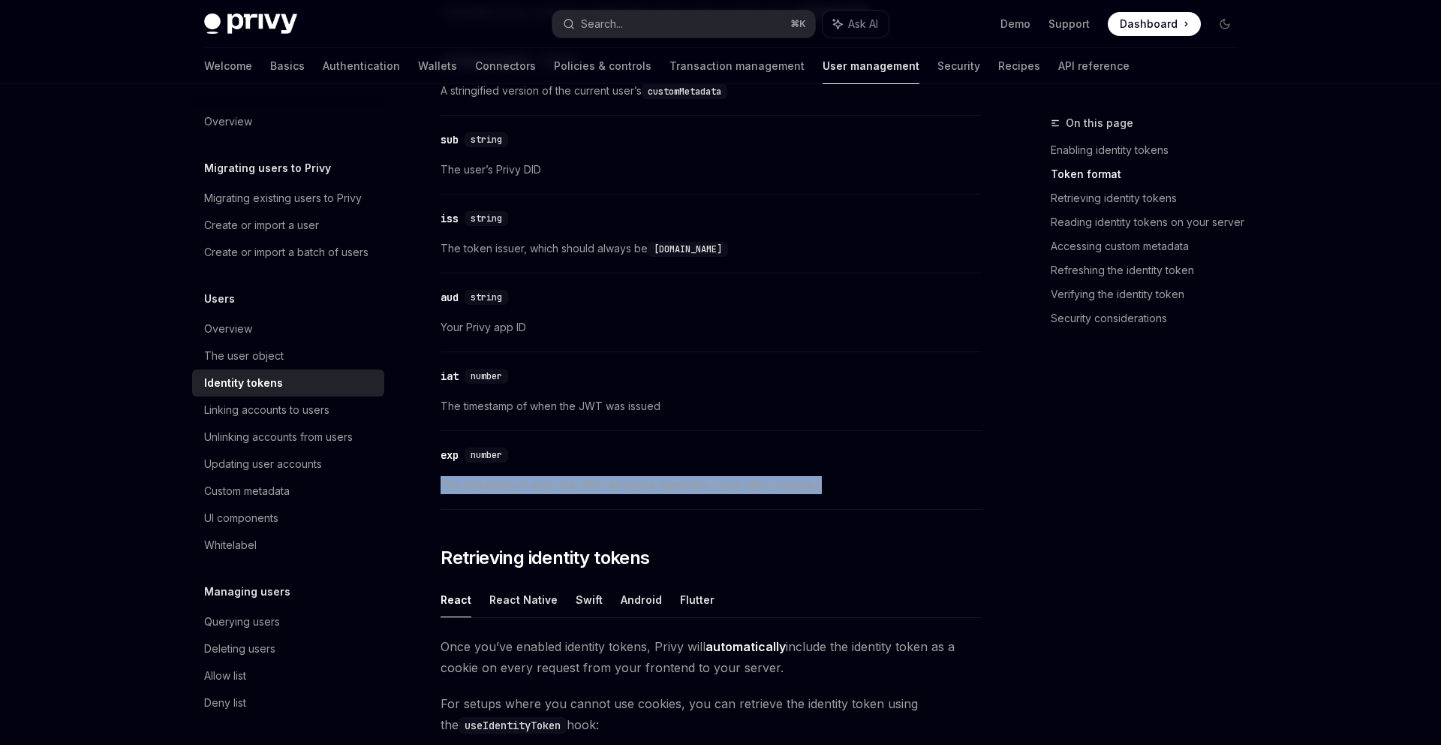
scroll to position [0, 0]
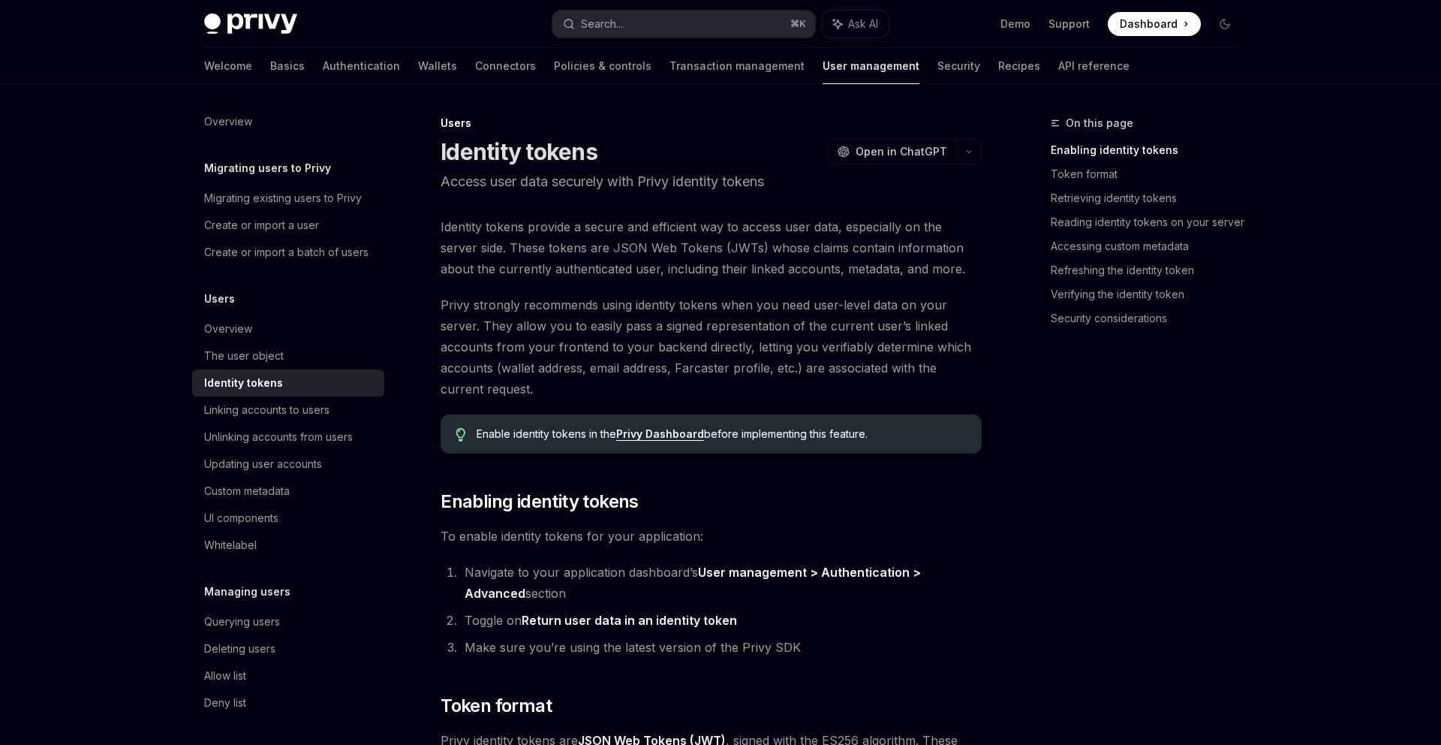
click at [946, 252] on span "Identity tokens provide a secure and efficient way to access user data, especia…" at bounding box center [711, 247] width 541 height 63
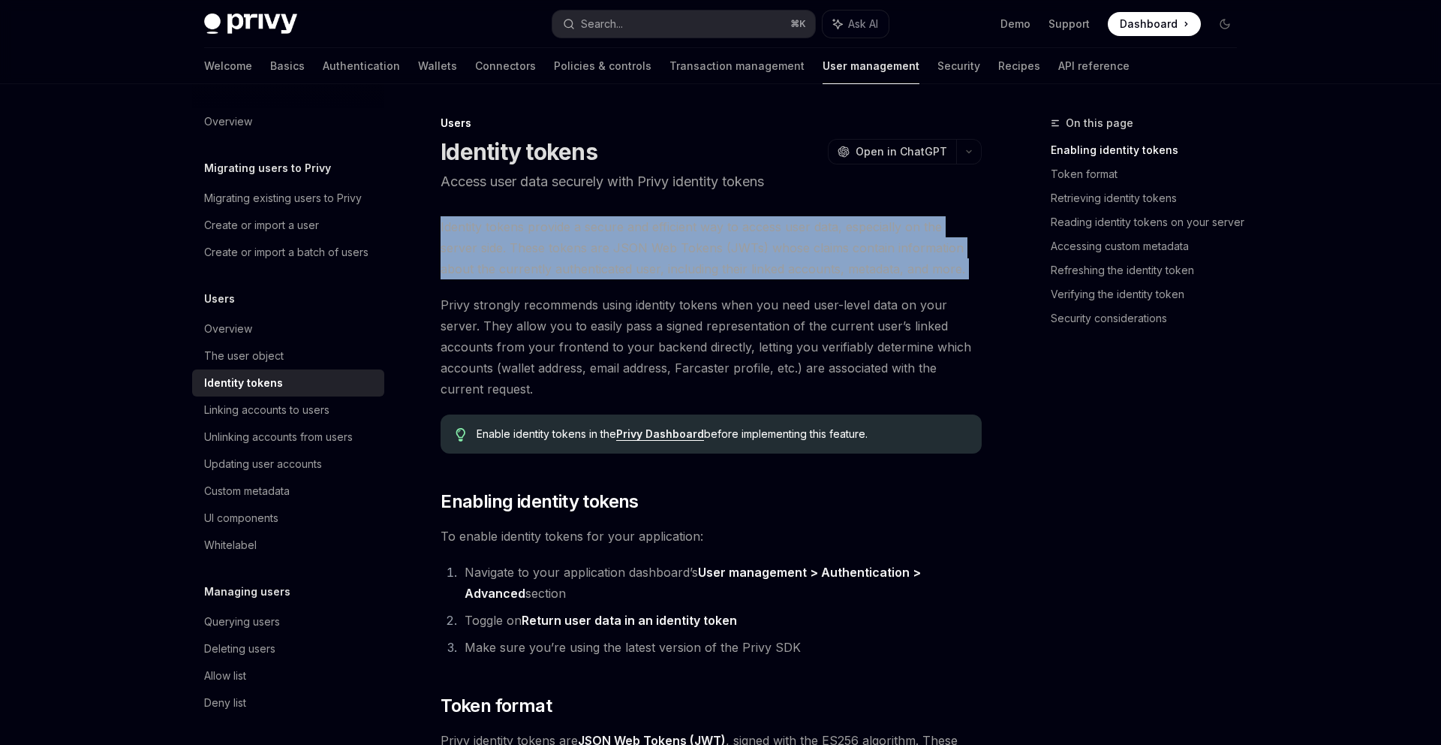
click at [946, 252] on span "Identity tokens provide a secure and efficient way to access user data, especia…" at bounding box center [711, 247] width 541 height 63
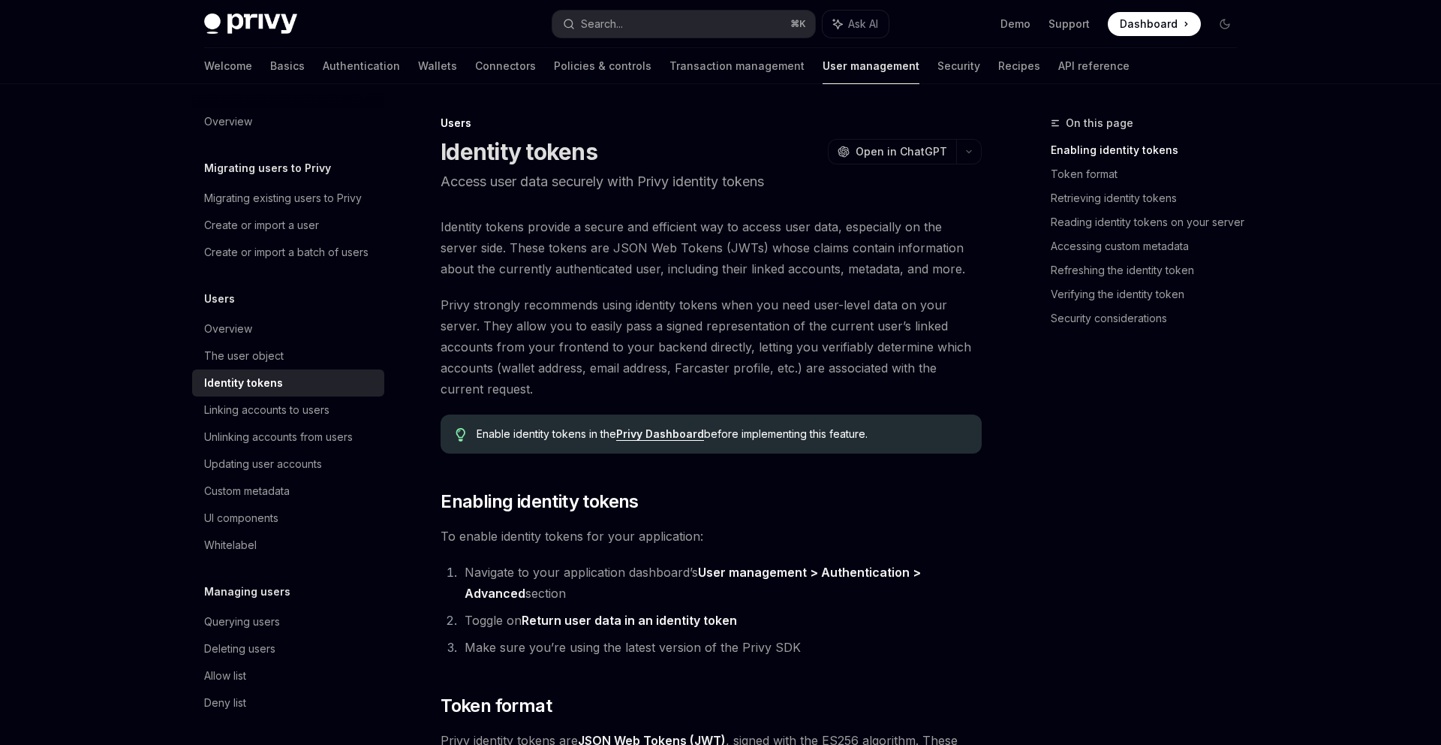
click at [946, 326] on span "Privy strongly recommends using identity tokens when you need user-level data o…" at bounding box center [711, 346] width 541 height 105
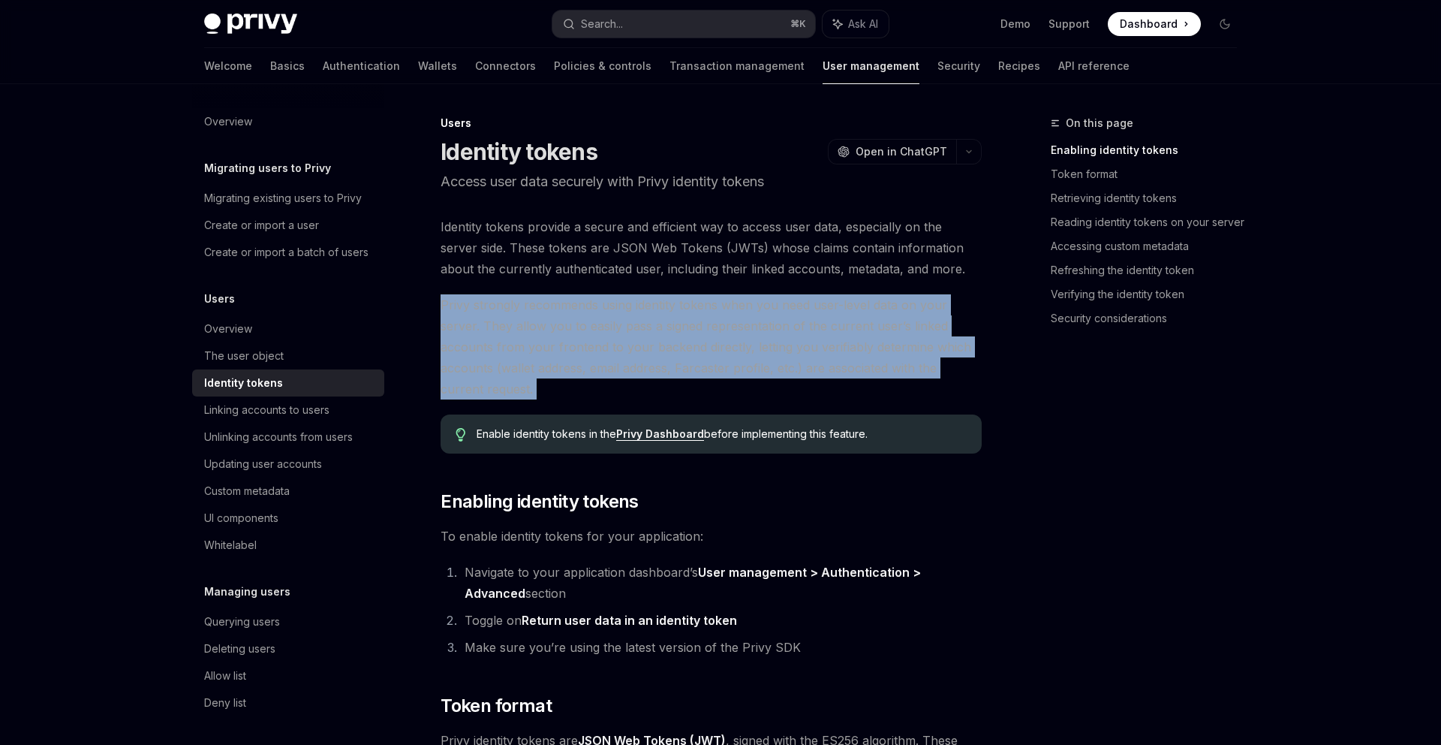
click at [946, 326] on span "Privy strongly recommends using identity tokens when you need user-level data o…" at bounding box center [711, 346] width 541 height 105
click at [980, 327] on span "Privy strongly recommends using identity tokens when you need user-level data o…" at bounding box center [711, 346] width 541 height 105
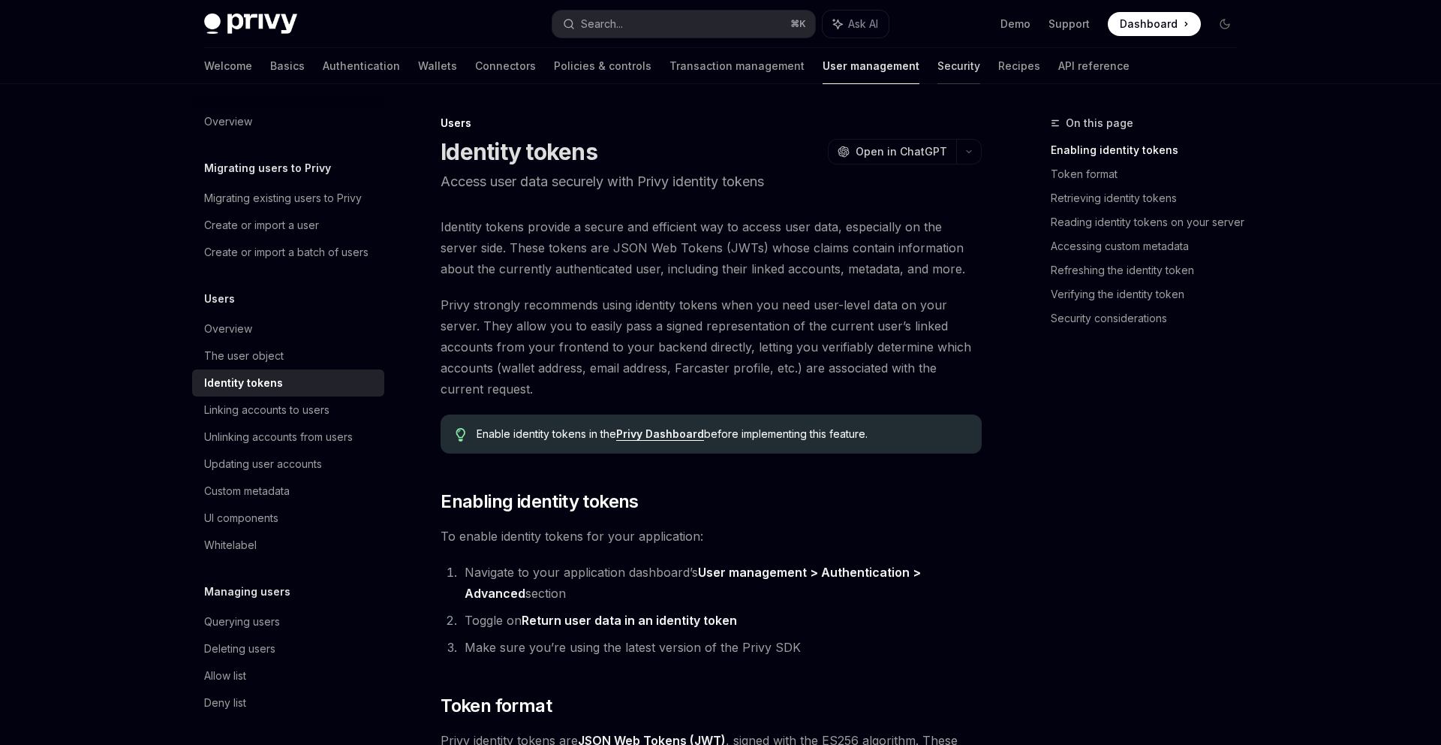
click at [937, 78] on link "Security" at bounding box center [958, 66] width 43 height 36
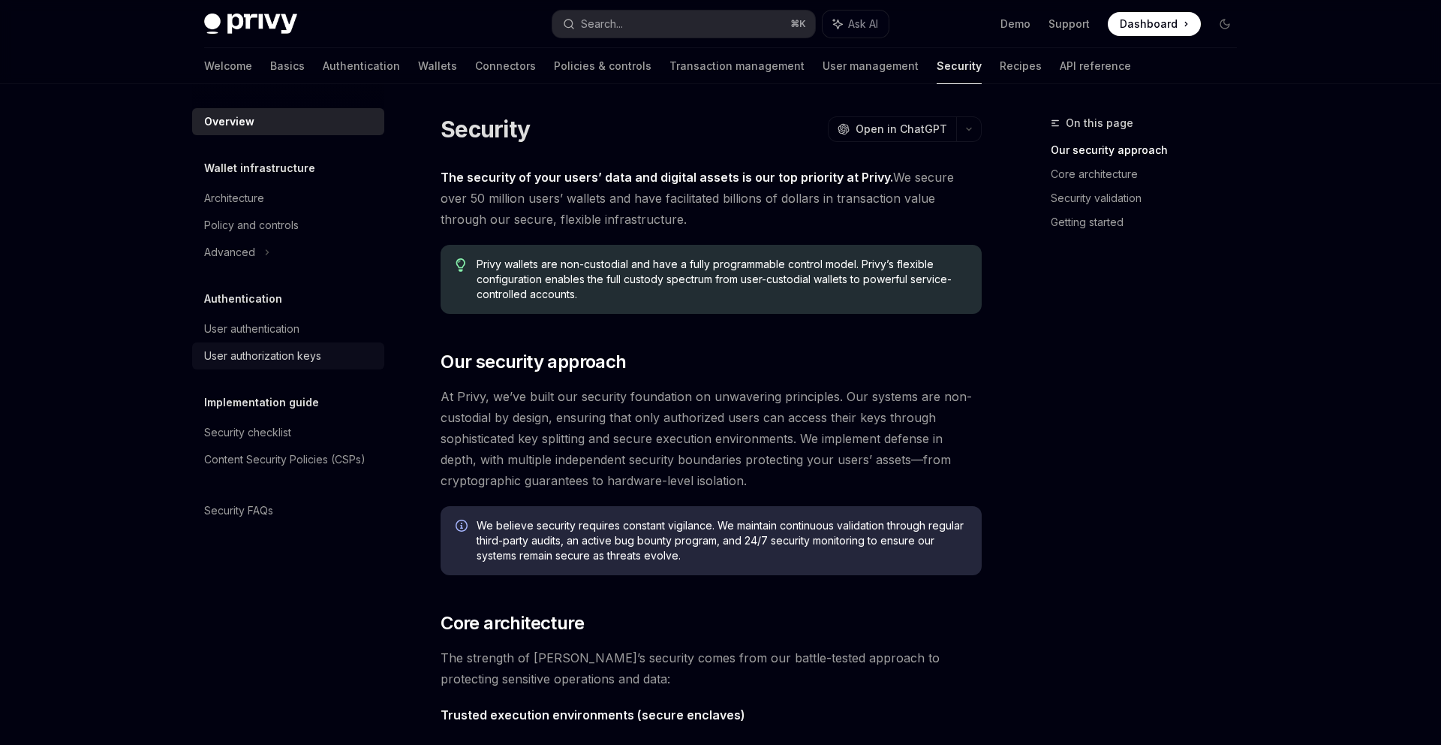
click at [302, 360] on div "User authorization keys" at bounding box center [262, 356] width 117 height 18
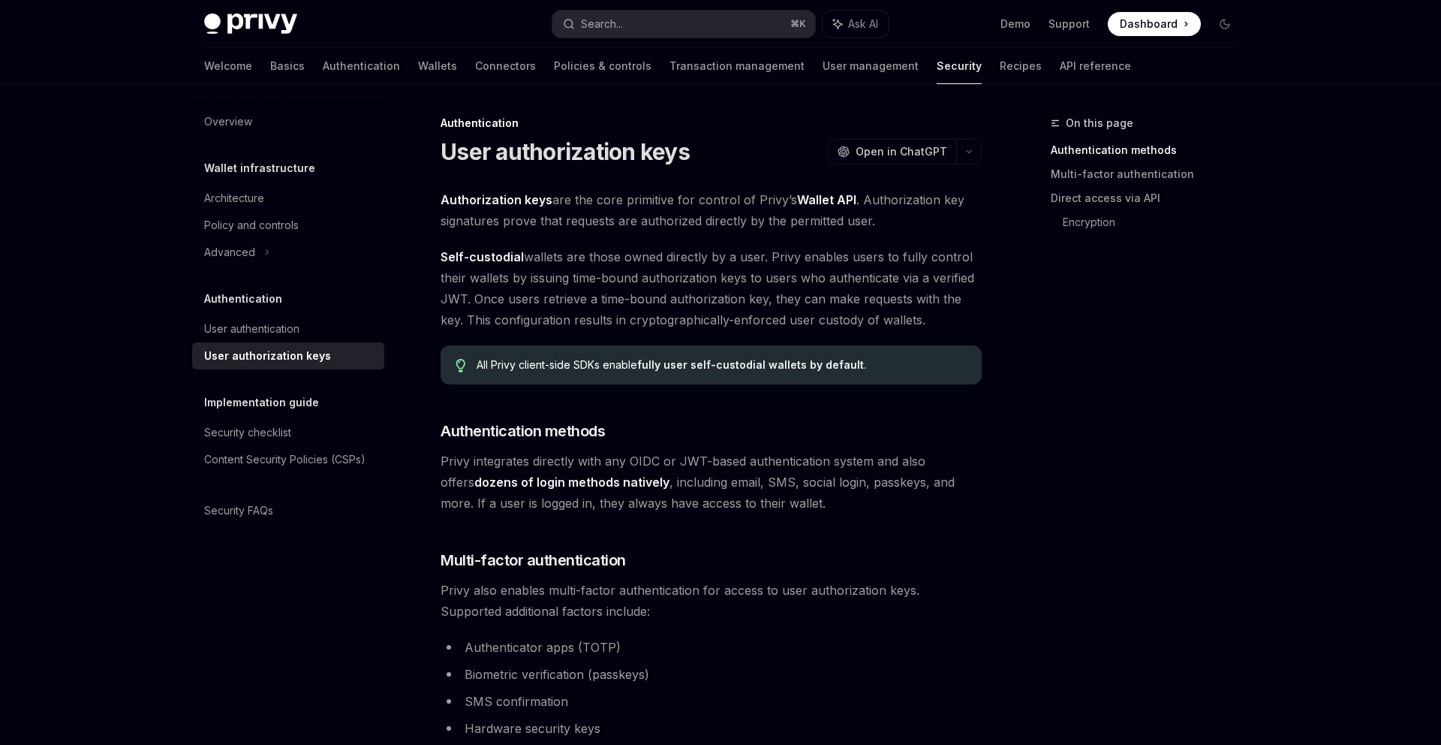
click at [462, 301] on span "Self-custodial wallets are those owned directly by a user. Privy enables users …" at bounding box center [711, 288] width 541 height 84
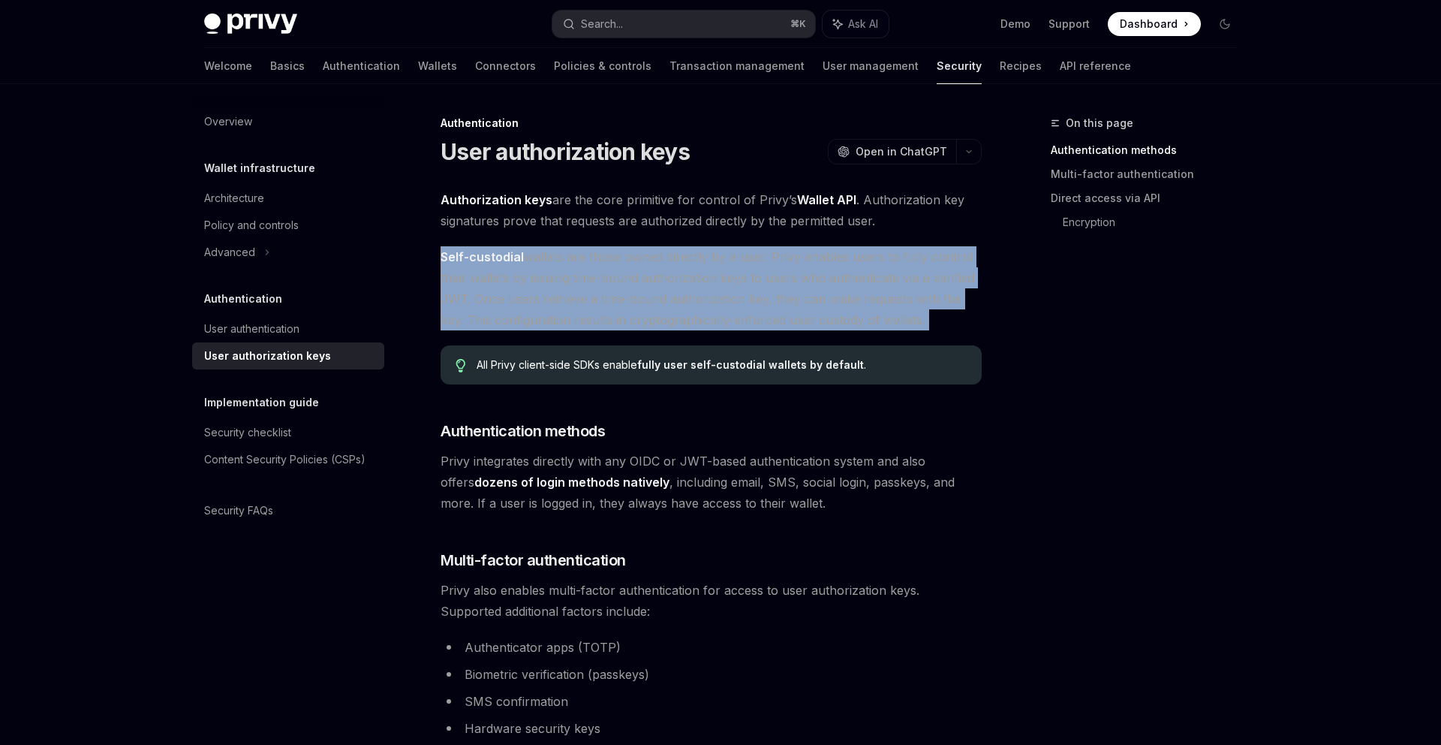
click at [462, 301] on span "Self-custodial wallets are those owned directly by a user. Privy enables users …" at bounding box center [711, 288] width 541 height 84
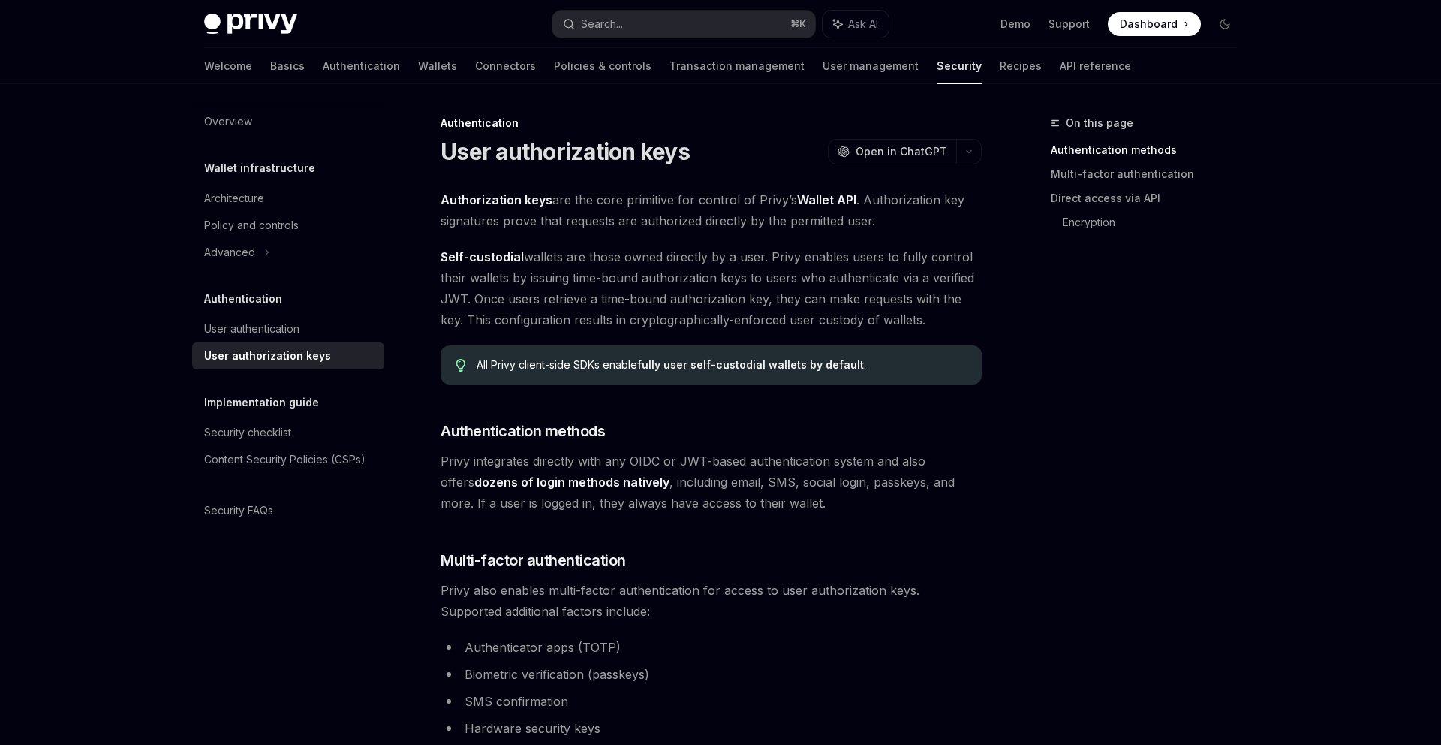
click at [461, 273] on span "Self-custodial wallets are those owned directly by a user. Privy enables users …" at bounding box center [711, 288] width 541 height 84
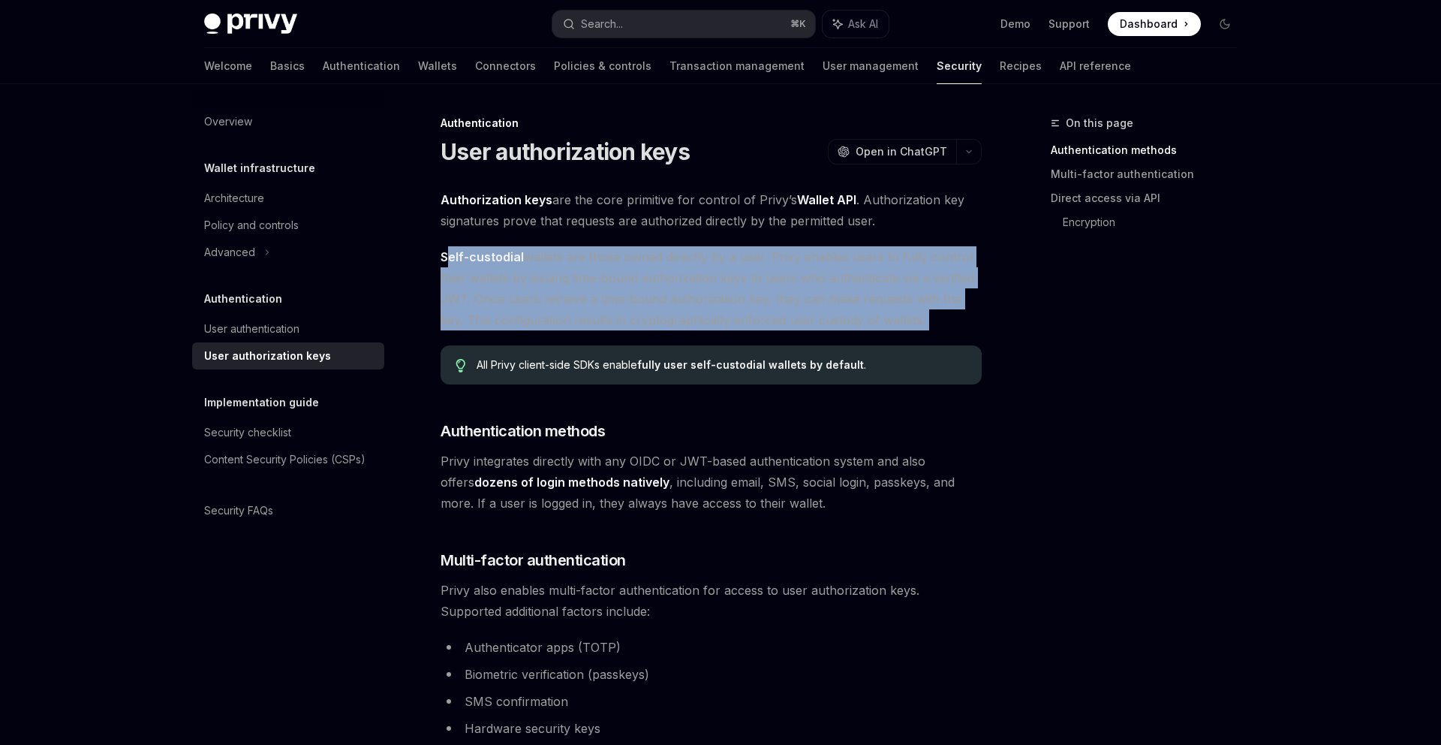
drag, startPoint x: 450, startPoint y: 258, endPoint x: 872, endPoint y: 339, distance: 429.4
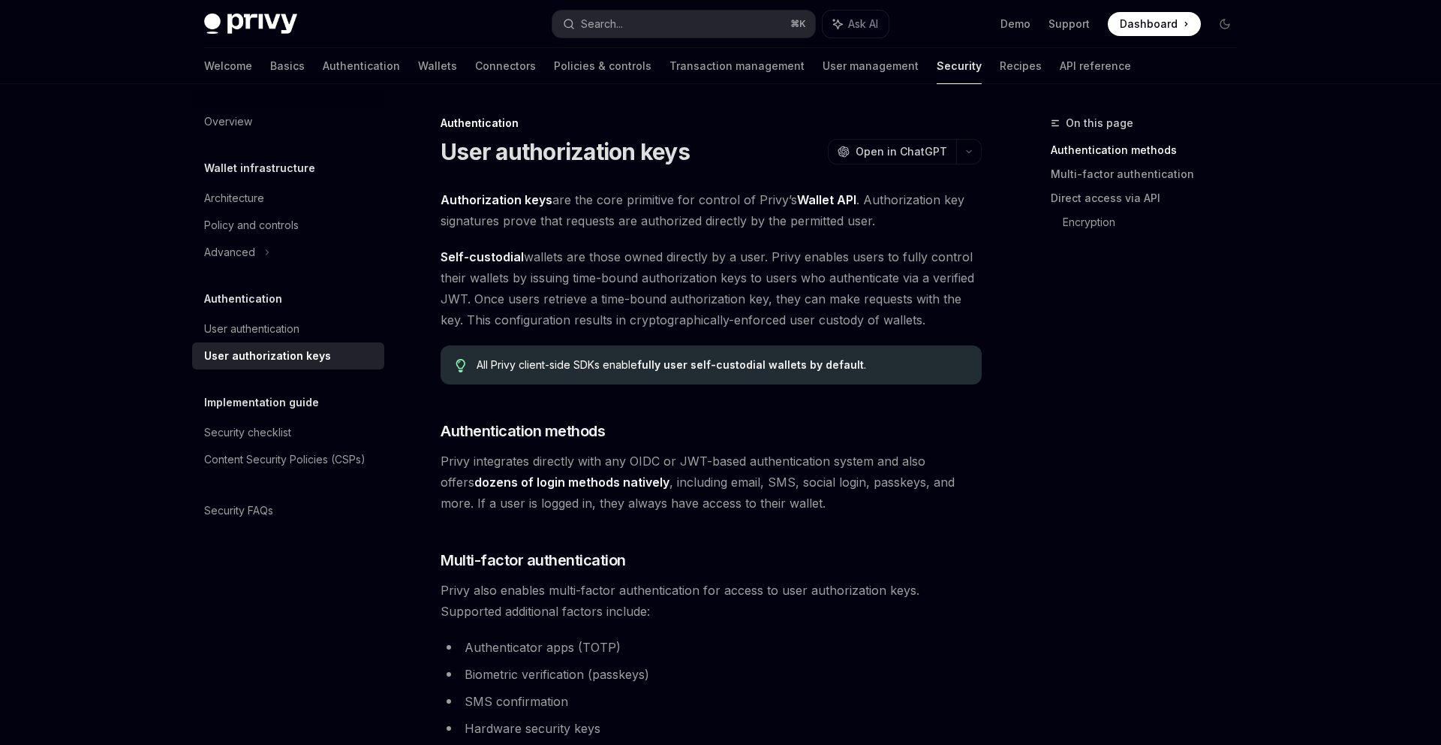
click at [876, 325] on span "Self-custodial wallets are those owned directly by a user. Privy enables users …" at bounding box center [711, 288] width 541 height 84
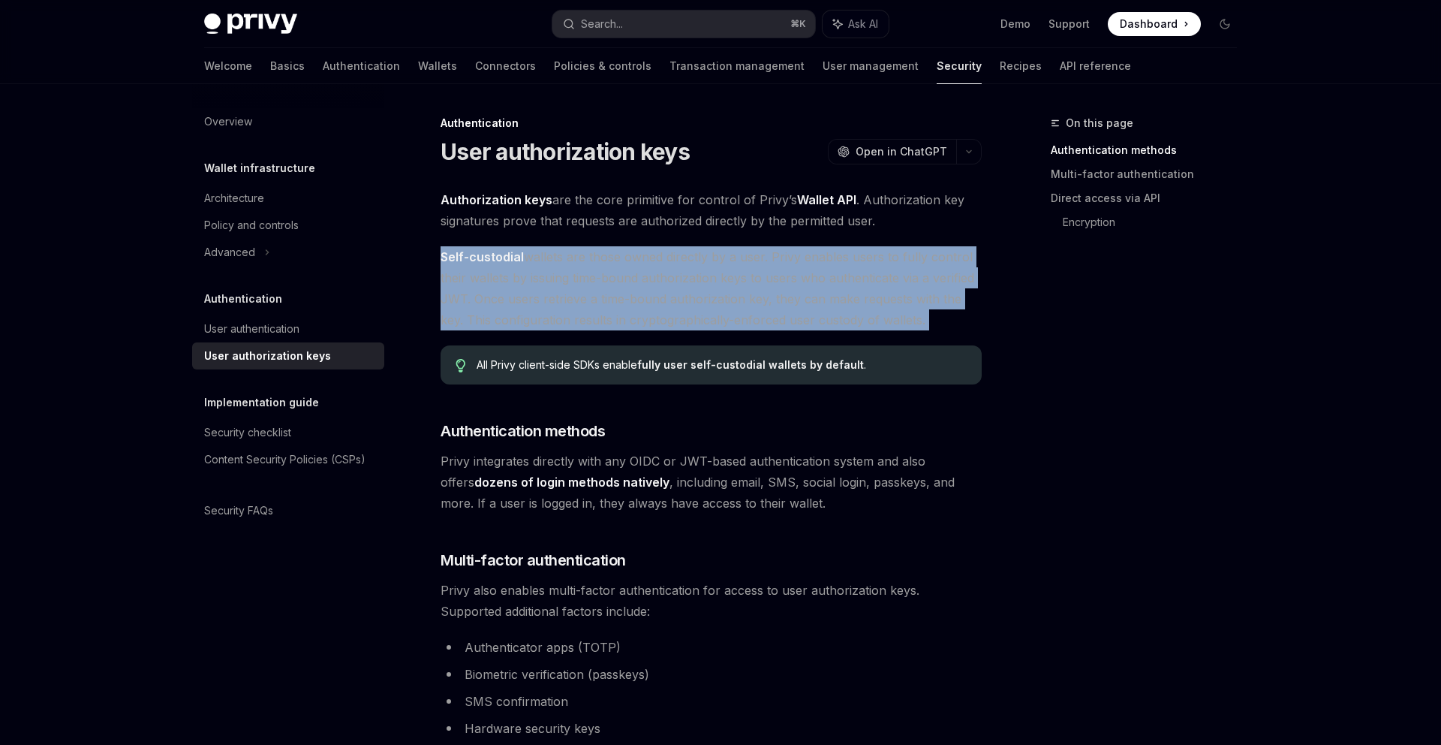
click at [876, 325] on span "Self-custodial wallets are those owned directly by a user. Privy enables users …" at bounding box center [711, 288] width 541 height 84
click at [658, 317] on span "Self-custodial wallets are those owned directly by a user. Privy enables users …" at bounding box center [711, 288] width 541 height 84
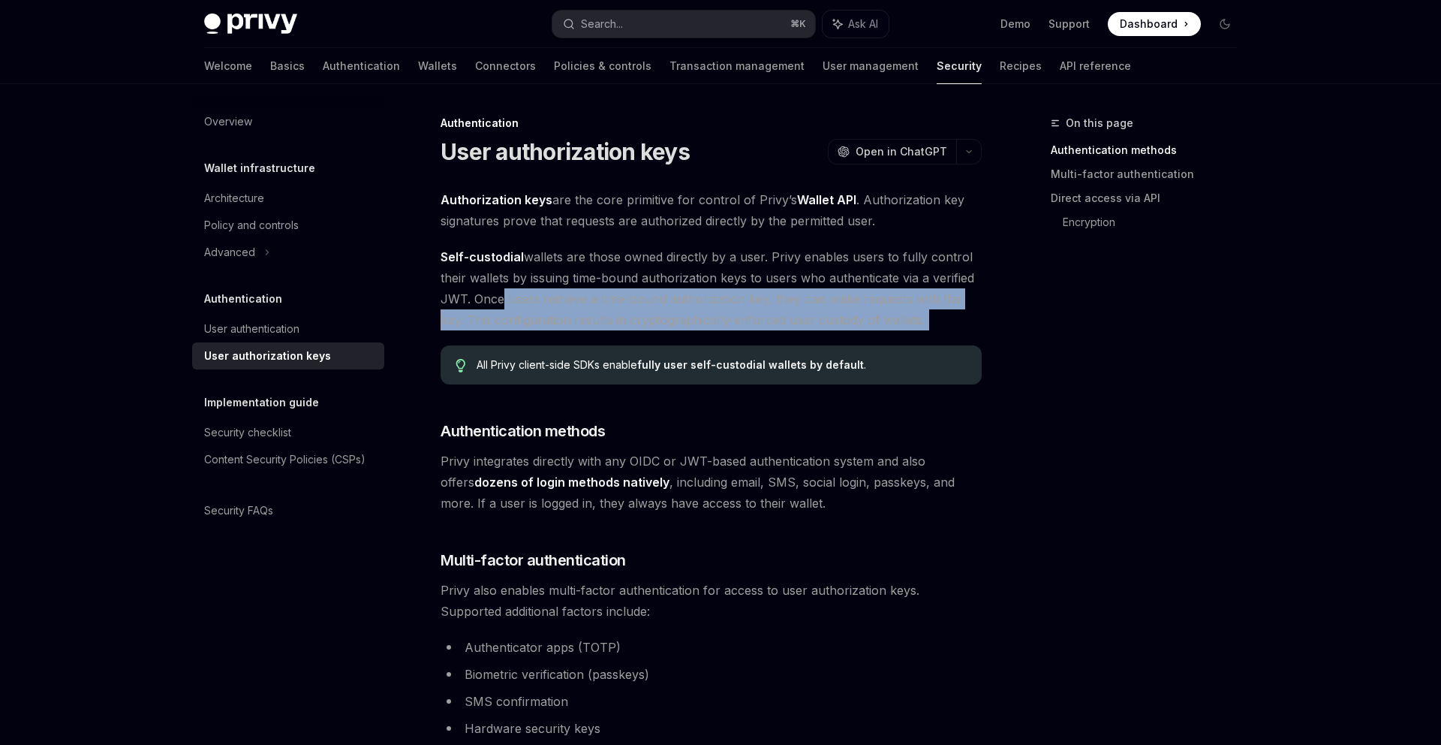
drag, startPoint x: 498, startPoint y: 302, endPoint x: 921, endPoint y: 335, distance: 423.8
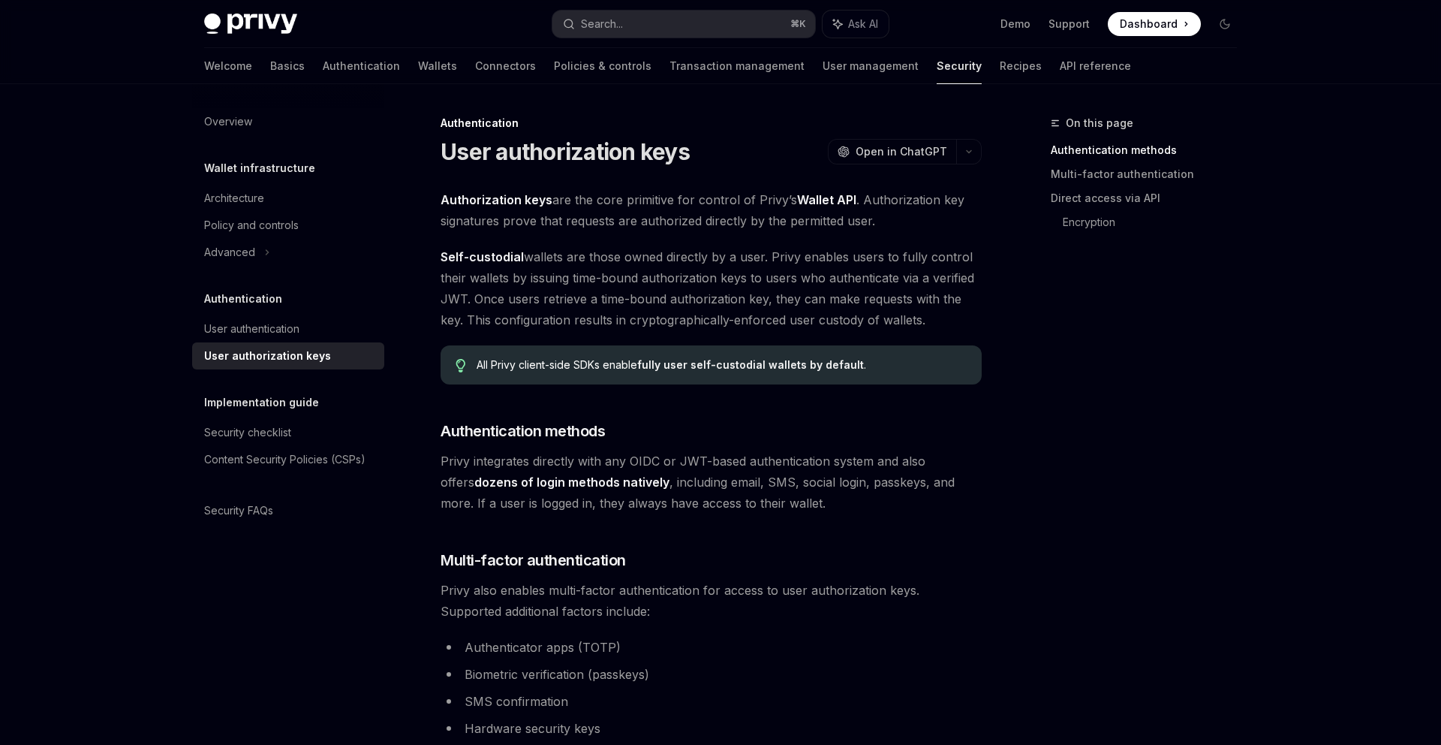
click at [920, 328] on span "Self-custodial wallets are those owned directly by a user. Privy enables users …" at bounding box center [711, 288] width 541 height 84
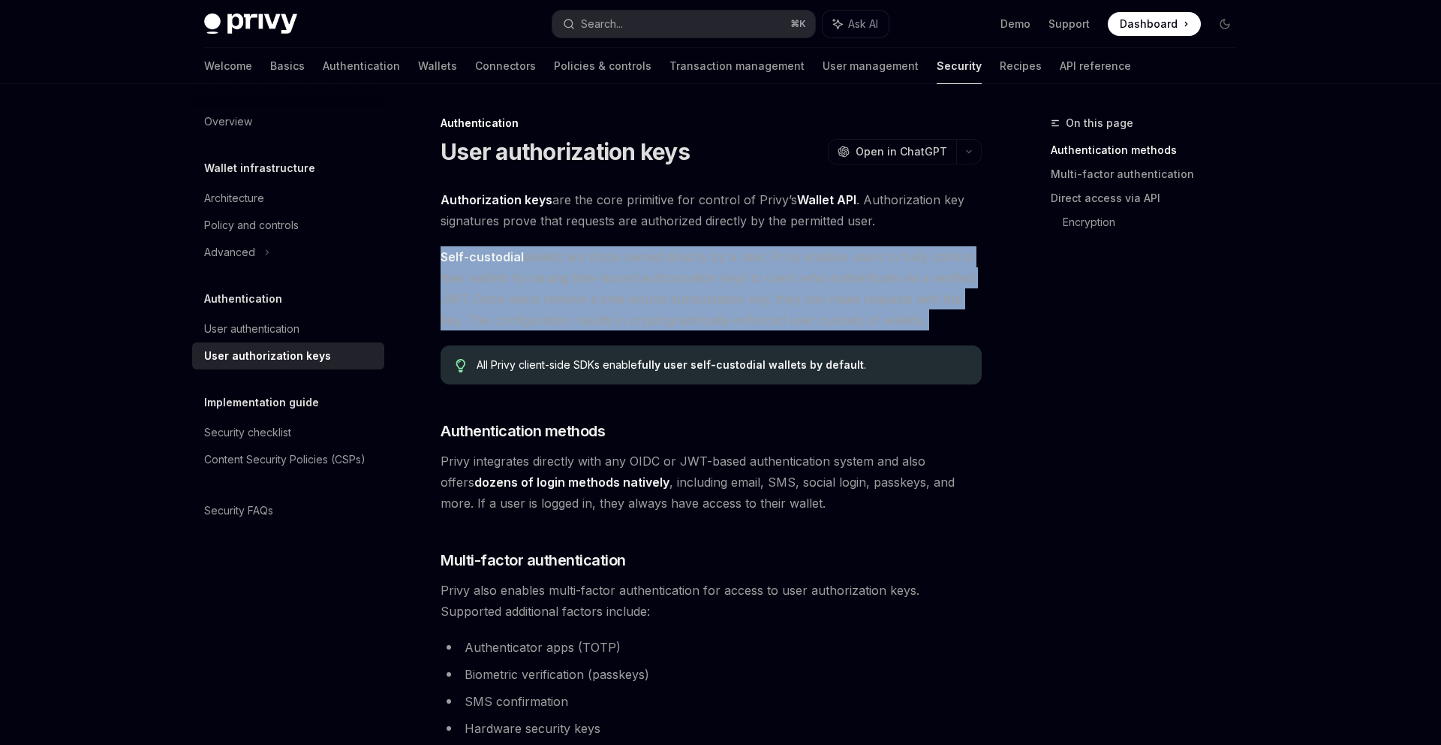
click at [920, 328] on span "Self-custodial wallets are those owned directly by a user. Privy enables users …" at bounding box center [711, 288] width 541 height 84
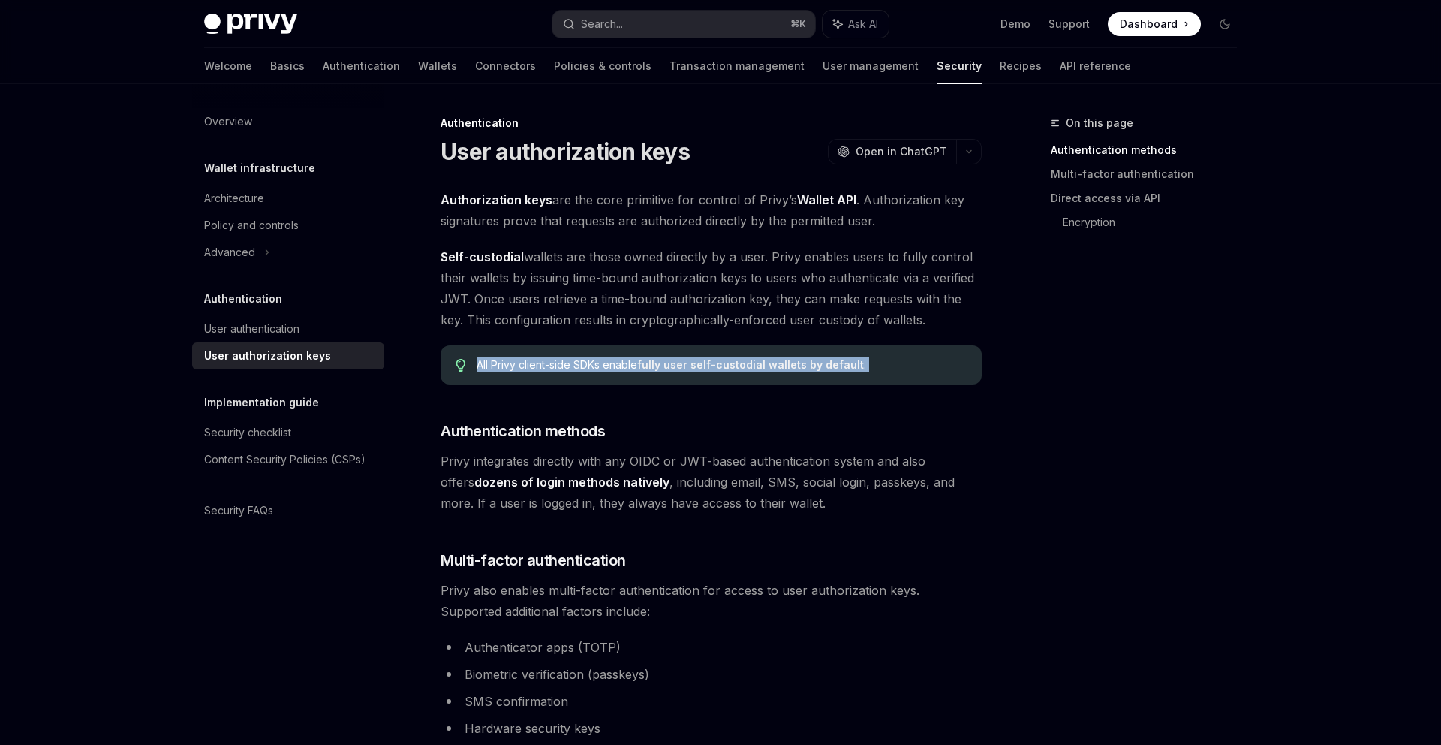
drag, startPoint x: 910, startPoint y: 333, endPoint x: 910, endPoint y: 360, distance: 27.0
click at [910, 360] on div "All Privy client-side SDKs enable fully user self-custodial wallets by default ." at bounding box center [722, 364] width 490 height 15
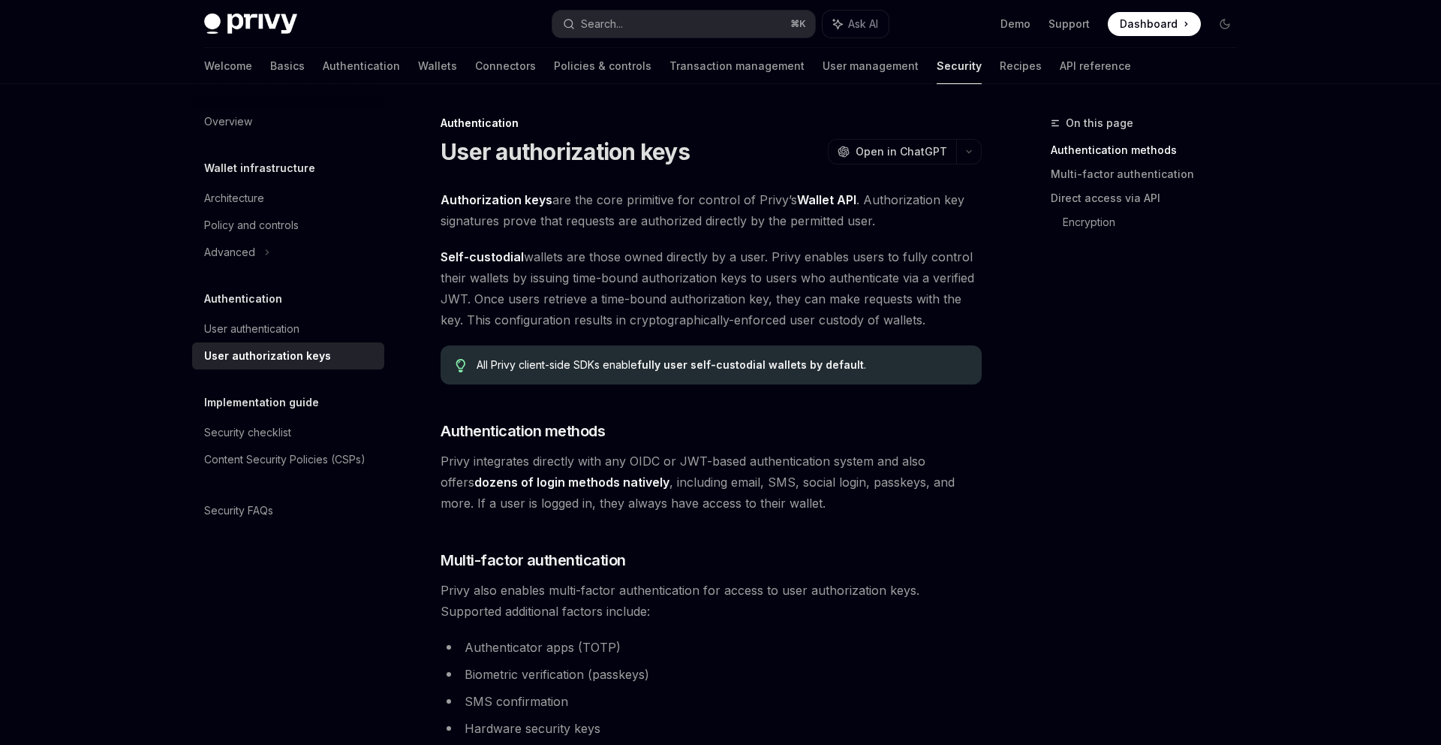
click at [910, 360] on div "All Privy client-side SDKs enable fully user self-custodial wallets by default ." at bounding box center [722, 364] width 490 height 15
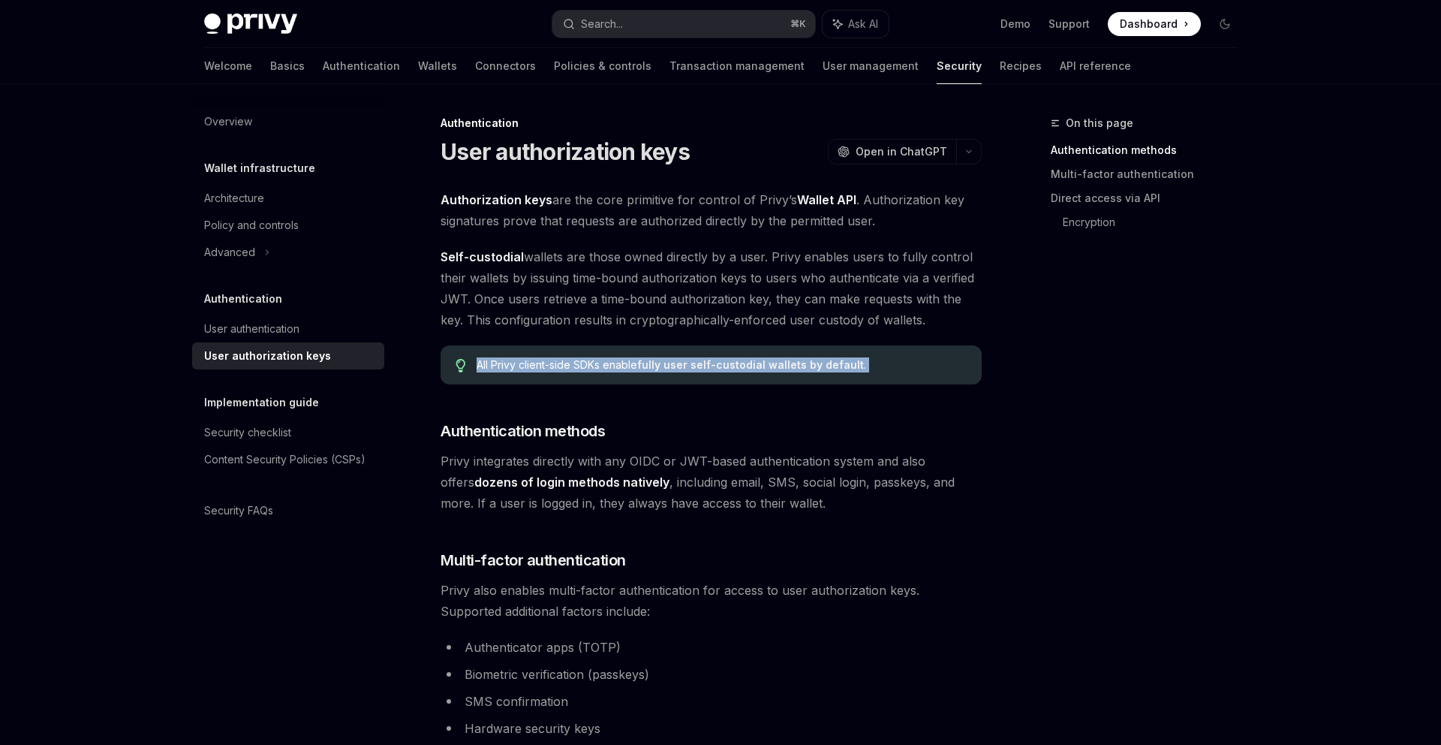
click at [910, 360] on div "All Privy client-side SDKs enable fully user self-custodial wallets by default ." at bounding box center [722, 364] width 490 height 15
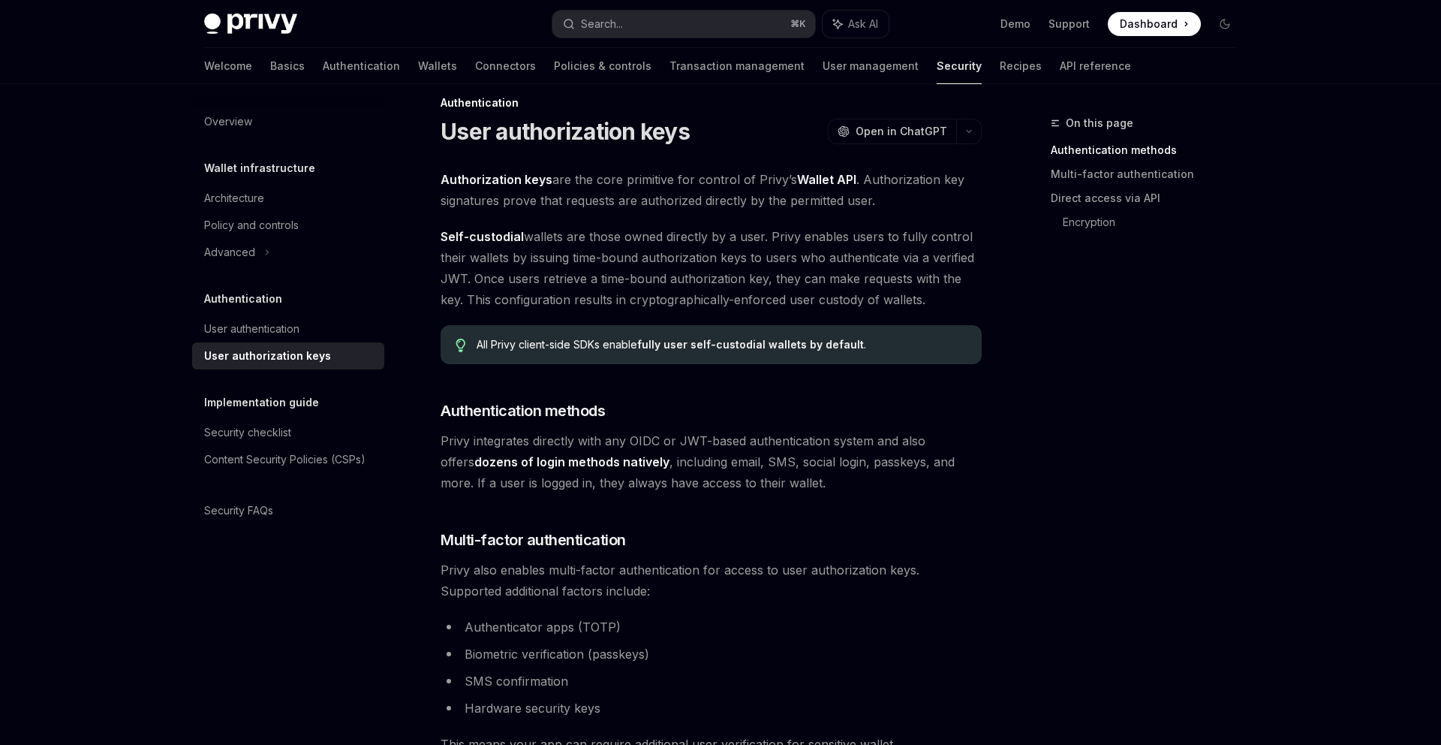
scroll to position [26, 0]
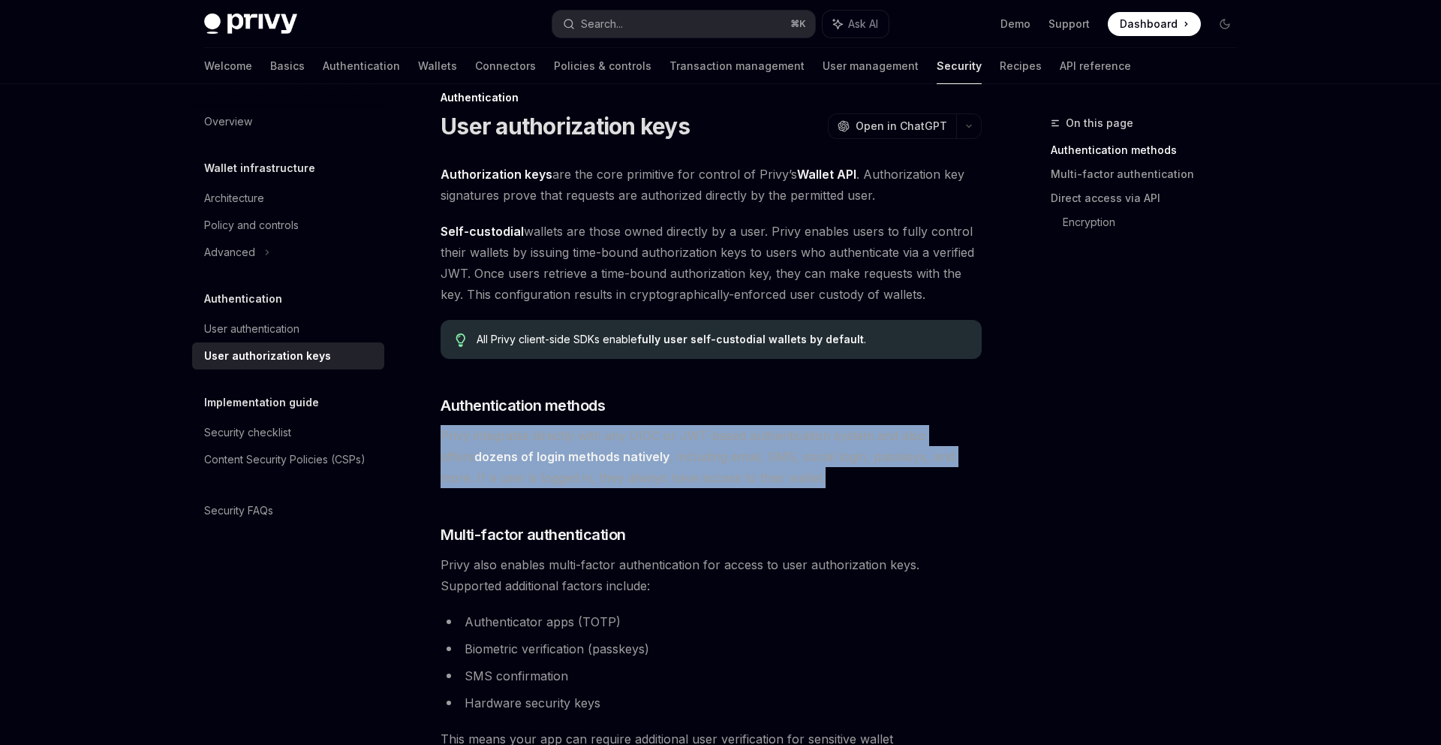
drag, startPoint x: 857, startPoint y: 409, endPoint x: 866, endPoint y: 484, distance: 75.6
click at [866, 484] on span "Privy integrates directly with any OIDC or JWT-based authentication system and …" at bounding box center [711, 456] width 541 height 63
drag, startPoint x: 866, startPoint y: 484, endPoint x: 865, endPoint y: 424, distance: 60.0
click at [865, 425] on span "Privy integrates directly with any OIDC or JWT-based authentication system and …" at bounding box center [711, 456] width 541 height 63
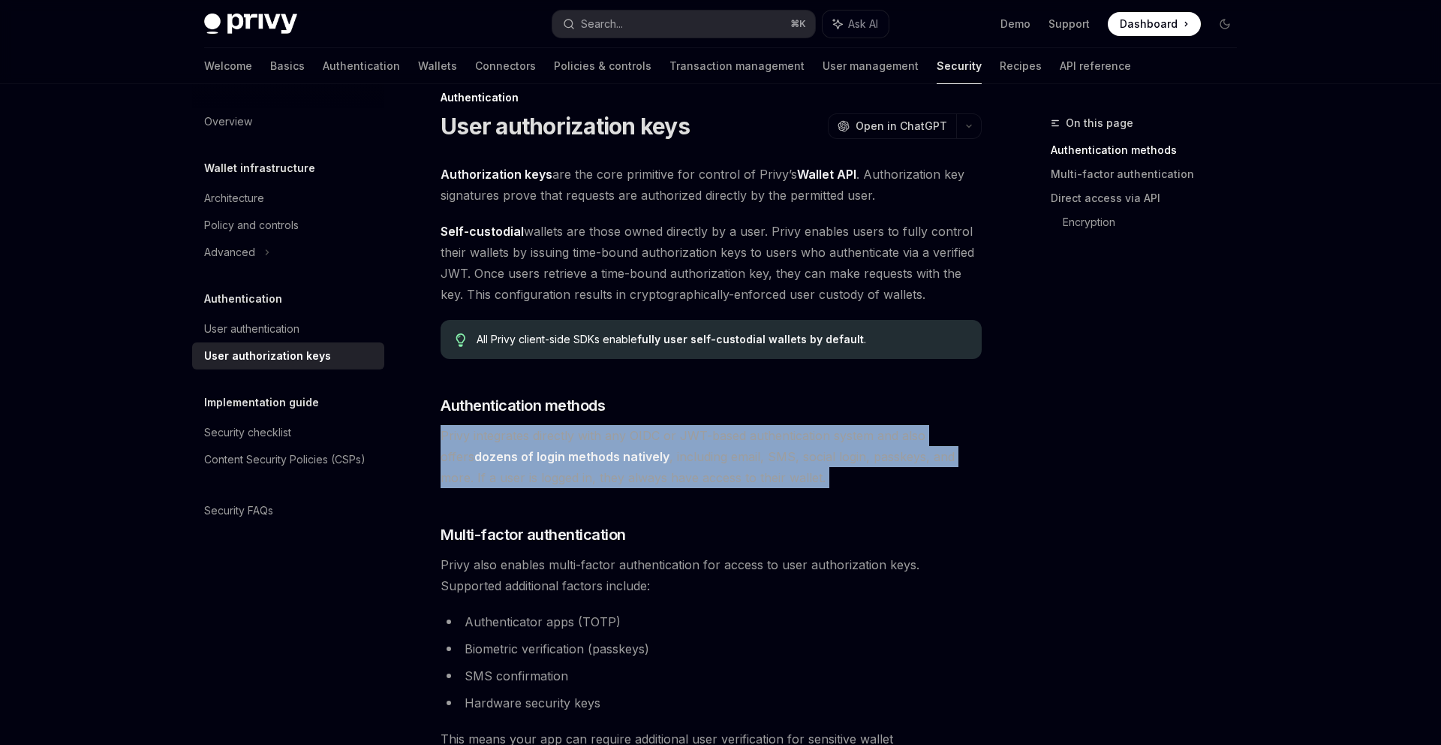
click at [865, 425] on span "Privy integrates directly with any OIDC or JWT-based authentication system and …" at bounding box center [711, 456] width 541 height 63
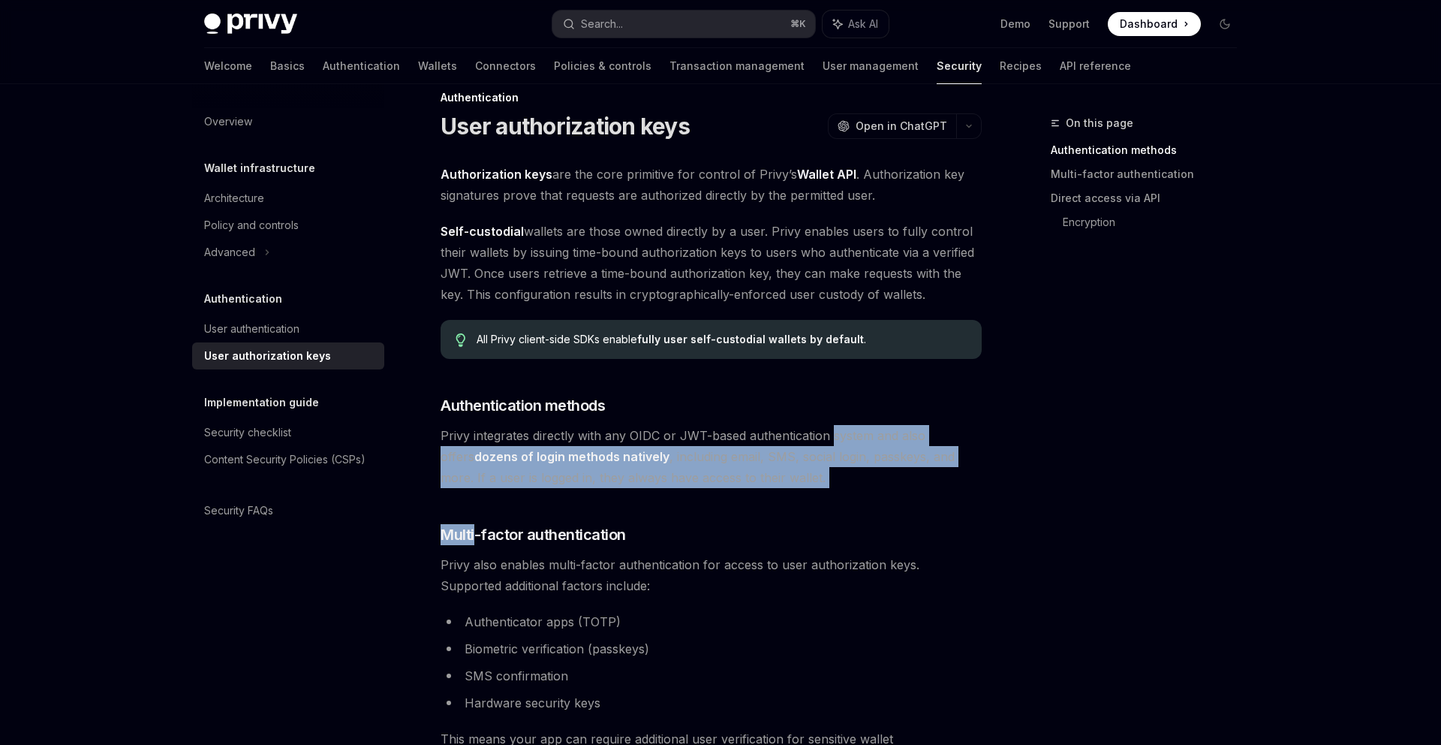
drag, startPoint x: 865, startPoint y: 425, endPoint x: 865, endPoint y: 489, distance: 63.8
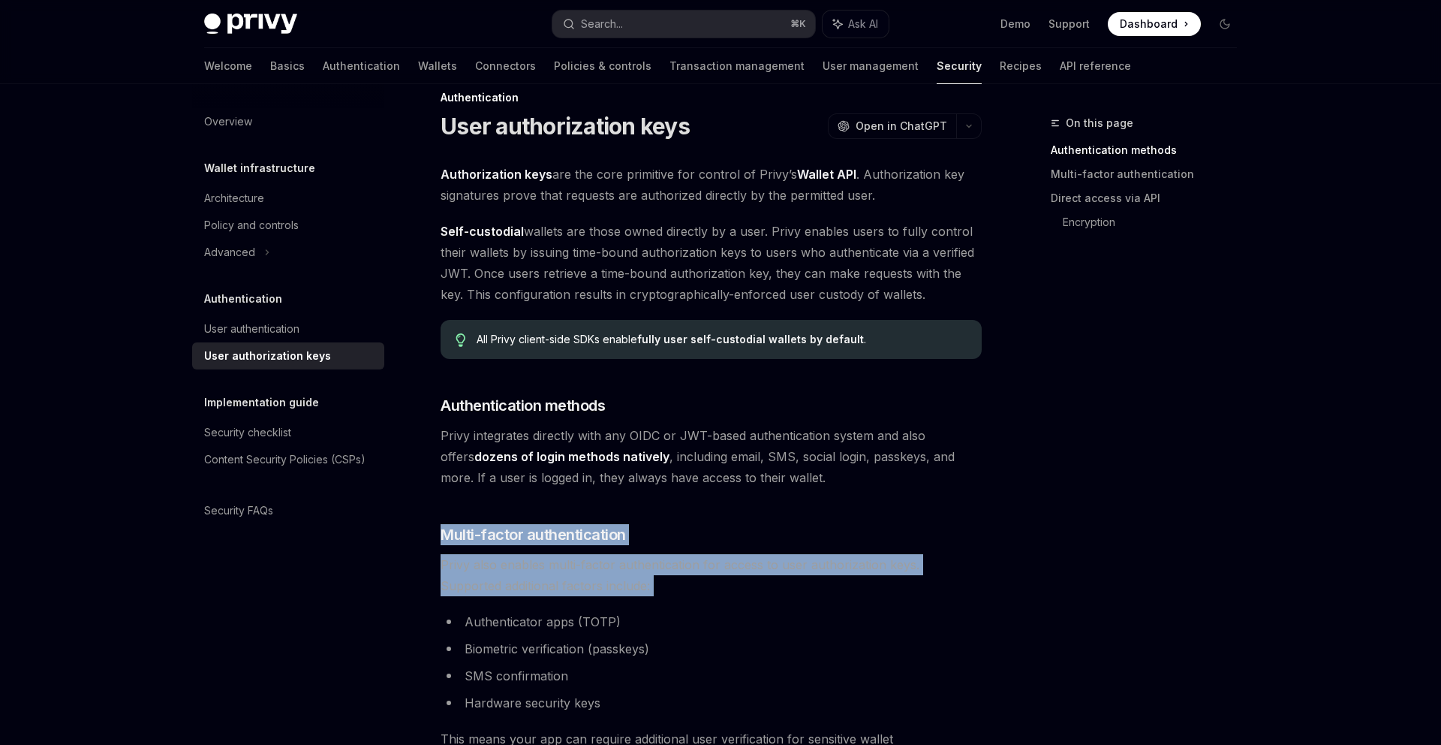
drag, startPoint x: 866, startPoint y: 516, endPoint x: 868, endPoint y: 585, distance: 69.8
click at [868, 585] on span "Privy also enables multi-factor authentication for access to user authorization…" at bounding box center [711, 575] width 541 height 42
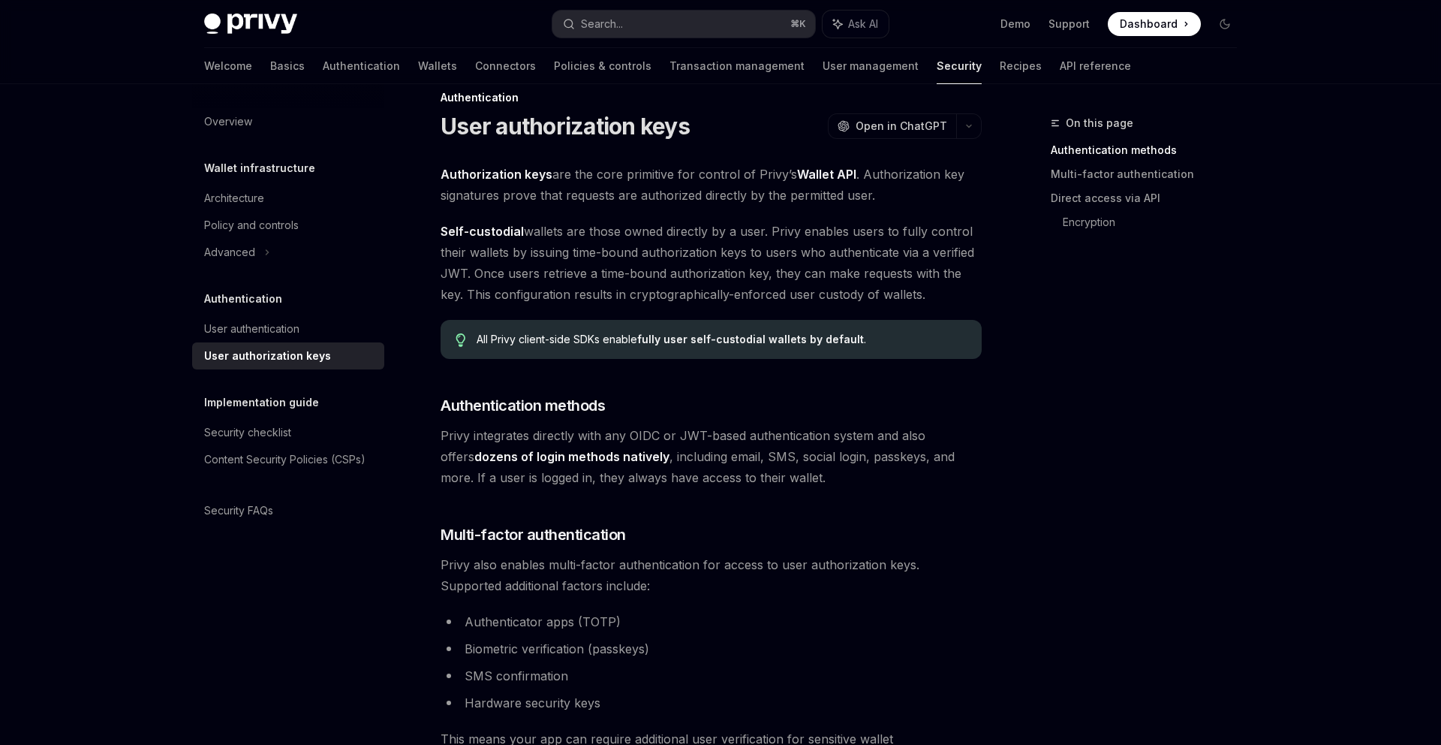
click at [868, 585] on span "Privy also enables multi-factor authentication for access to user authorization…" at bounding box center [711, 575] width 541 height 42
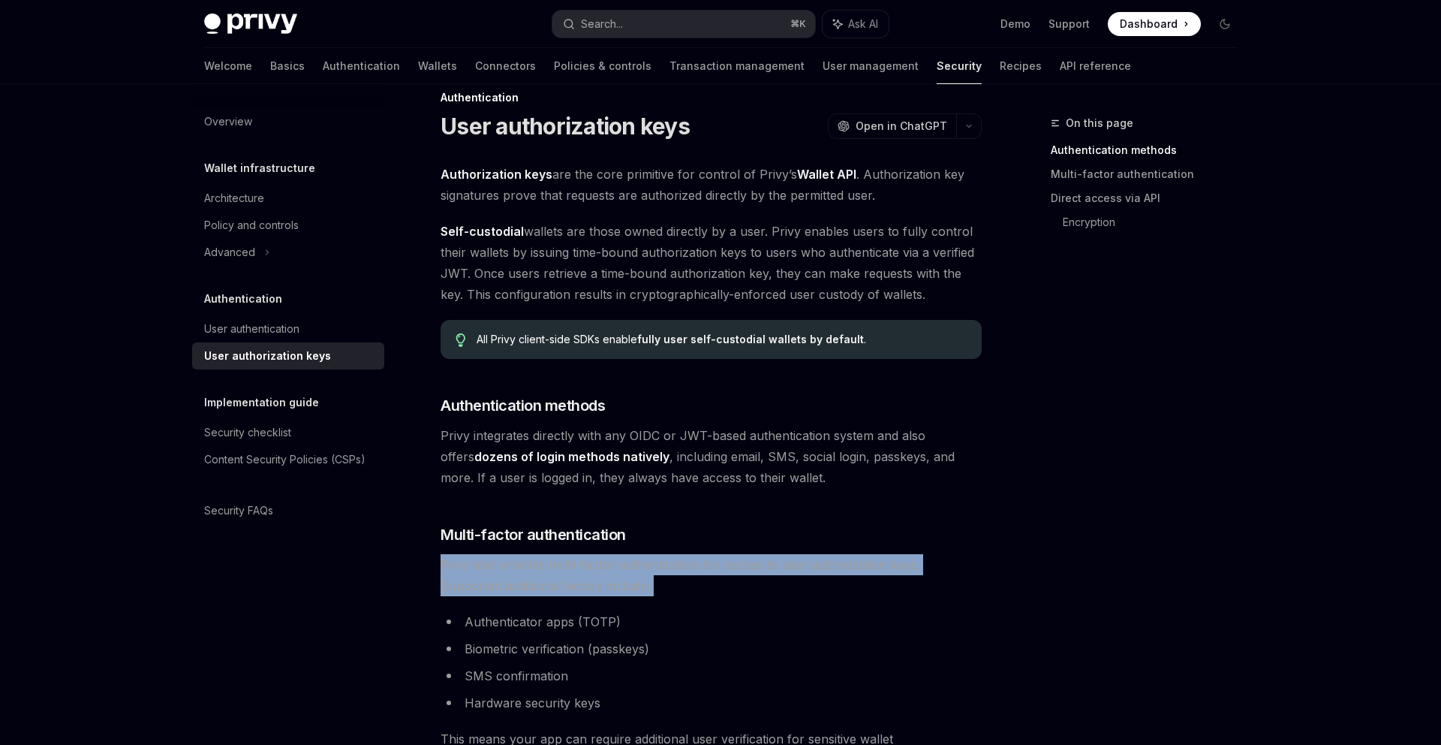
click at [868, 585] on span "Privy also enables multi-factor authentication for access to user authorization…" at bounding box center [711, 575] width 541 height 42
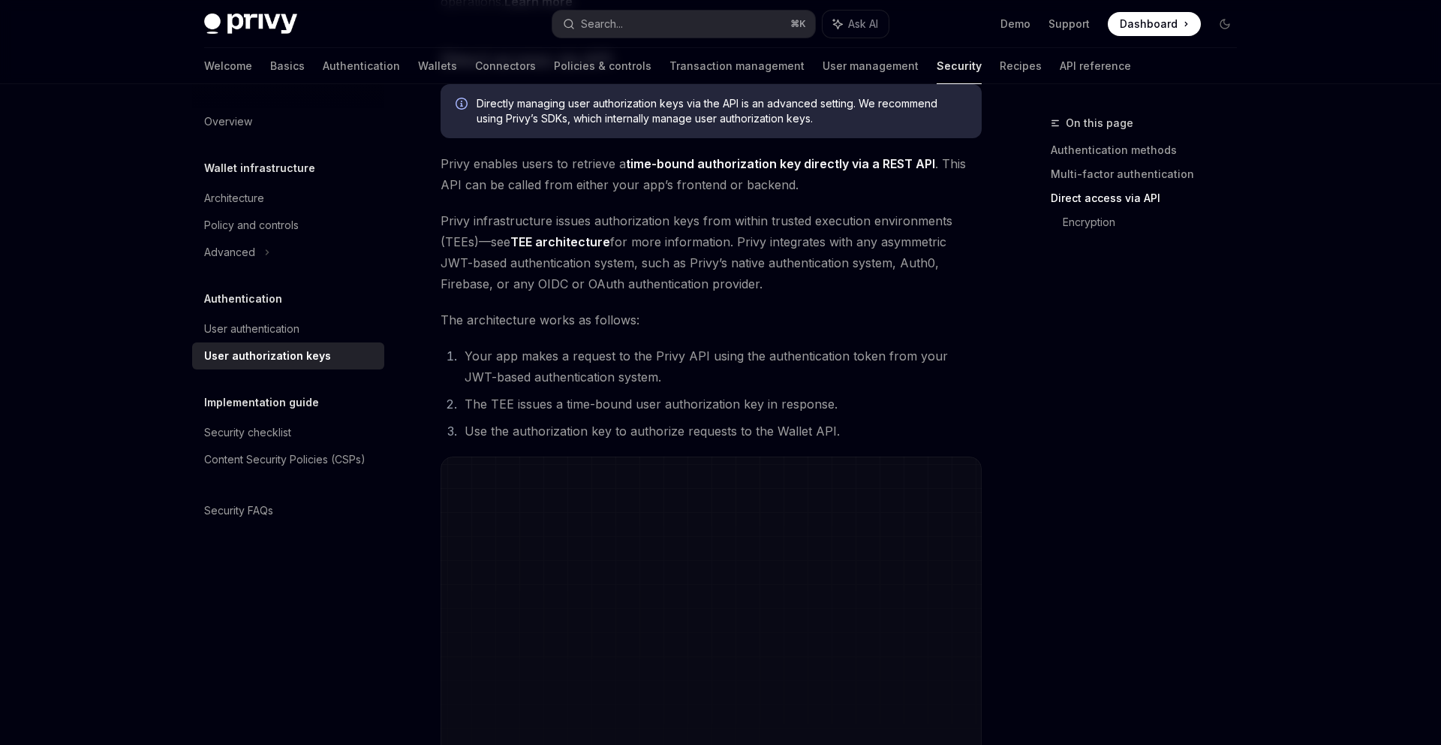
scroll to position [0, 0]
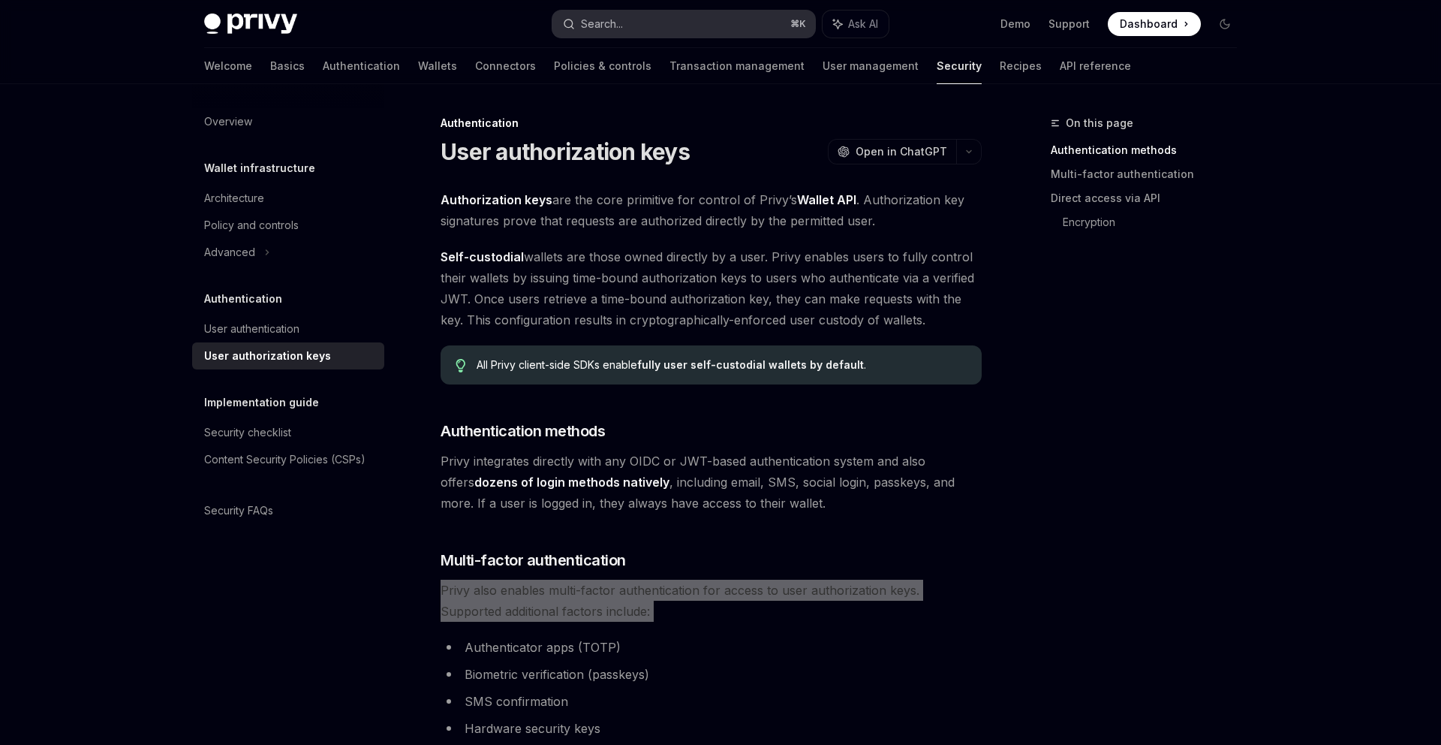
type textarea "*"
